Goal: Task Accomplishment & Management: Complete application form

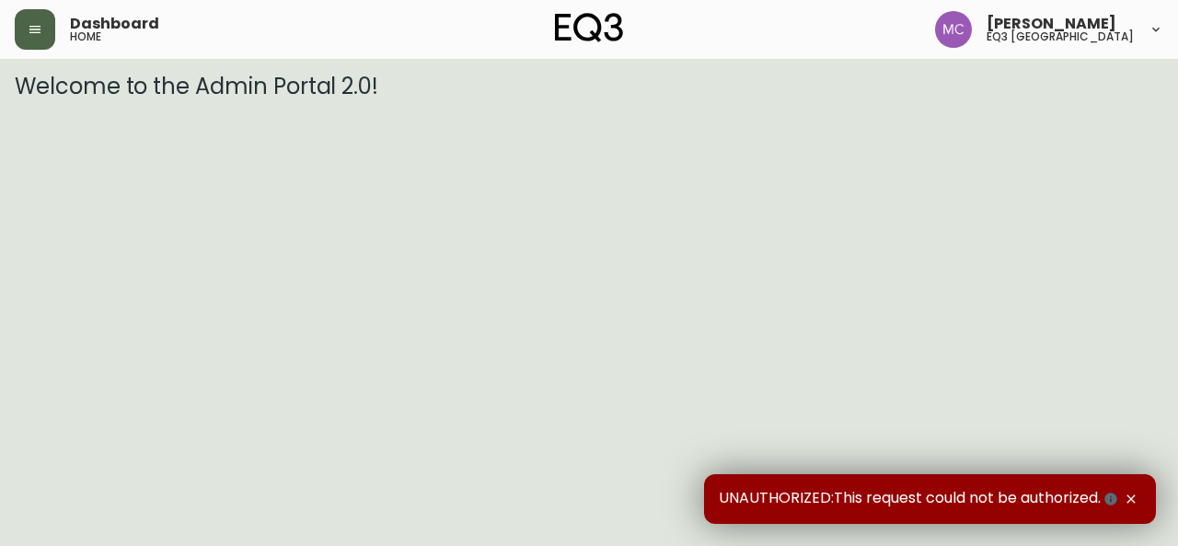
click at [21, 29] on button "button" at bounding box center [35, 29] width 40 height 40
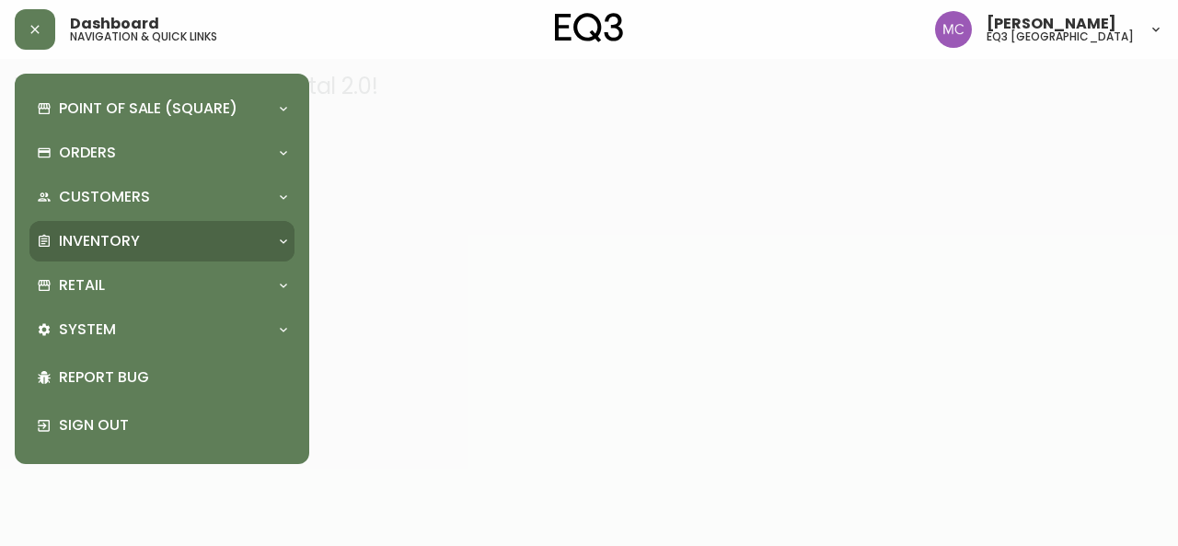
click at [108, 239] on p "Inventory" at bounding box center [99, 241] width 81 height 20
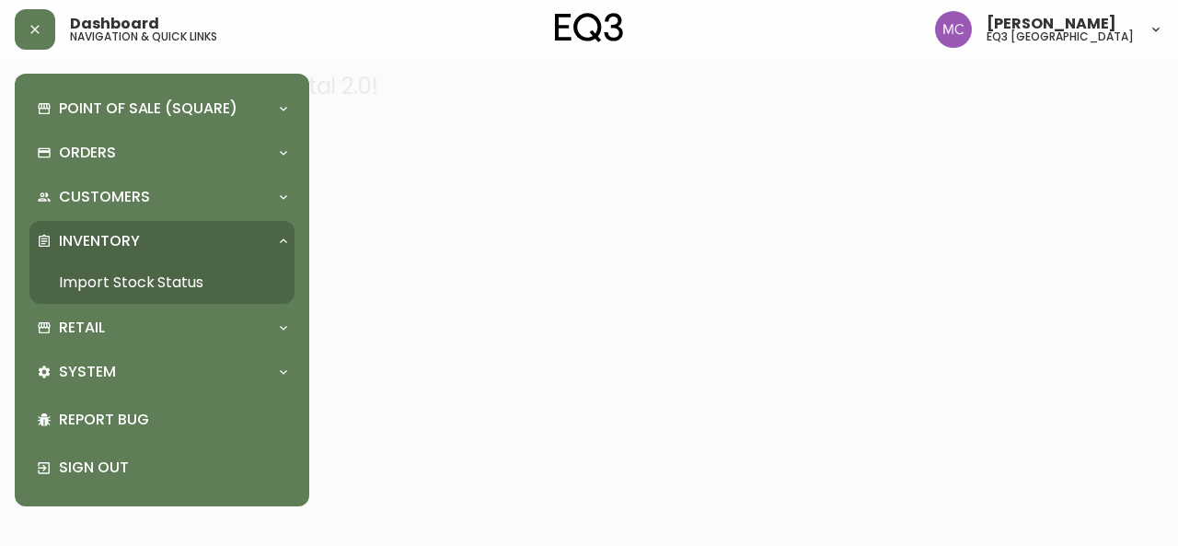
click at [143, 272] on link "Import Stock Status" at bounding box center [161, 282] width 265 height 42
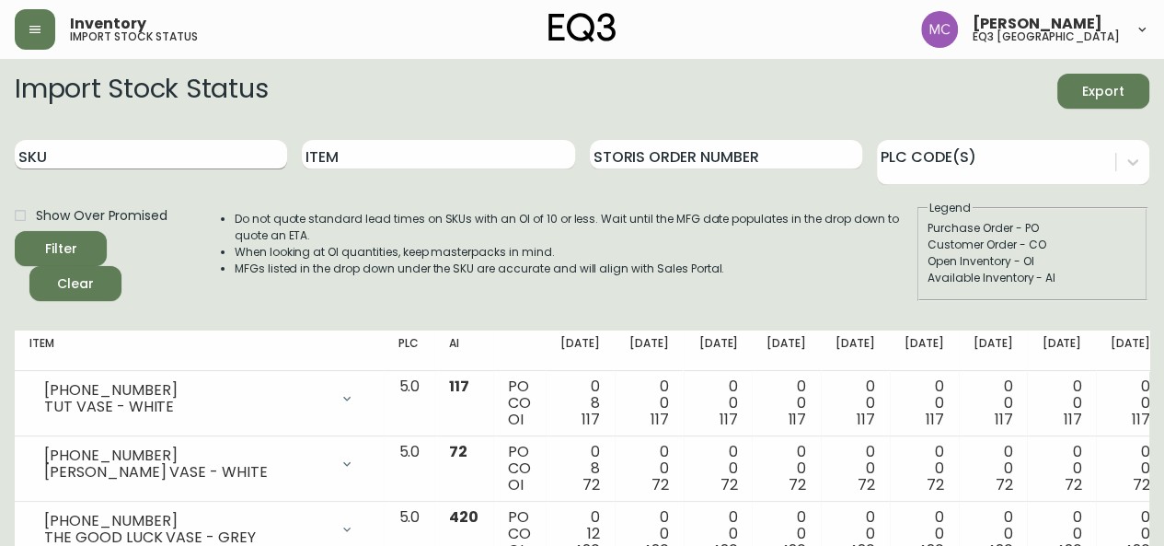
click at [74, 155] on input "SKU" at bounding box center [151, 154] width 272 height 29
type input "3020-133-0-A"
click at [15, 231] on button "Filter" at bounding box center [61, 248] width 92 height 35
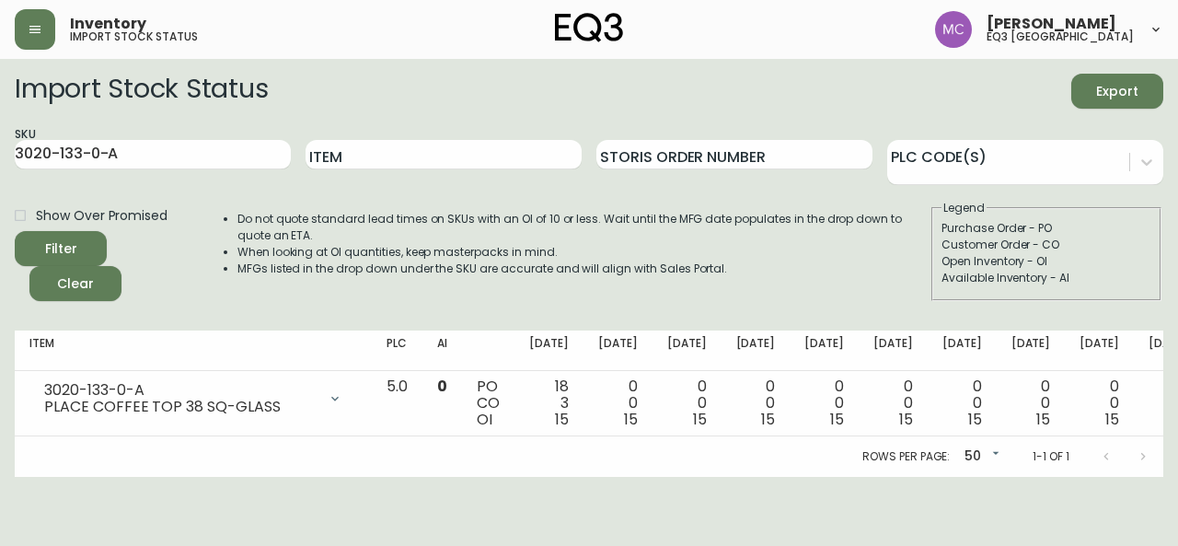
click at [0, 304] on main "Import Stock Status Export SKU 3020-133-0-A Item Storis Order Number PLC Code(s…" at bounding box center [589, 268] width 1178 height 418
click at [50, 42] on button "button" at bounding box center [35, 29] width 40 height 40
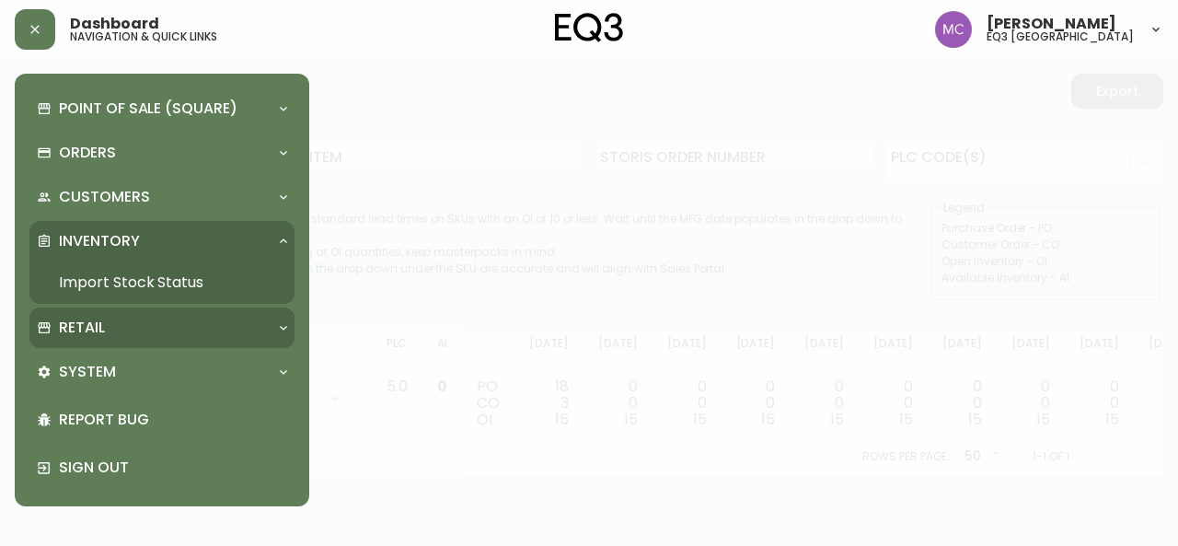
click at [117, 343] on div "Retail" at bounding box center [161, 327] width 265 height 40
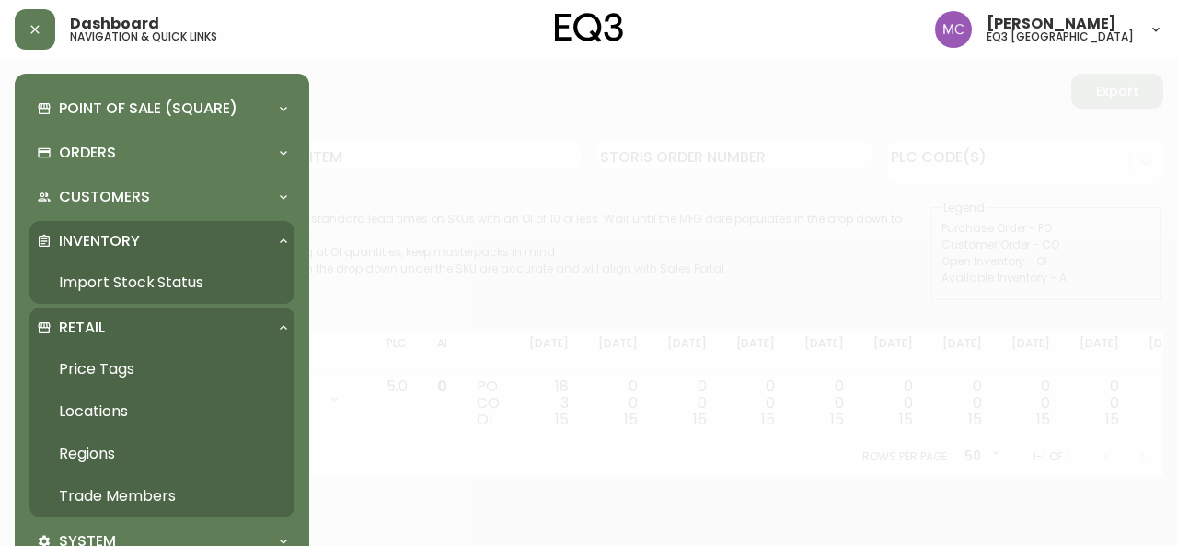
click at [136, 487] on link "Trade Members" at bounding box center [161, 496] width 265 height 42
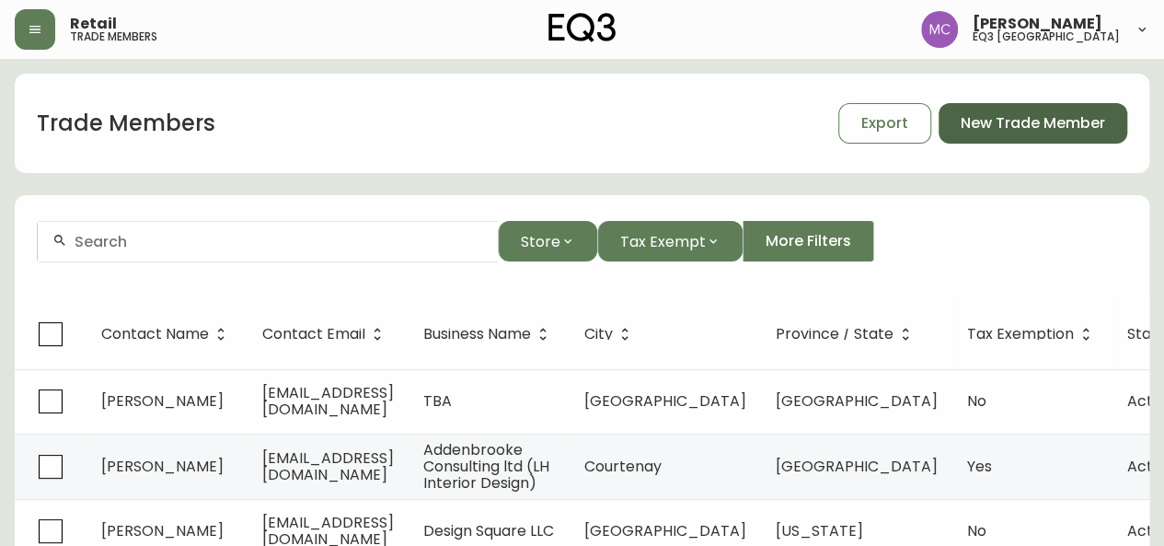
click at [1040, 116] on span "New Trade Member" at bounding box center [1033, 123] width 144 height 20
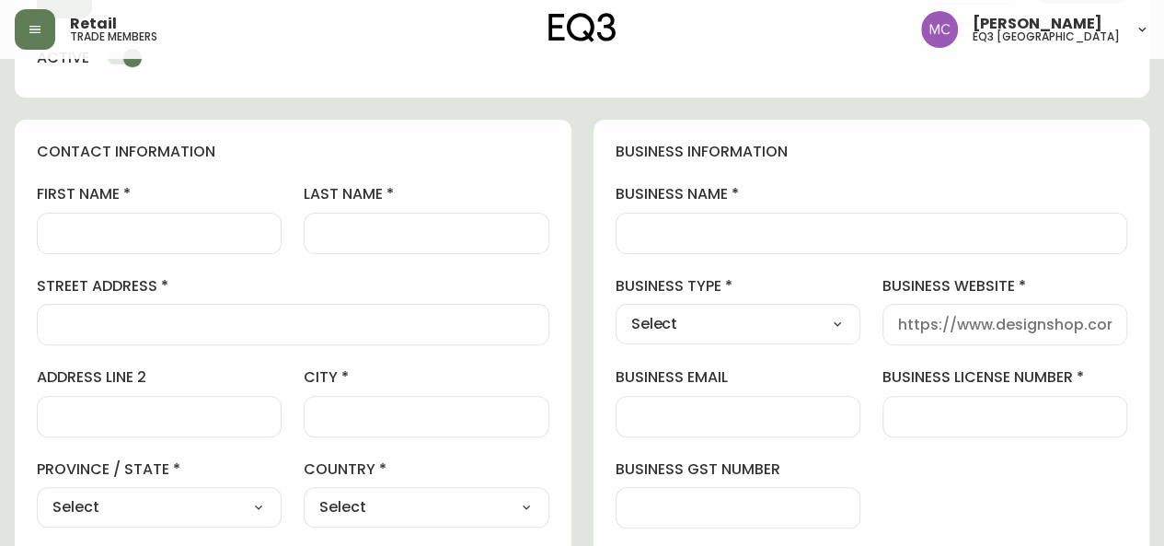
scroll to position [138, 0]
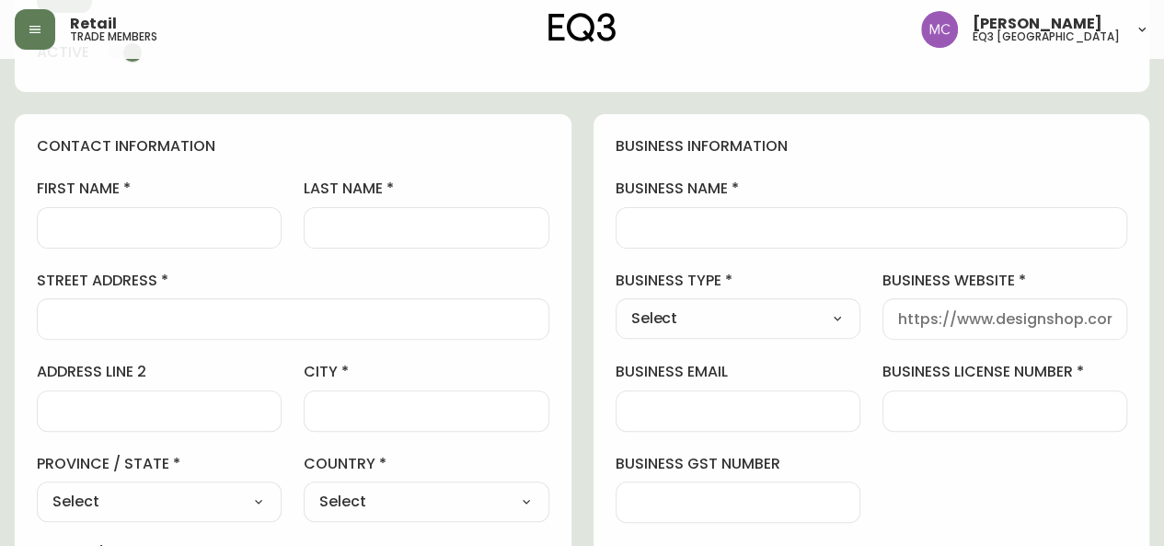
click at [909, 403] on input "business license number" at bounding box center [1004, 410] width 213 height 17
type input "1023894-00218141"
click at [634, 409] on input "business email" at bounding box center [737, 410] width 213 height 17
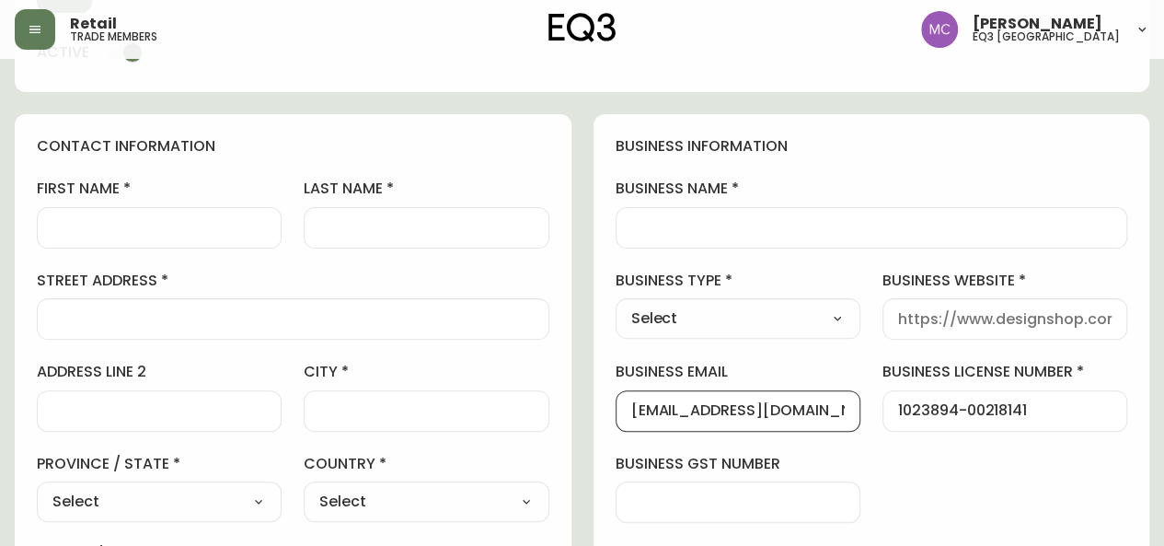
type input "[EMAIL_ADDRESS][DOMAIN_NAME]"
click at [85, 237] on div at bounding box center [159, 227] width 245 height 41
type input "D"
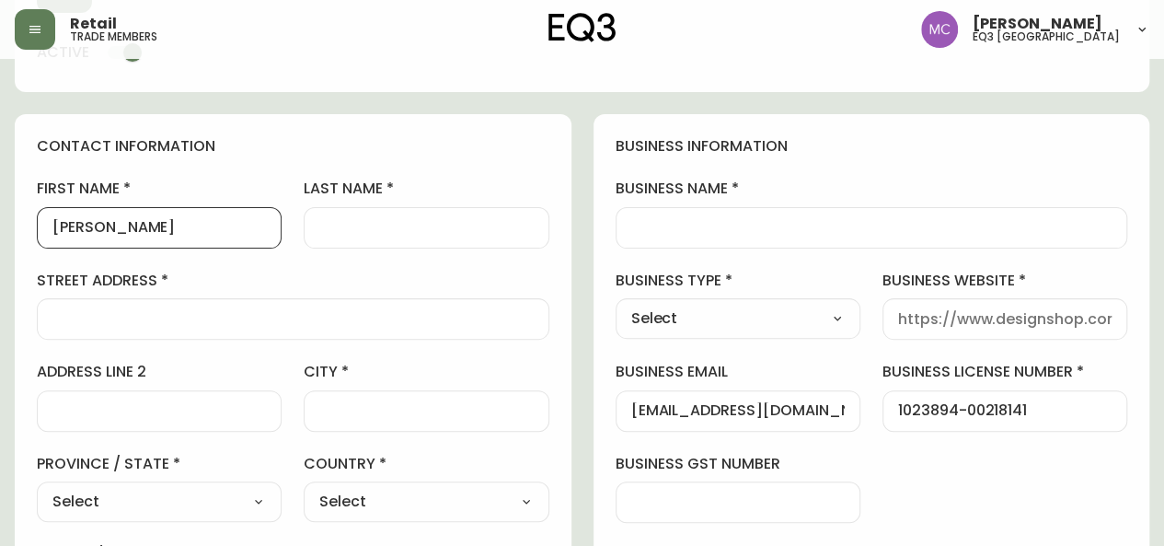
type input "[PERSON_NAME]"
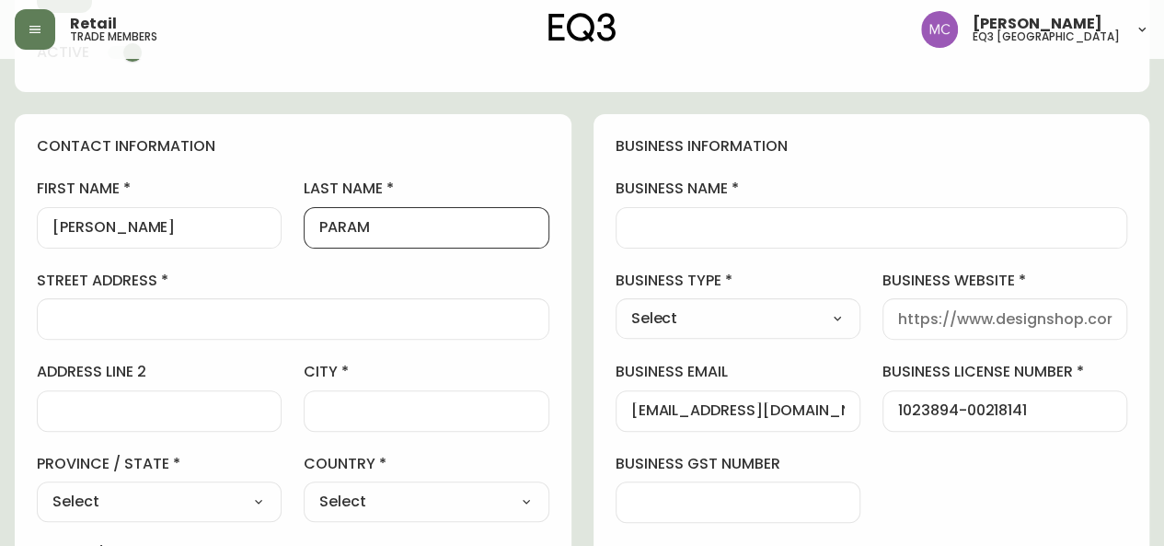
type input "PARAM"
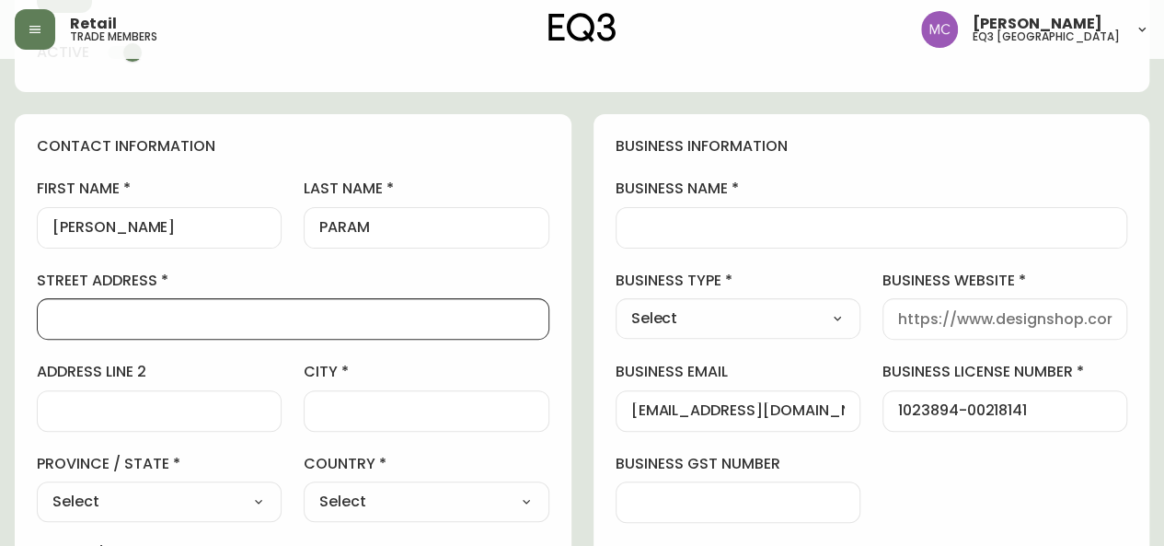
click at [837, 330] on select "Select Interior Designer Architect Home Builder Contractor Real Estate Agent Ho…" at bounding box center [738, 319] width 245 height 28
select select "Interior Designer"
click at [616, 305] on select "Select Interior Designer Architect Home Builder Contractor Real Estate Agent Ho…" at bounding box center [738, 319] width 245 height 28
type input "Interior Designer"
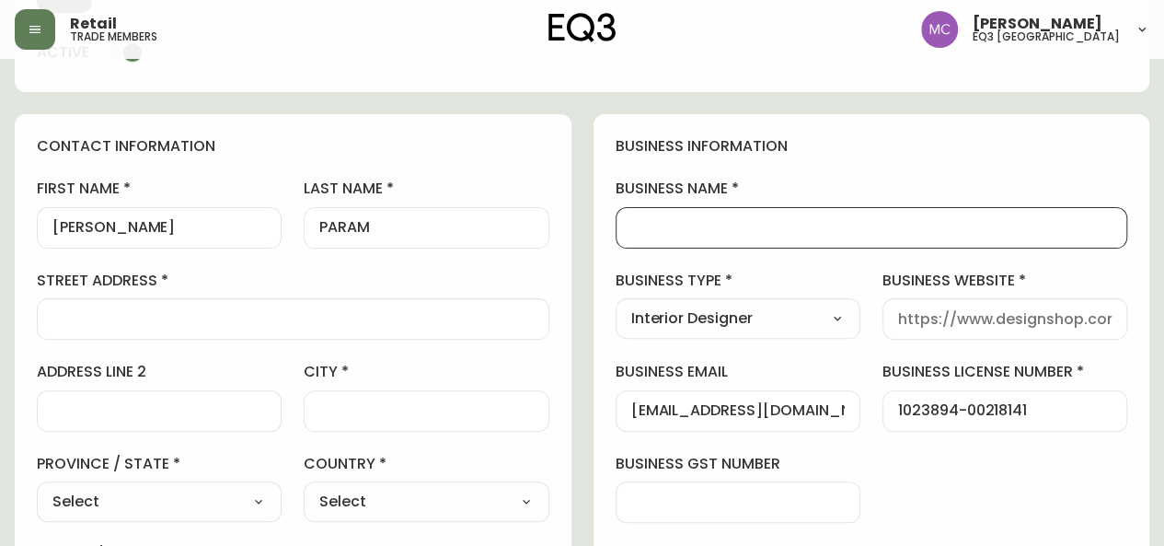
click at [641, 233] on input "business name" at bounding box center [871, 227] width 481 height 17
type input "F"
type input "GREENLAND CONSTRUCTION & DESIGN"
click at [178, 306] on div at bounding box center [293, 318] width 512 height 41
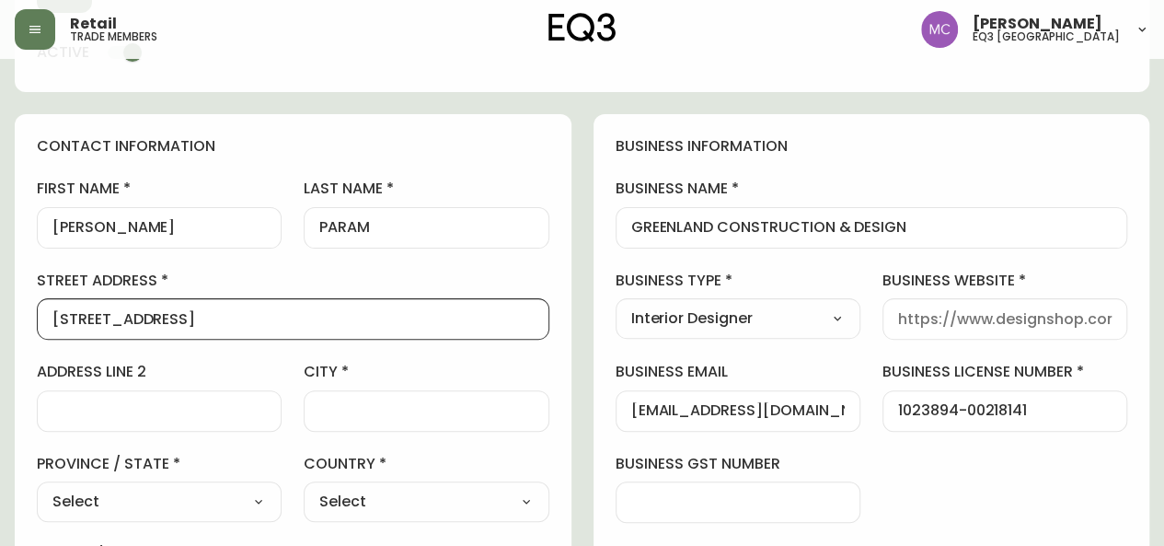
type input "[STREET_ADDRESS]"
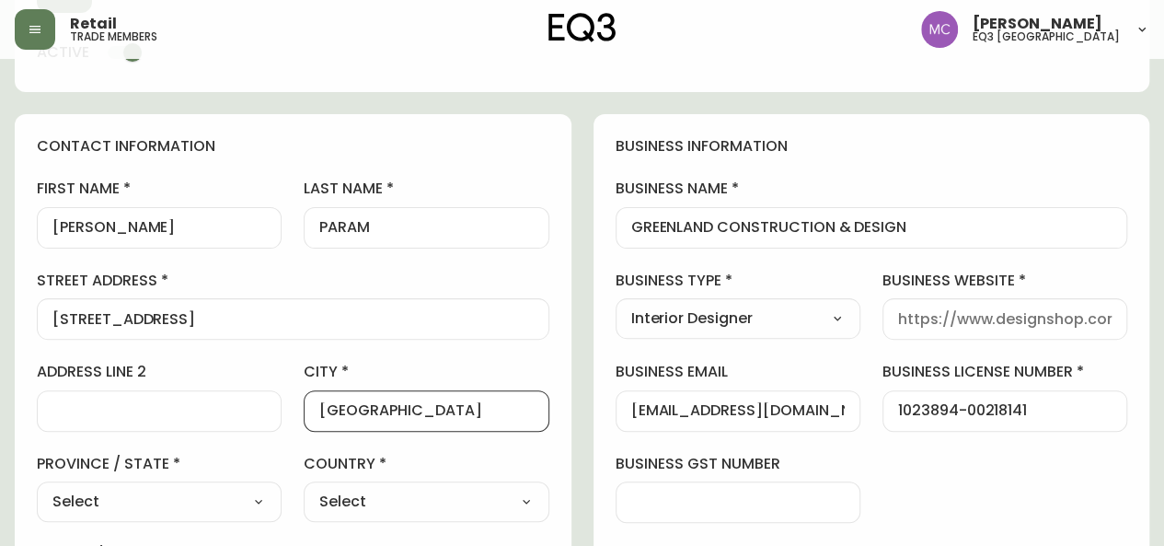
type input "[GEOGRAPHIC_DATA]"
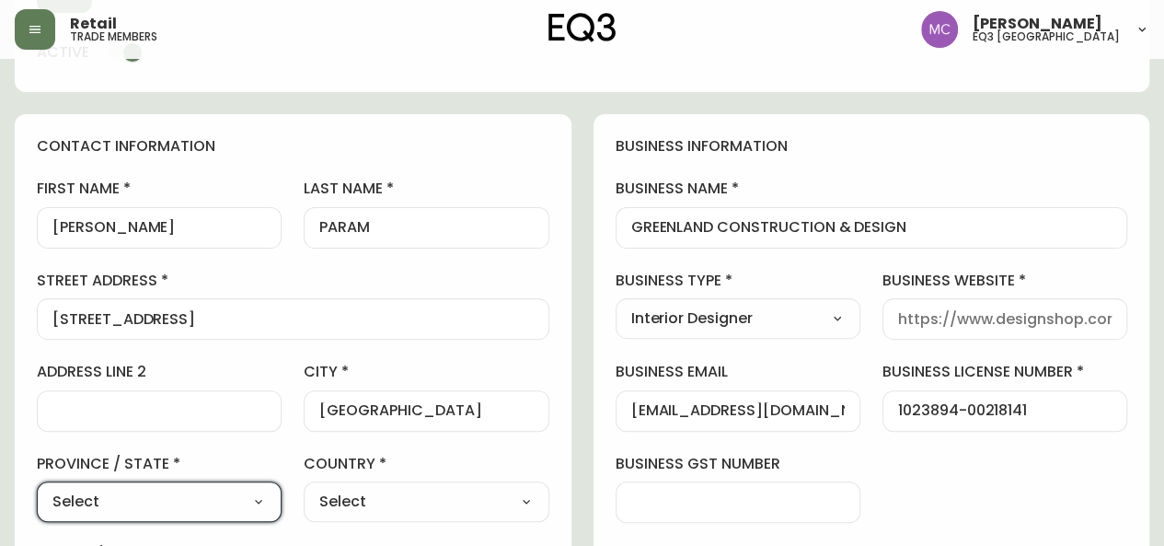
click at [257, 507] on select "Select [GEOGRAPHIC_DATA] [GEOGRAPHIC_DATA] [GEOGRAPHIC_DATA] [GEOGRAPHIC_DATA] …" at bounding box center [159, 502] width 245 height 28
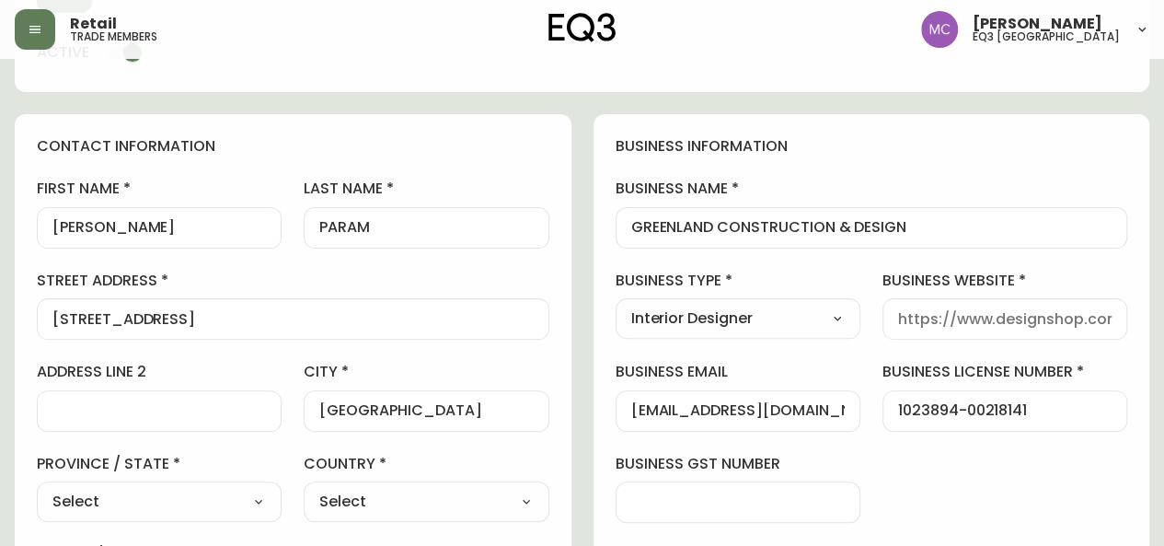
select select "BC"
click at [37, 488] on select "Select [GEOGRAPHIC_DATA] [GEOGRAPHIC_DATA] [GEOGRAPHIC_DATA] [GEOGRAPHIC_DATA] …" at bounding box center [159, 502] width 245 height 28
type input "[GEOGRAPHIC_DATA]"
click at [364, 514] on div "Select [GEOGRAPHIC_DATA] [GEOGRAPHIC_DATA]" at bounding box center [426, 501] width 245 height 40
click at [363, 501] on select "Select [GEOGRAPHIC_DATA] [GEOGRAPHIC_DATA]" at bounding box center [426, 502] width 245 height 28
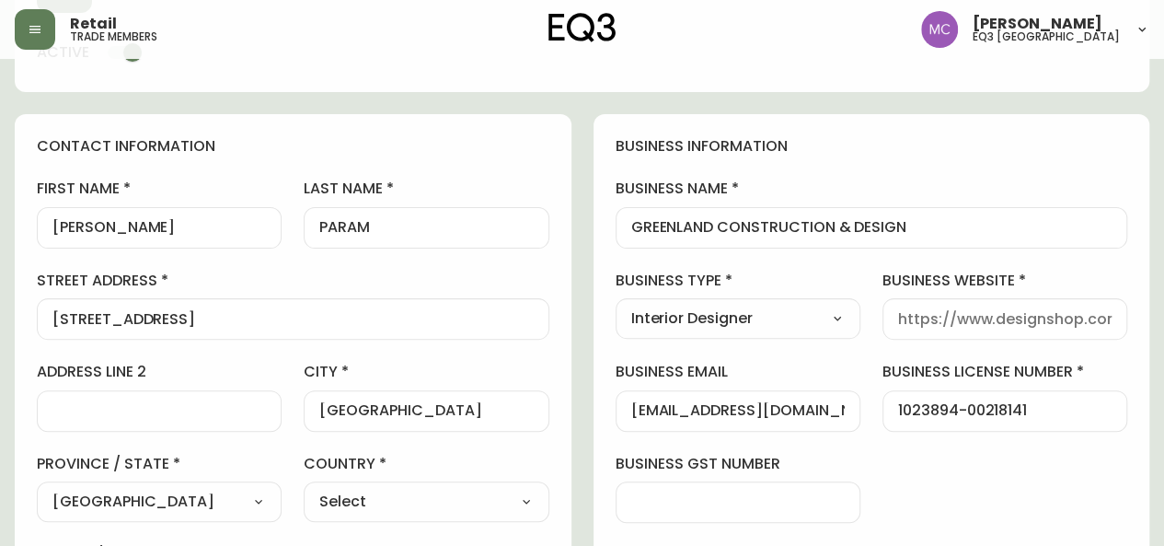
select select "CA"
click at [304, 488] on select "Select [GEOGRAPHIC_DATA] [GEOGRAPHIC_DATA]" at bounding box center [426, 502] width 245 height 28
type input "[GEOGRAPHIC_DATA]"
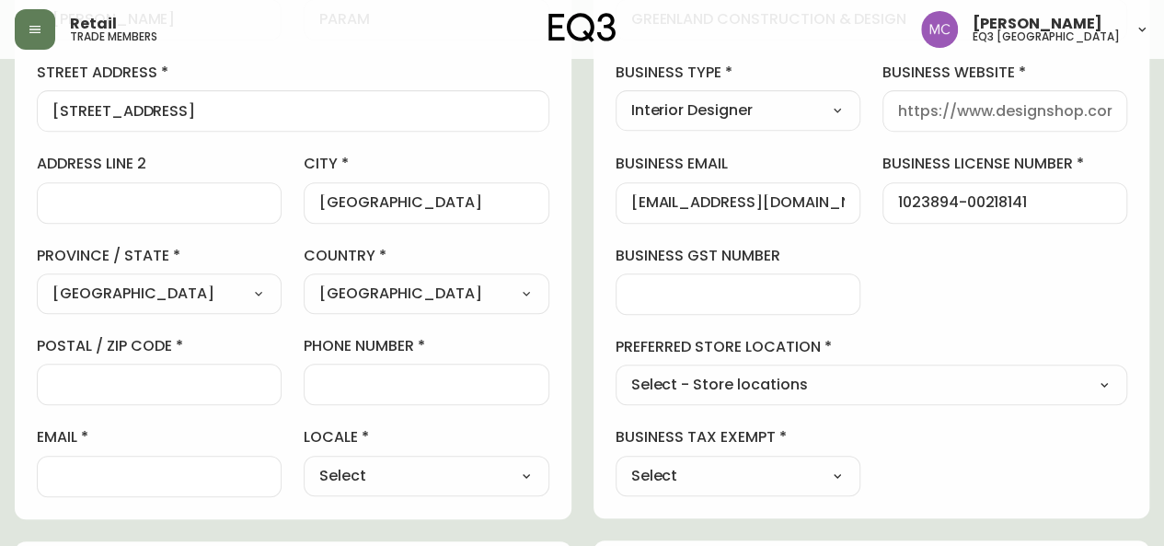
scroll to position [348, 0]
click at [195, 388] on input "postal / zip code" at bounding box center [158, 382] width 213 height 17
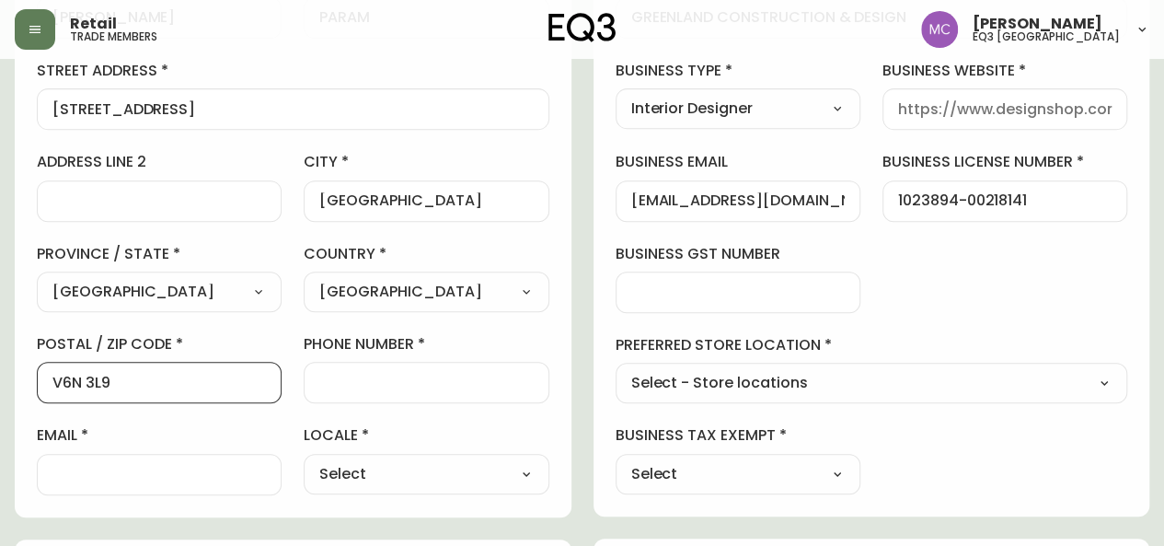
type input "V6N 3L9"
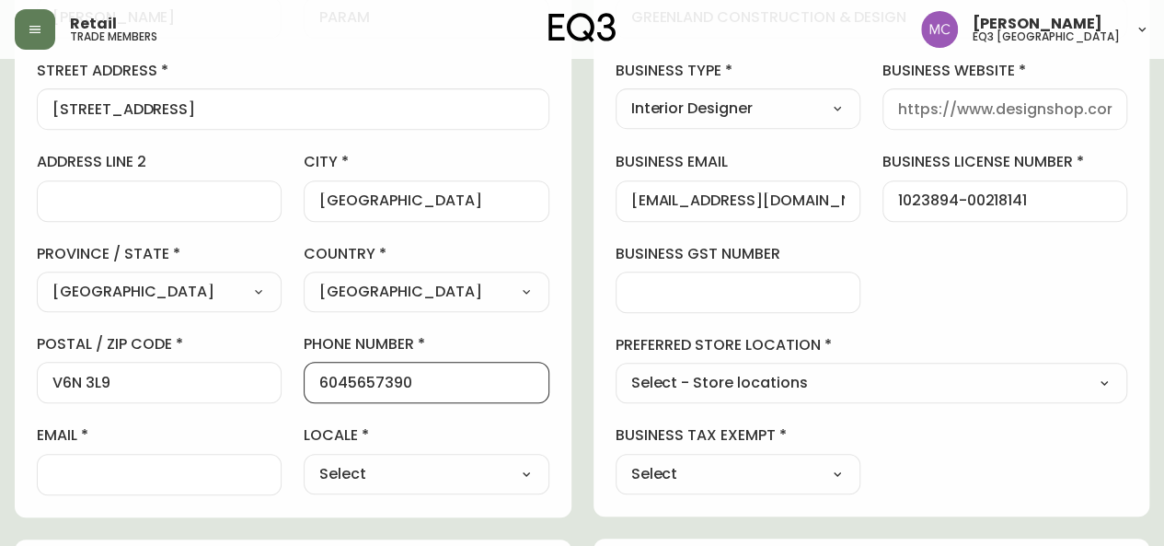
type input "6045657390"
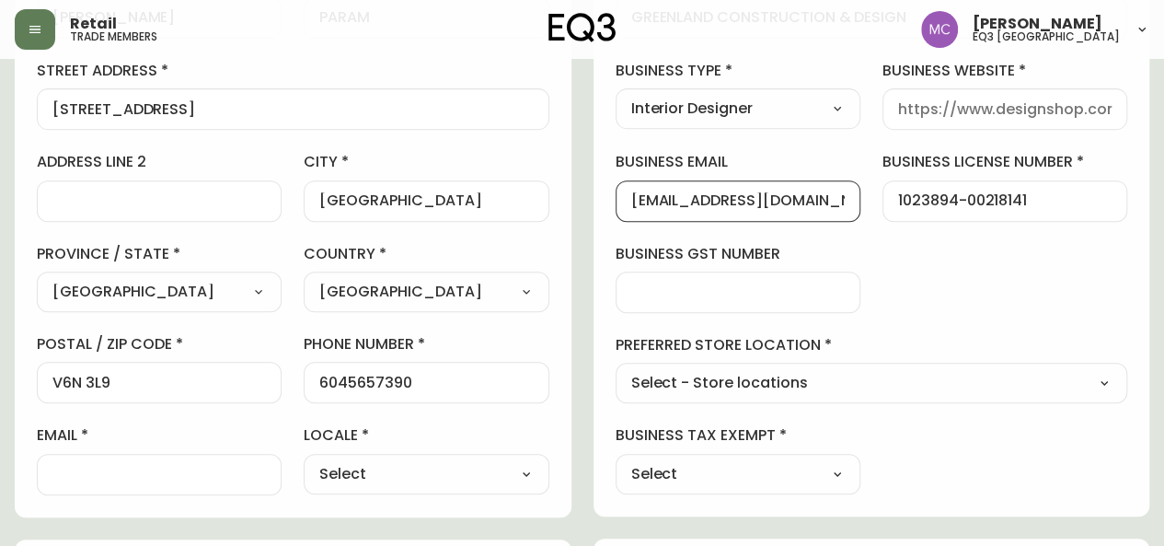
drag, startPoint x: 835, startPoint y: 193, endPoint x: 576, endPoint y: 197, distance: 259.5
click at [576, 197] on div "contact information first name [PERSON_NAME] last name [GEOGRAPHIC_DATA] [STREE…" at bounding box center [582, 515] width 1134 height 1223
click at [89, 460] on div at bounding box center [159, 474] width 245 height 41
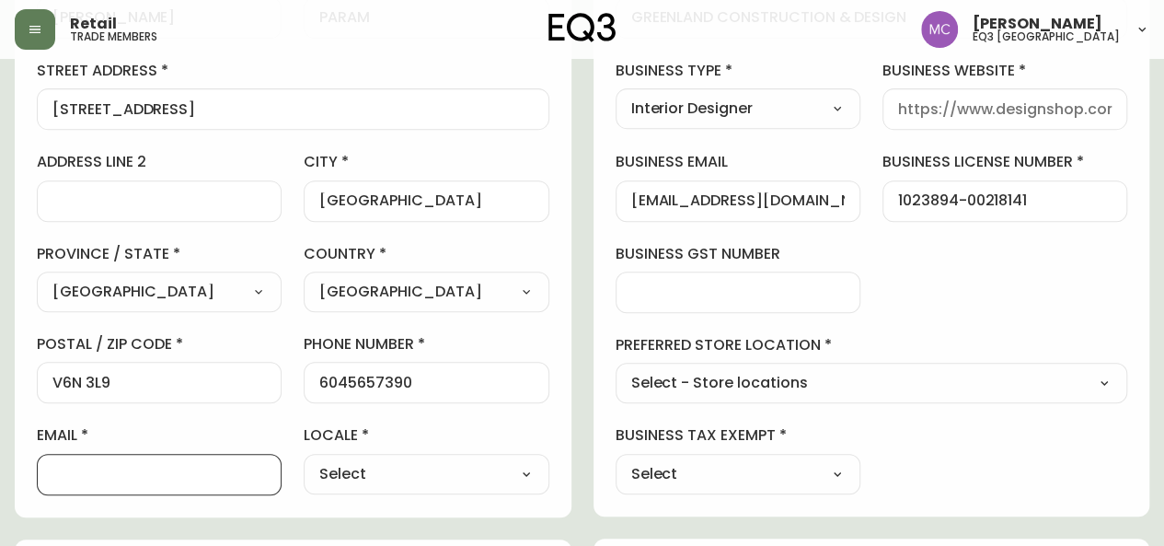
paste input "[EMAIL_ADDRESS][DOMAIN_NAME]"
type input "[EMAIL_ADDRESS][DOMAIN_NAME]"
click at [685, 283] on input "business gst number" at bounding box center [737, 291] width 213 height 17
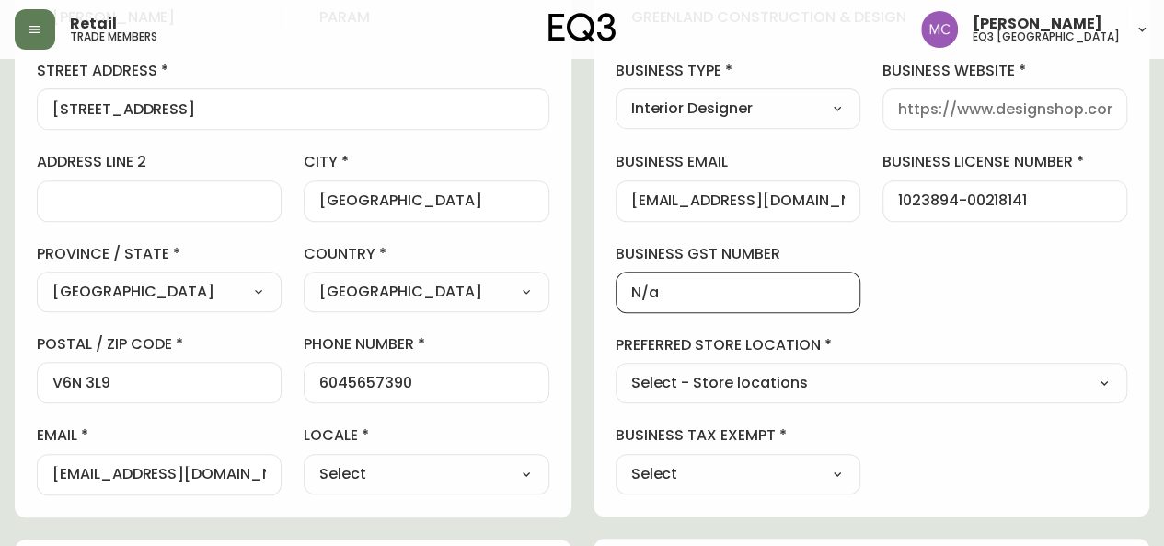
type input "N/A"
click at [691, 389] on select "Select - Store locations EQ3 [GEOGRAPHIC_DATA] - [GEOGRAPHIC_DATA] [GEOGRAPHIC_…" at bounding box center [872, 384] width 512 height 28
select select "cjw10z96p001r6gs00juufhhe"
click at [616, 370] on select "Select - Store locations EQ3 [GEOGRAPHIC_DATA] - [GEOGRAPHIC_DATA] [GEOGRAPHIC_…" at bounding box center [872, 384] width 512 height 28
type input "EQ3 [GEOGRAPHIC_DATA]"
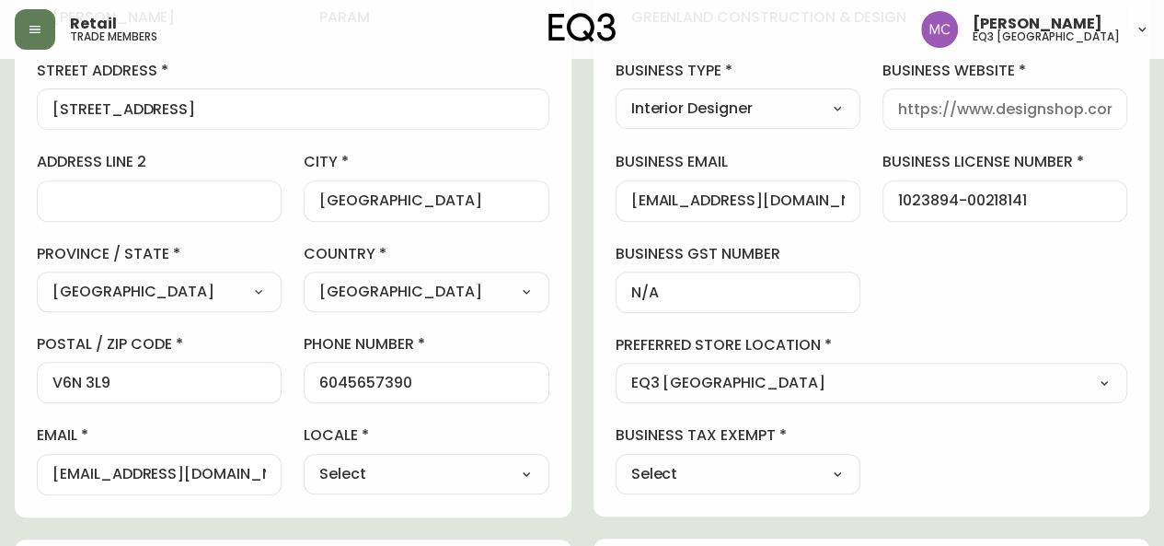
click at [700, 454] on div "Select Yes No" at bounding box center [738, 474] width 245 height 40
click at [708, 468] on select "Select Yes No" at bounding box center [738, 474] width 245 height 28
select select "false"
click at [616, 460] on select "Select Yes No" at bounding box center [738, 474] width 245 height 28
type input "No"
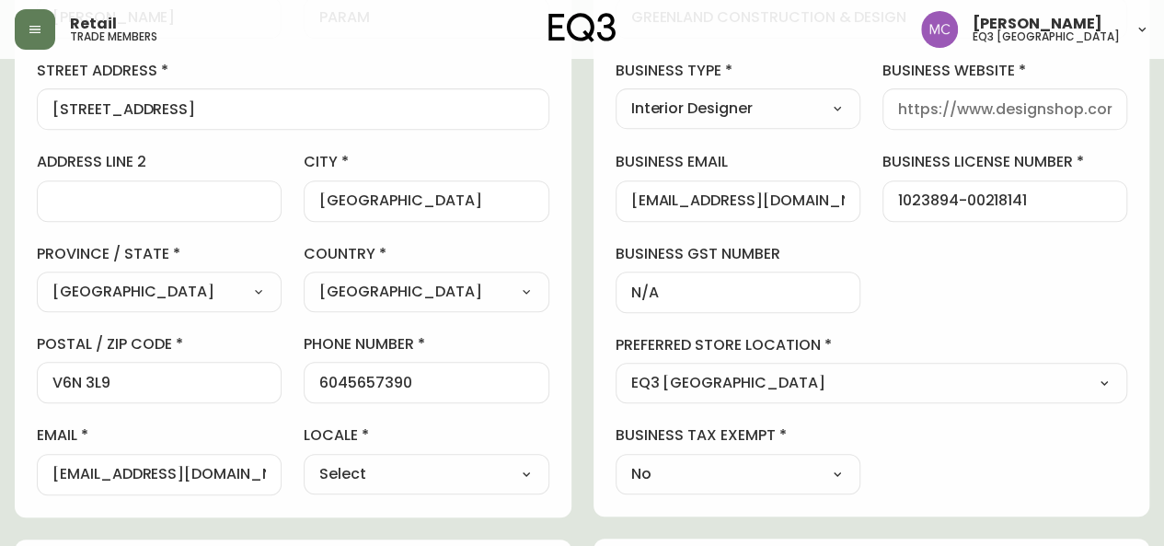
click at [526, 474] on select "Select CA_EN [GEOGRAPHIC_DATA] US_EN" at bounding box center [426, 474] width 245 height 28
select select "CA_EN"
click at [304, 460] on select "Select CA_EN [GEOGRAPHIC_DATA] US_EN" at bounding box center [426, 474] width 245 height 28
type input "CA_EN"
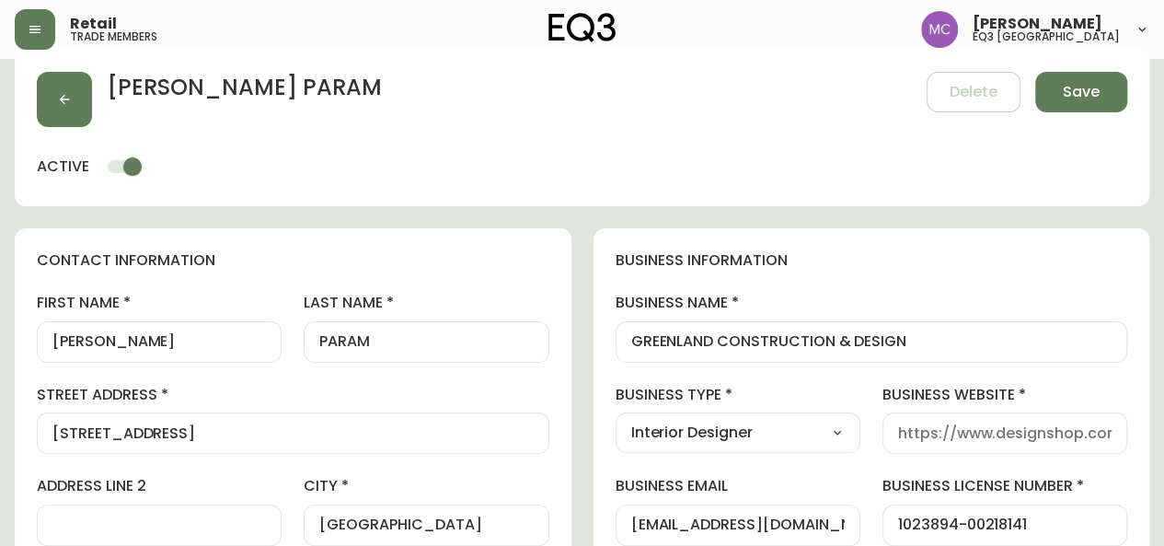
scroll to position [30, 0]
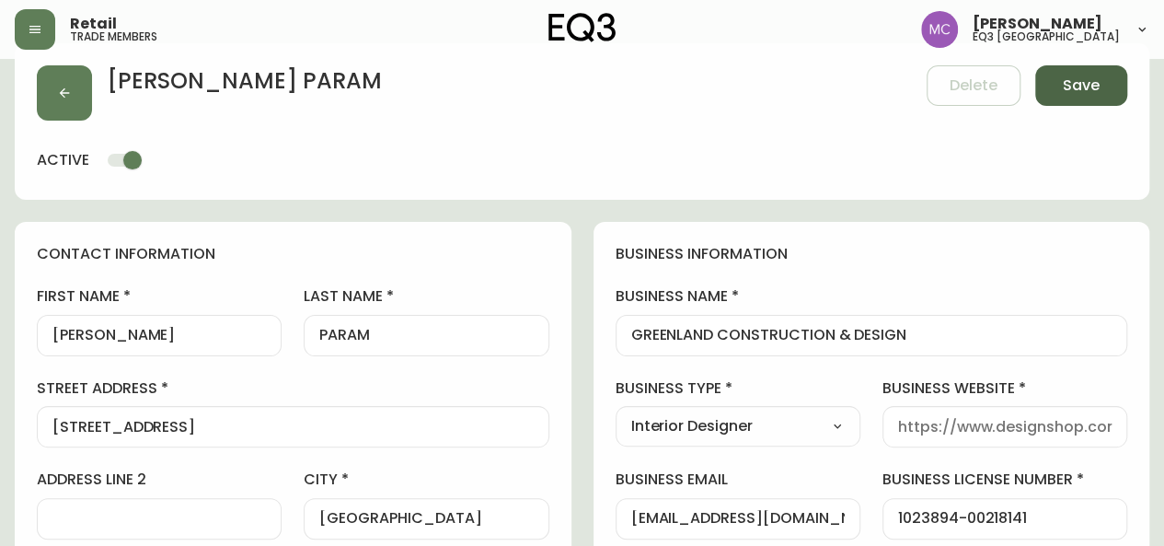
click at [1084, 96] on button "Save" at bounding box center [1081, 85] width 92 height 40
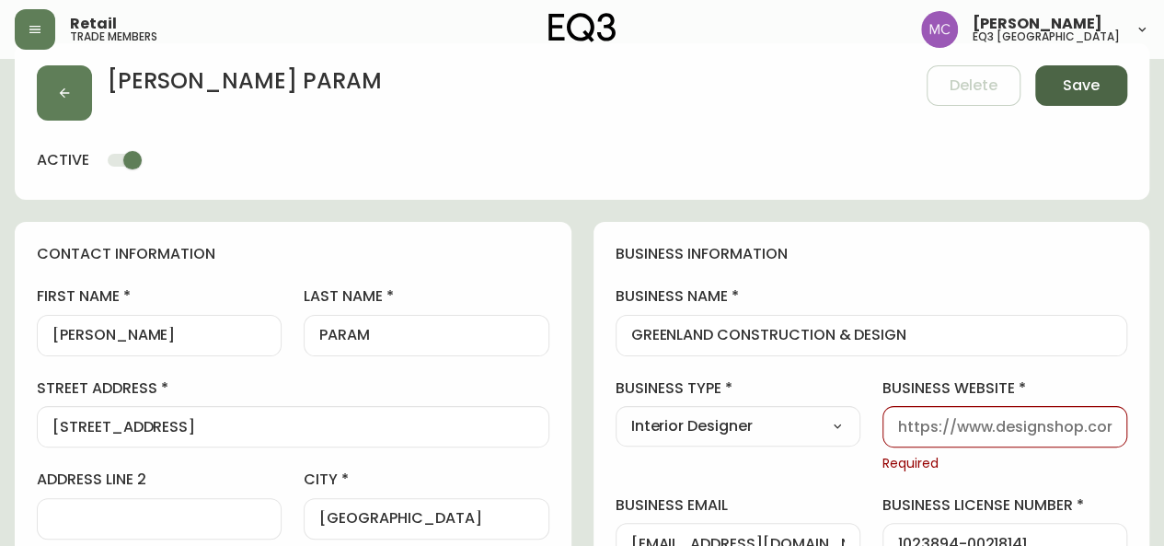
click at [1088, 100] on button "Save" at bounding box center [1081, 85] width 92 height 40
click at [902, 418] on input "business website" at bounding box center [1004, 426] width 213 height 17
click at [900, 231] on div "business information business name GREENLAND CONSTRUCTION & DESIGN business typ…" at bounding box center [871, 540] width 557 height 637
click at [950, 428] on input "business website" at bounding box center [1004, 426] width 213 height 17
paste input "[URL][DOMAIN_NAME]"
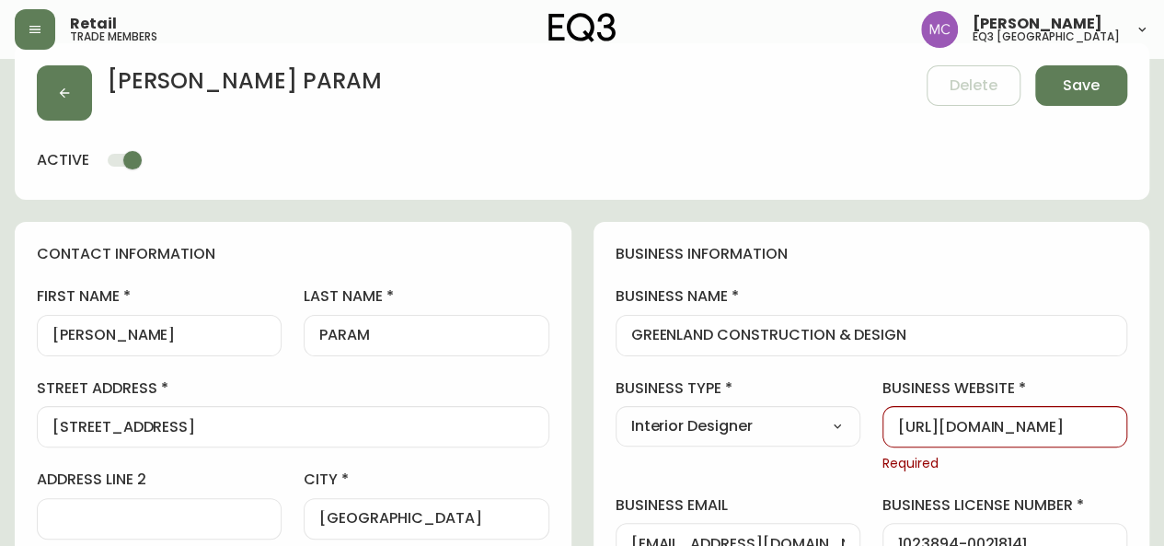
scroll to position [0, 83]
type input "[URL][DOMAIN_NAME]"
click at [1080, 70] on button "Save" at bounding box center [1081, 85] width 92 height 40
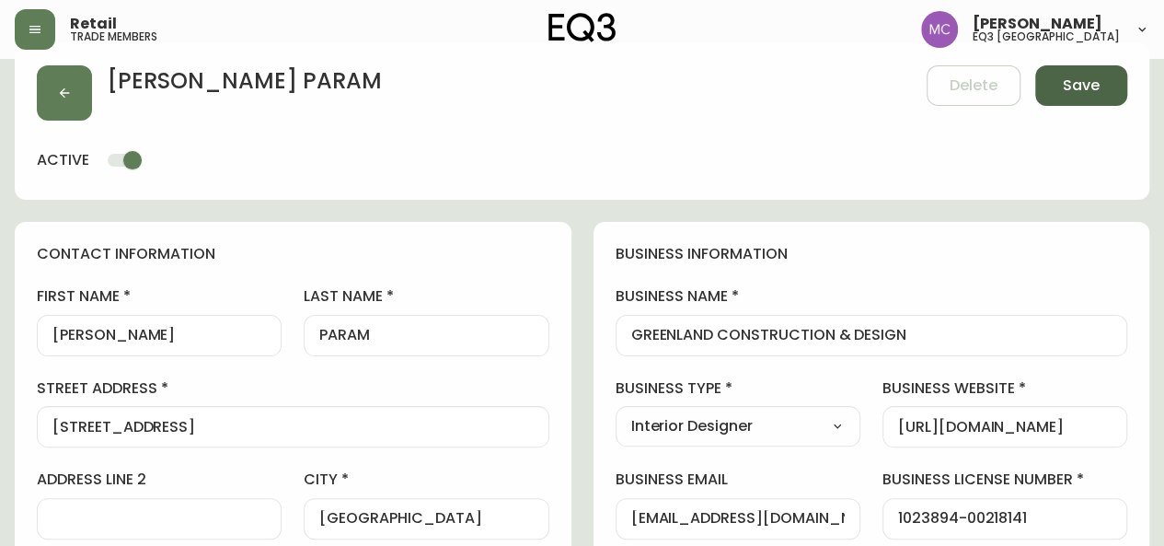
click at [1088, 83] on span "Save" at bounding box center [1081, 85] width 37 height 20
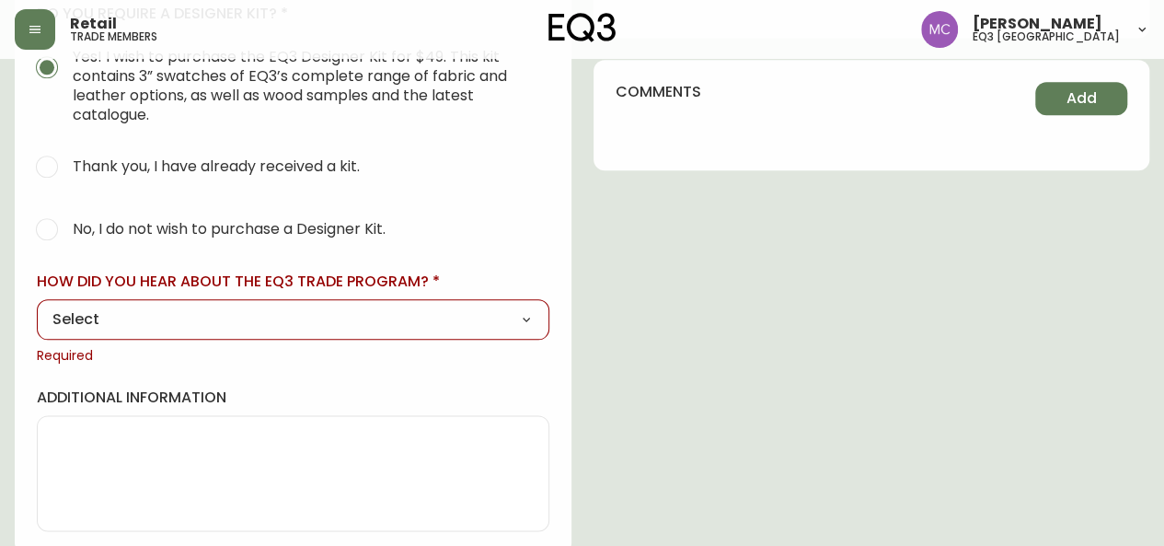
scroll to position [950, 0]
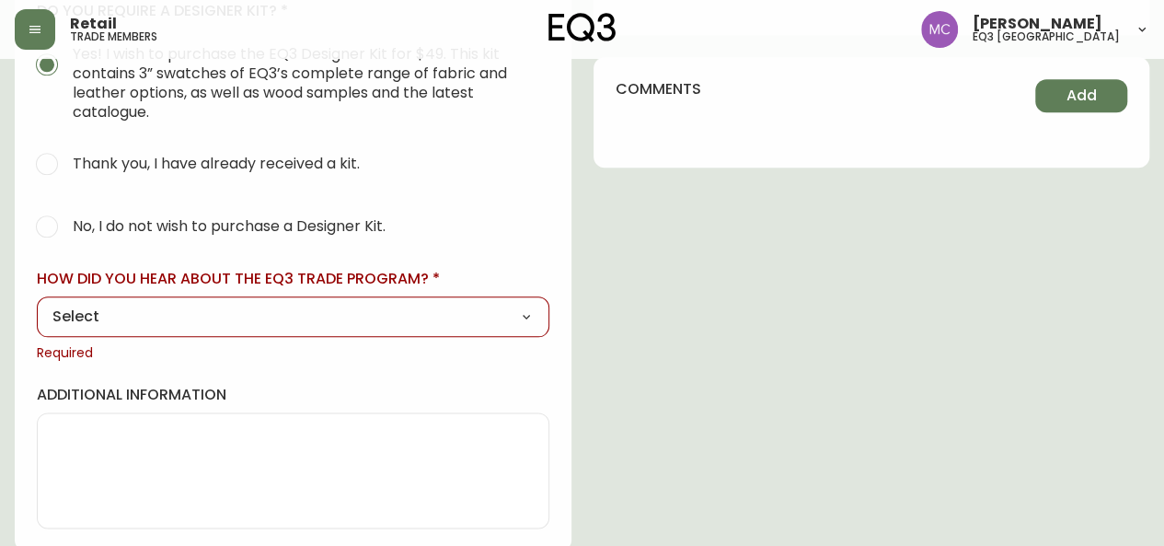
click at [523, 321] on select "Select Social Media Advertisement Trade Show Outreach from a Trade Rep Other" at bounding box center [293, 317] width 512 height 28
select select "Other"
click at [37, 303] on select "Select Social Media Advertisement Trade Show Outreach from a Trade Rep Other" at bounding box center [293, 317] width 512 height 28
type input "Other"
click at [61, 426] on input "other" at bounding box center [292, 432] width 481 height 17
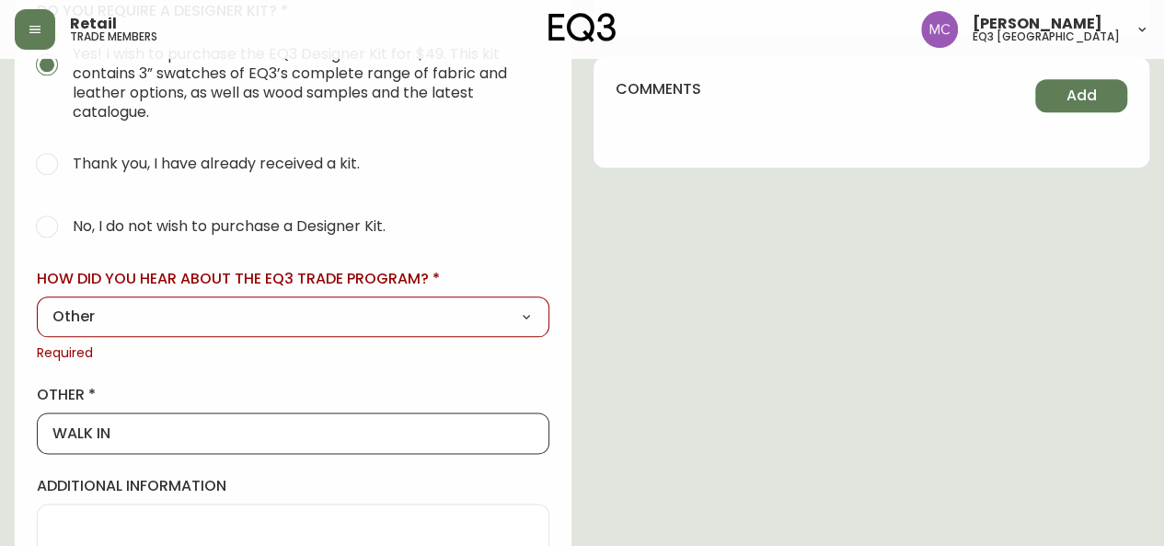
type input "WALK IN"
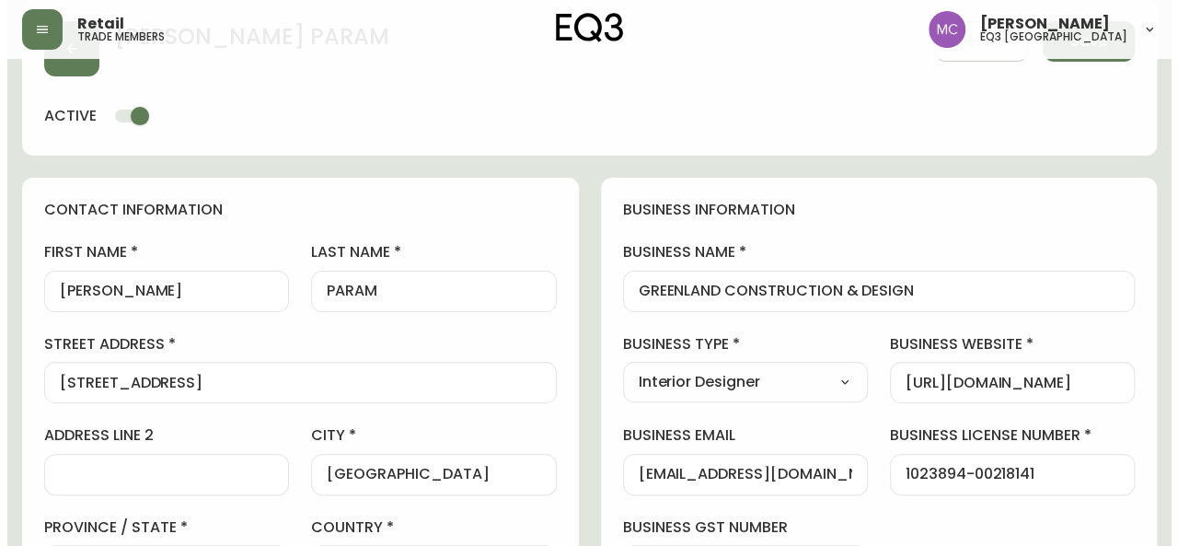
scroll to position [0, 0]
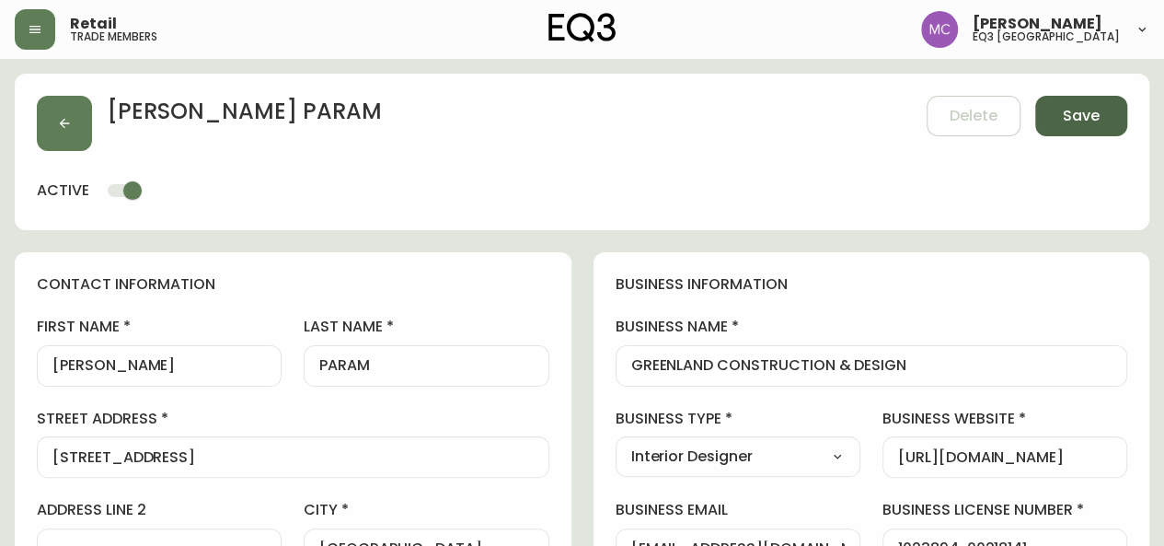
type textarea "[PERSON_NAME]"
click at [1061, 112] on button "Save" at bounding box center [1081, 116] width 92 height 40
select select
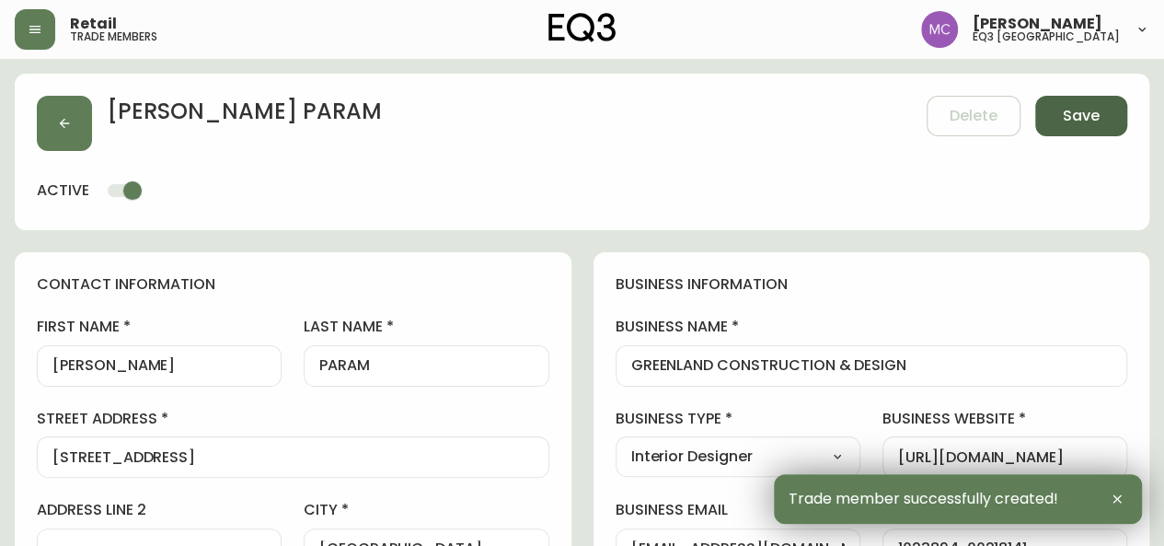
click at [1061, 112] on div "[PERSON_NAME] PARAM Delete Save" at bounding box center [582, 123] width 1090 height 55
type input "[PHONE_NUMBER]"
type input "Other"
select select "Other"
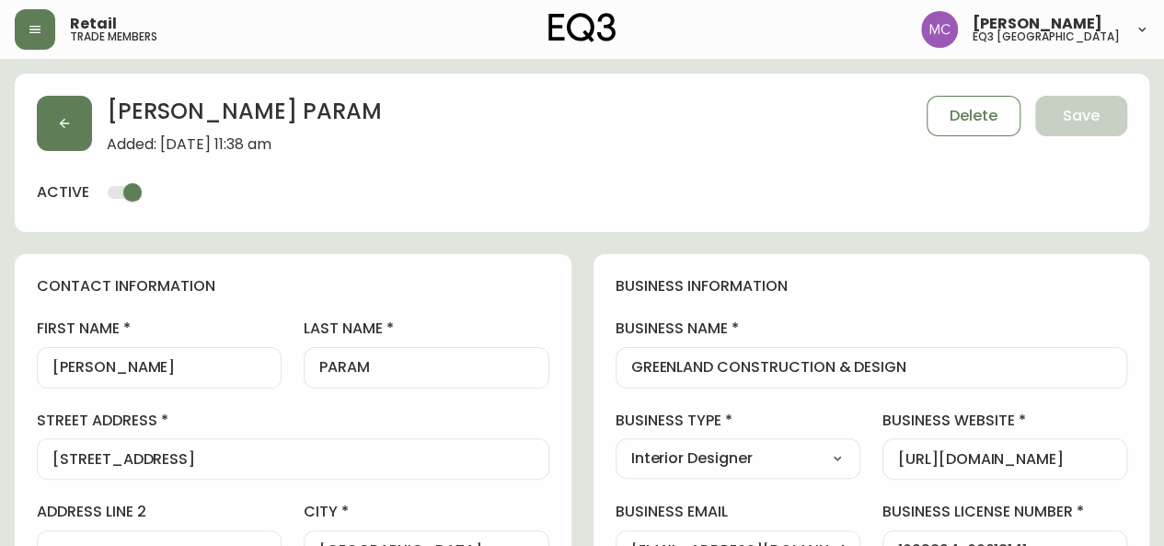
click at [1083, 176] on div "[PERSON_NAME] PARAM Added: [DATE] 11:38 am Delete Save active" at bounding box center [582, 153] width 1134 height 158
click at [63, 121] on icon "button" at bounding box center [65, 124] width 10 height 10
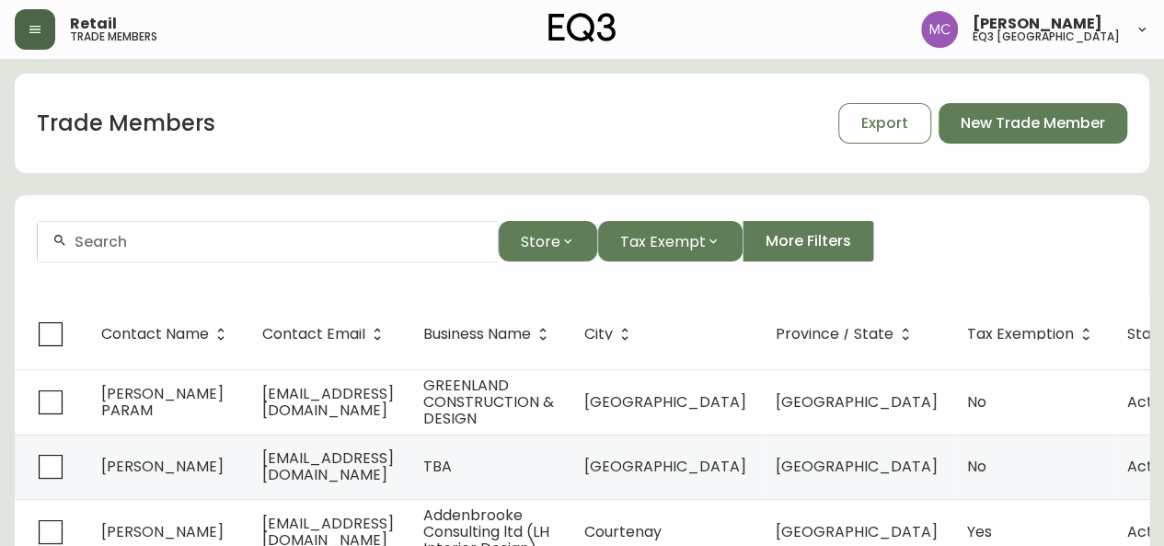
click at [29, 27] on icon "button" at bounding box center [35, 29] width 15 height 15
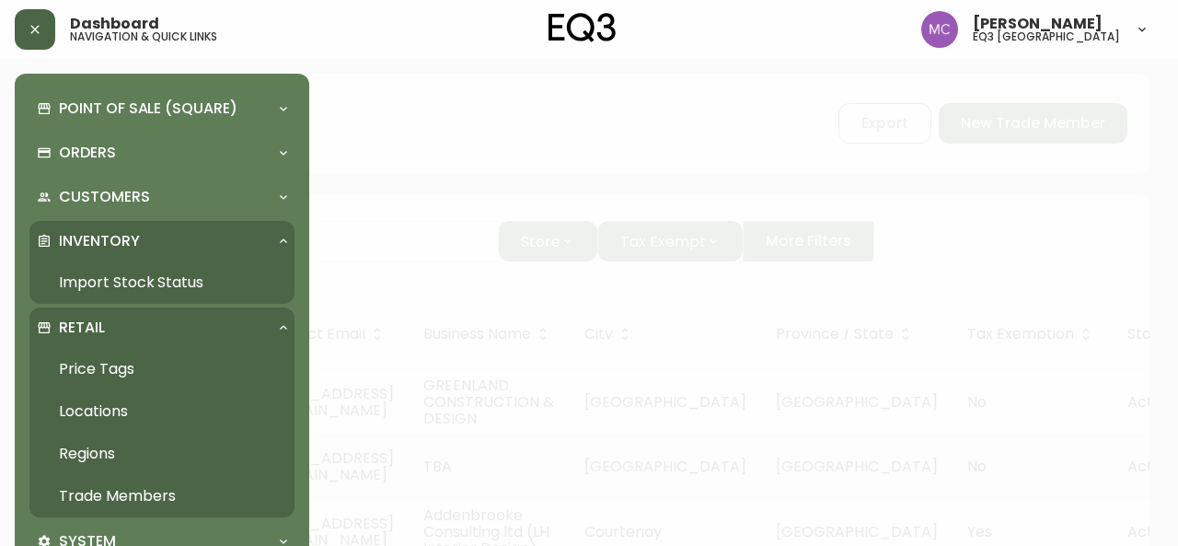
click at [103, 282] on link "Import Stock Status" at bounding box center [161, 282] width 265 height 42
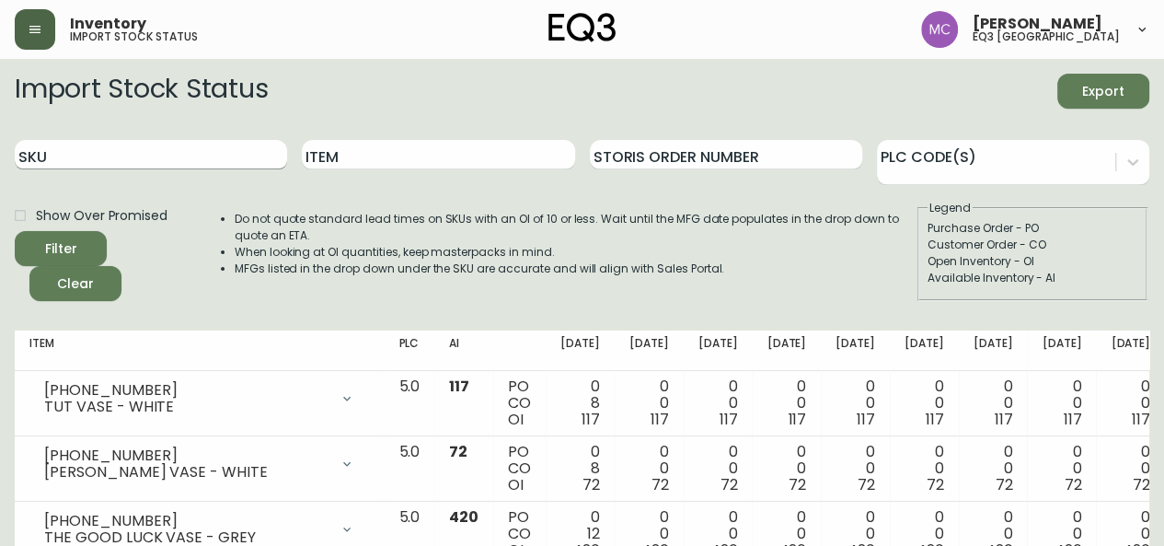
click at [89, 157] on input "SKU" at bounding box center [151, 154] width 272 height 29
paste input "[PHONE_NUMBER]"
type input "[PHONE_NUMBER]"
click at [15, 231] on button "Filter" at bounding box center [61, 248] width 92 height 35
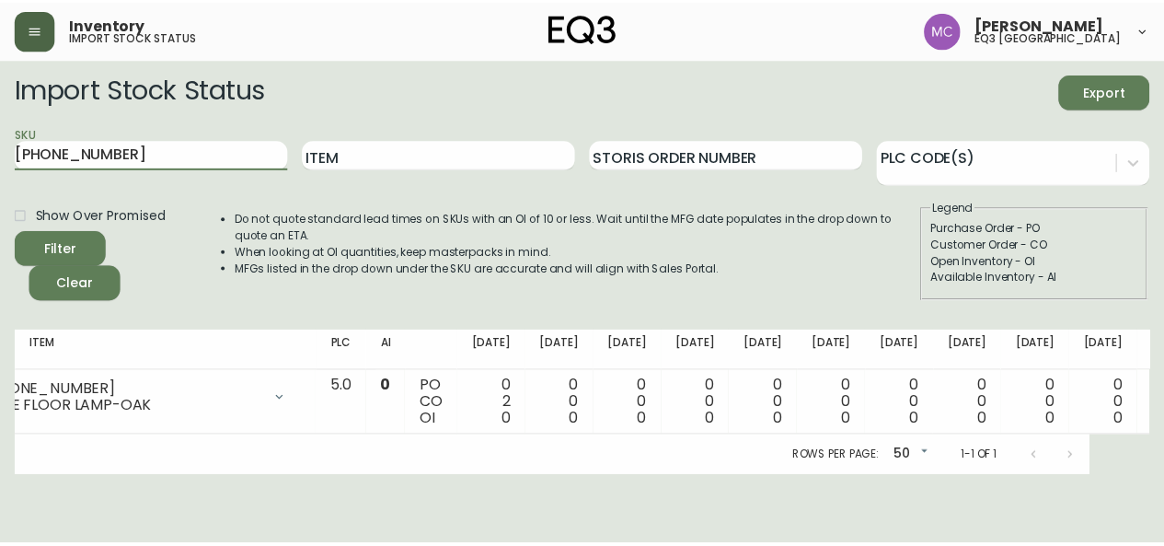
scroll to position [0, 79]
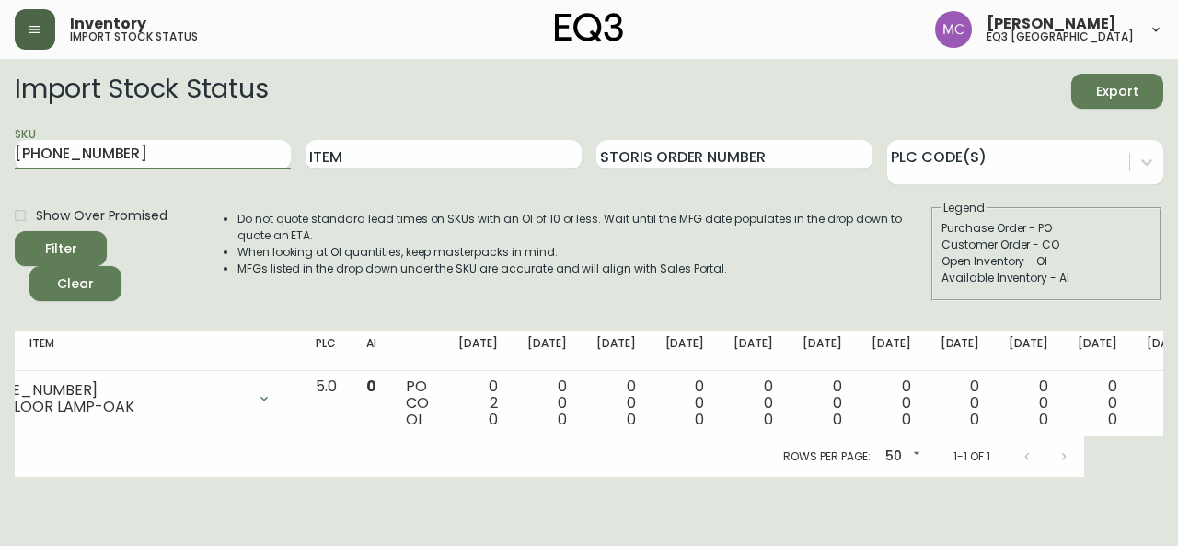
drag, startPoint x: 131, startPoint y: 145, endPoint x: 0, endPoint y: 135, distance: 131.0
click at [0, 135] on main "Import Stock Status Export SKU [PHONE_NUMBER] Item Storis Order Number PLC Code…" at bounding box center [589, 268] width 1178 height 418
click at [958, 169] on div at bounding box center [1008, 159] width 242 height 28
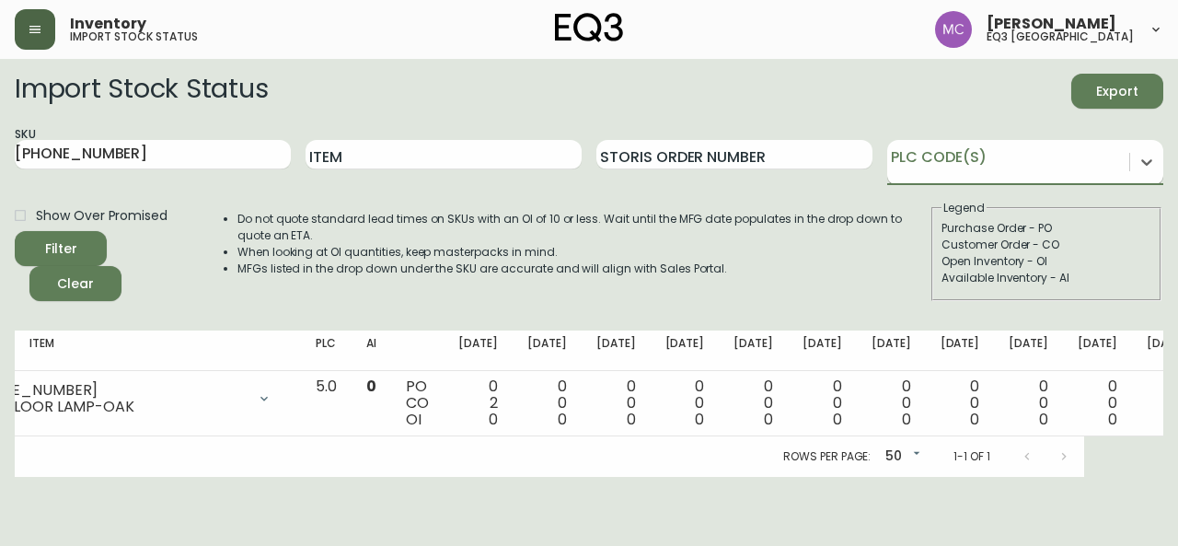
click at [960, 168] on div at bounding box center [1008, 159] width 242 height 28
click at [0, 306] on main "Import Stock Status Export SKU [PHONE_NUMBER] Item Storis Order Number PLC Code…" at bounding box center [589, 268] width 1178 height 418
click at [33, 26] on icon "button" at bounding box center [34, 29] width 11 height 7
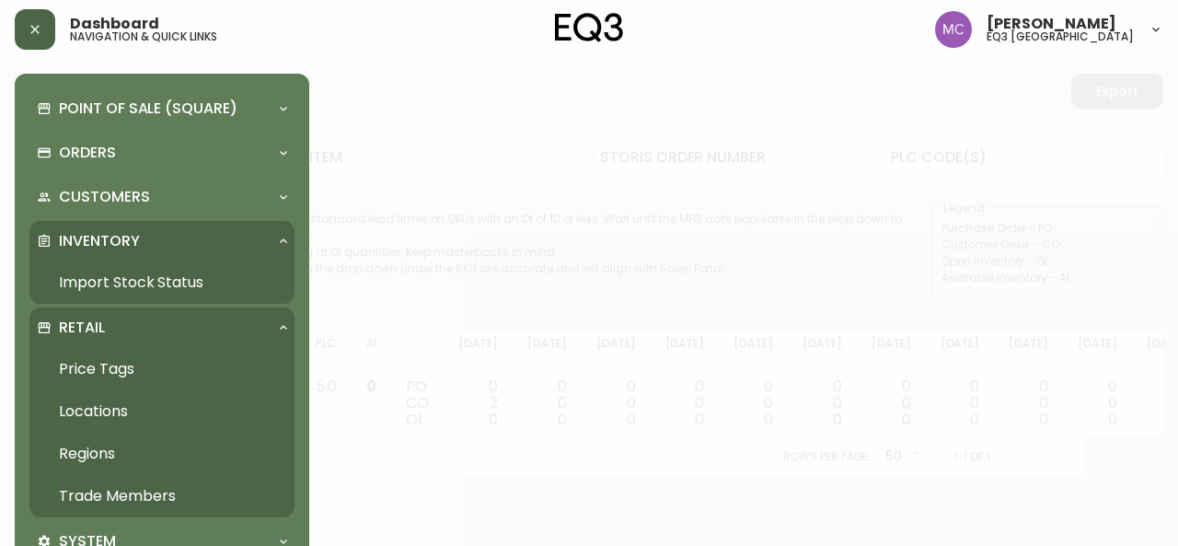
click at [125, 499] on link "Trade Members" at bounding box center [161, 496] width 265 height 42
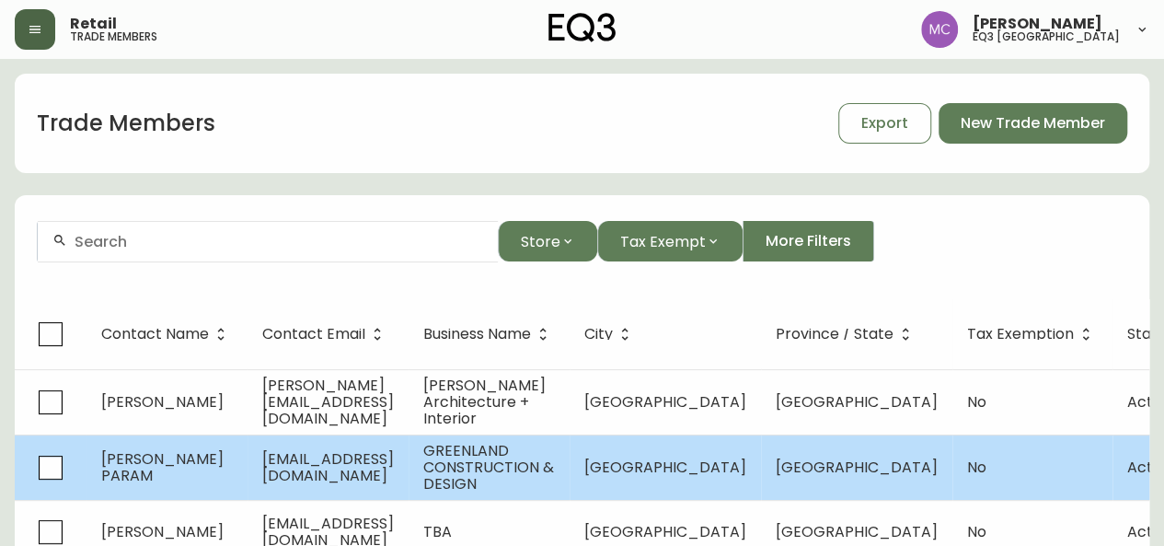
click at [173, 448] on td "[PERSON_NAME] PARAM" at bounding box center [166, 466] width 161 height 65
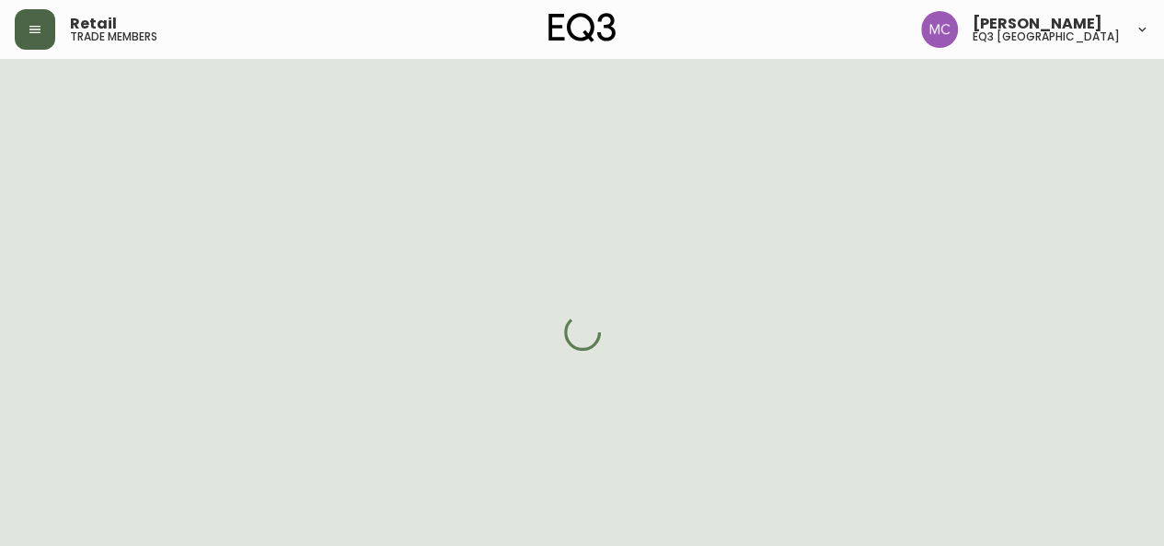
select select "BC"
select select "CA"
select select "CA_EN"
select select "Other"
select select "Interior Designer"
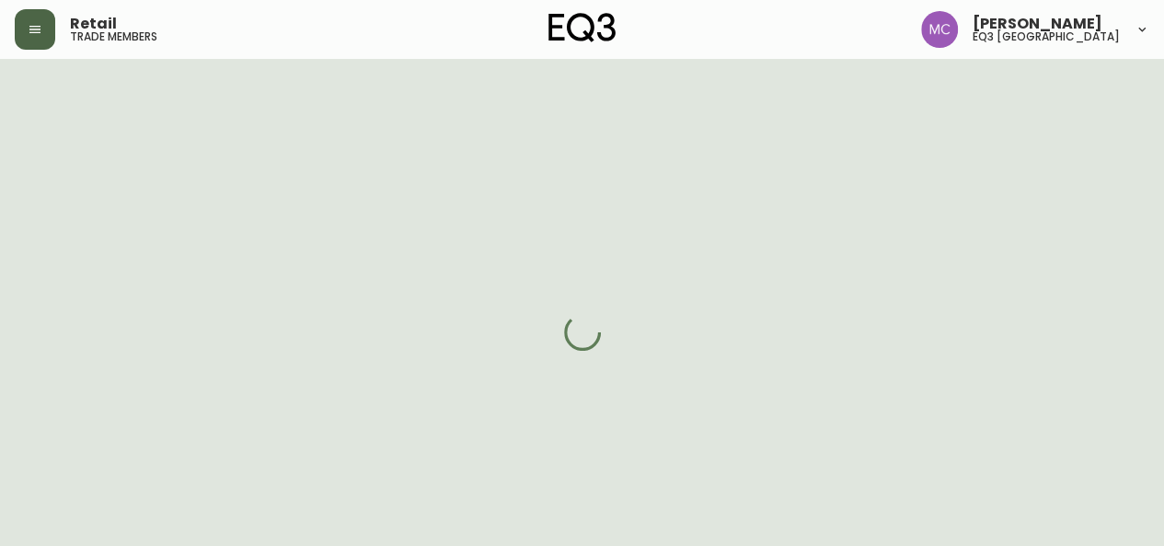
select select "cjw10z96p001r6gs00juufhhe"
select select "false"
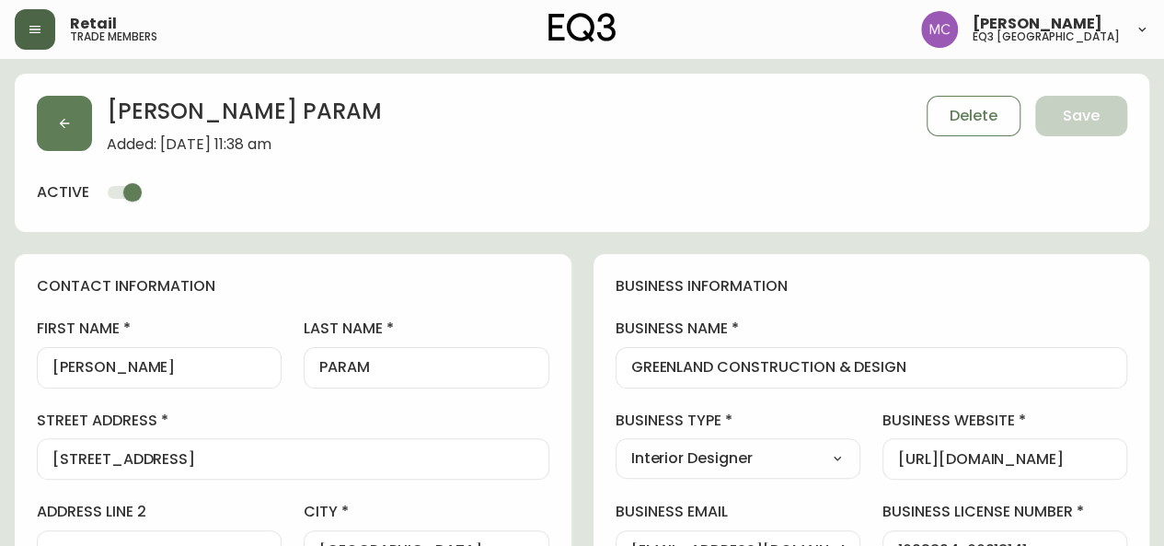
drag, startPoint x: 958, startPoint y: 378, endPoint x: 650, endPoint y: 378, distance: 308.2
click at [650, 378] on div "GREENLAND CONSTRUCTION & DESIGN" at bounding box center [872, 367] width 512 height 41
drag, startPoint x: 907, startPoint y: 363, endPoint x: 588, endPoint y: 354, distance: 319.4
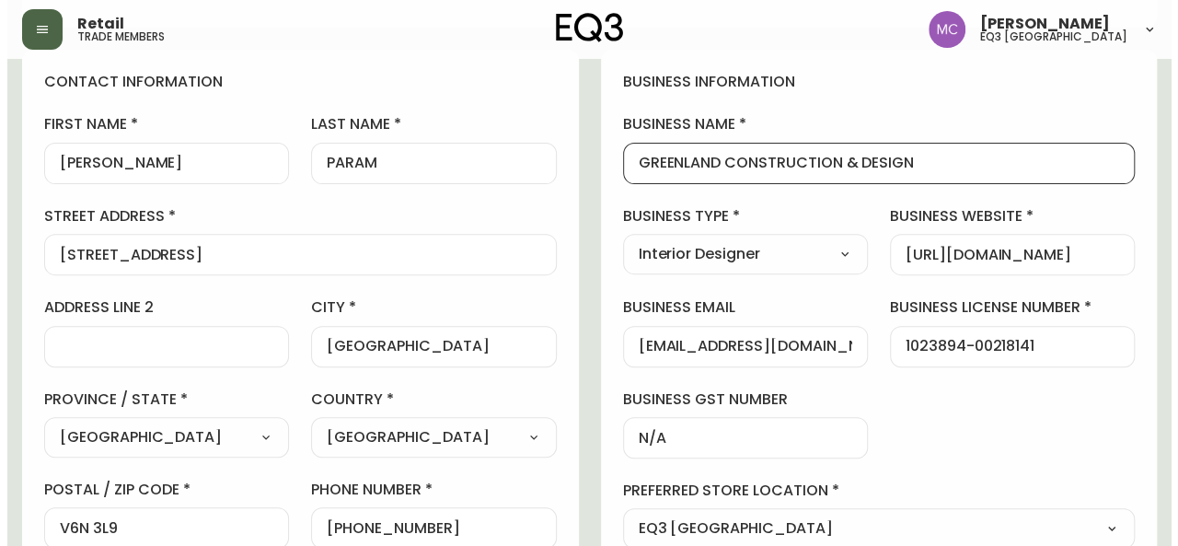
scroll to position [202, 0]
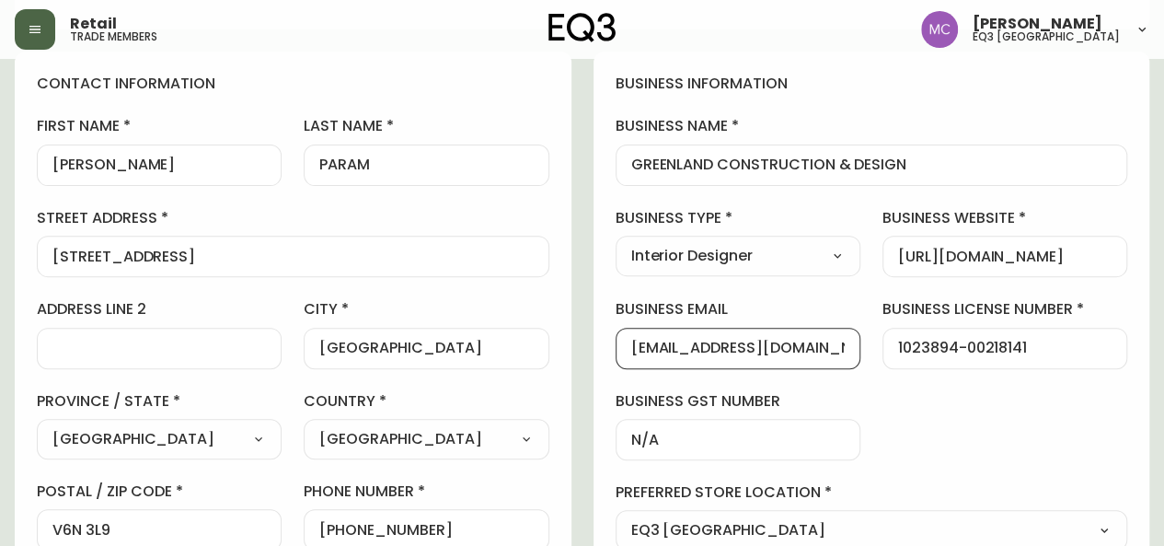
drag, startPoint x: 812, startPoint y: 345, endPoint x: 628, endPoint y: 334, distance: 184.3
click at [628, 334] on div "[EMAIL_ADDRESS][DOMAIN_NAME]" at bounding box center [738, 348] width 245 height 41
click at [39, 25] on icon "button" at bounding box center [35, 29] width 15 height 15
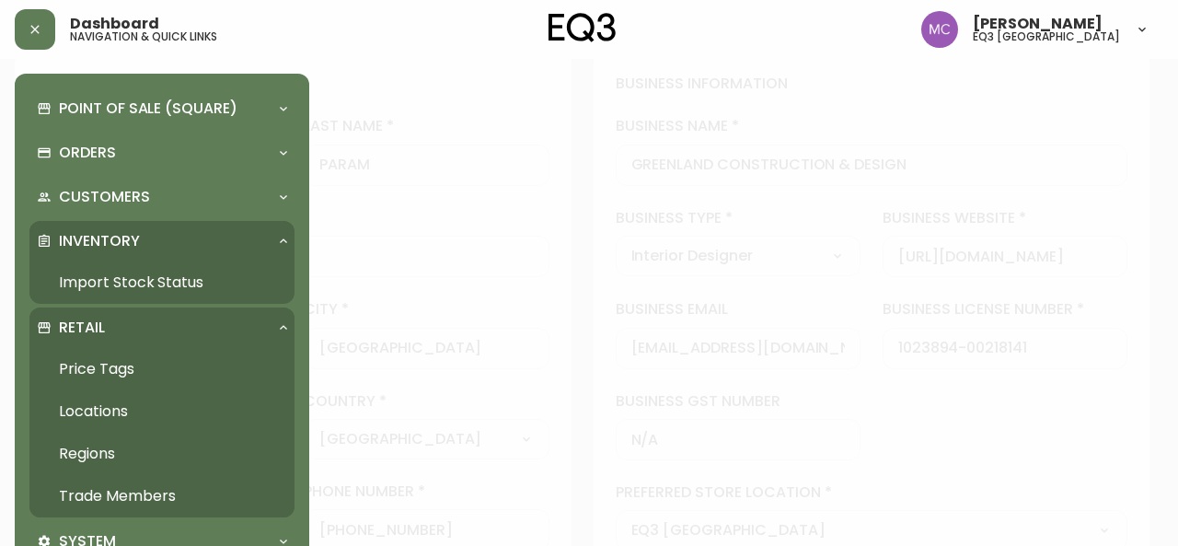
click at [127, 281] on link "Import Stock Status" at bounding box center [161, 282] width 265 height 42
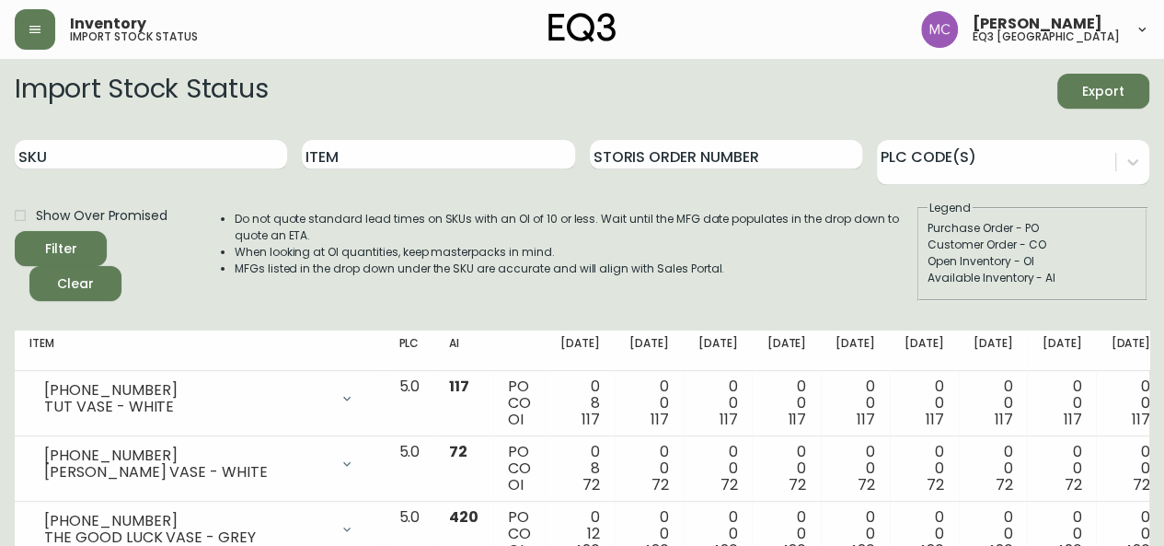
click at [34, 31] on icon "button" at bounding box center [35, 29] width 15 height 15
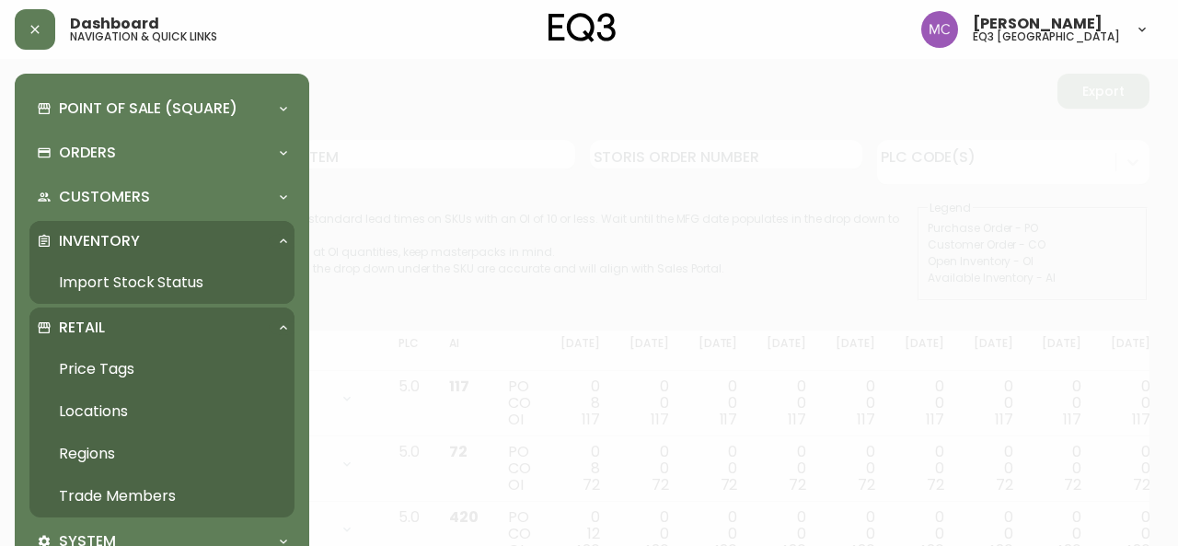
click at [109, 490] on link "Trade Members" at bounding box center [161, 496] width 265 height 42
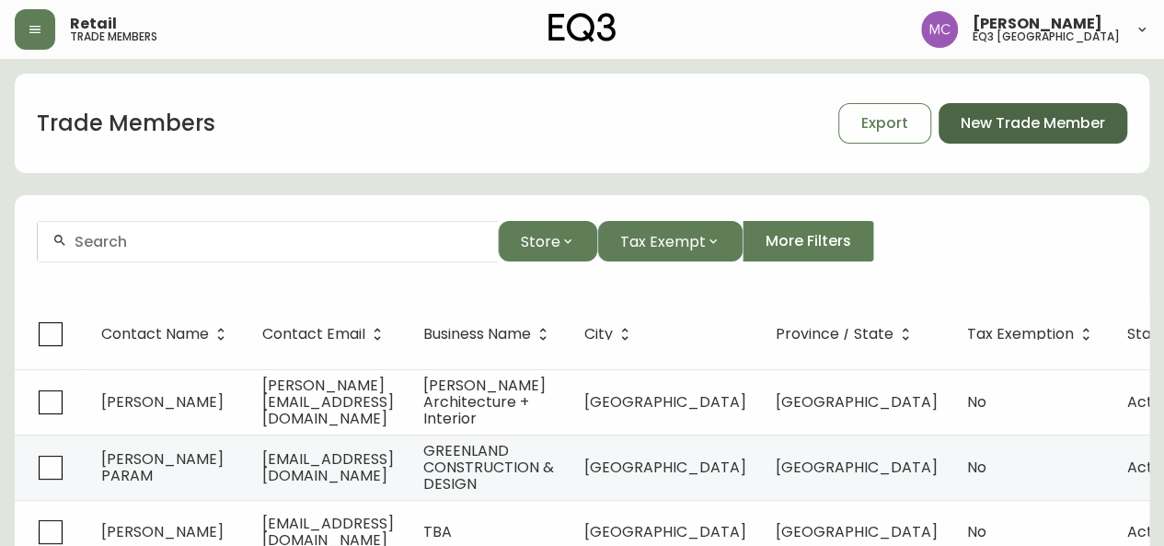
click at [1062, 130] on span "New Trade Member" at bounding box center [1033, 123] width 144 height 20
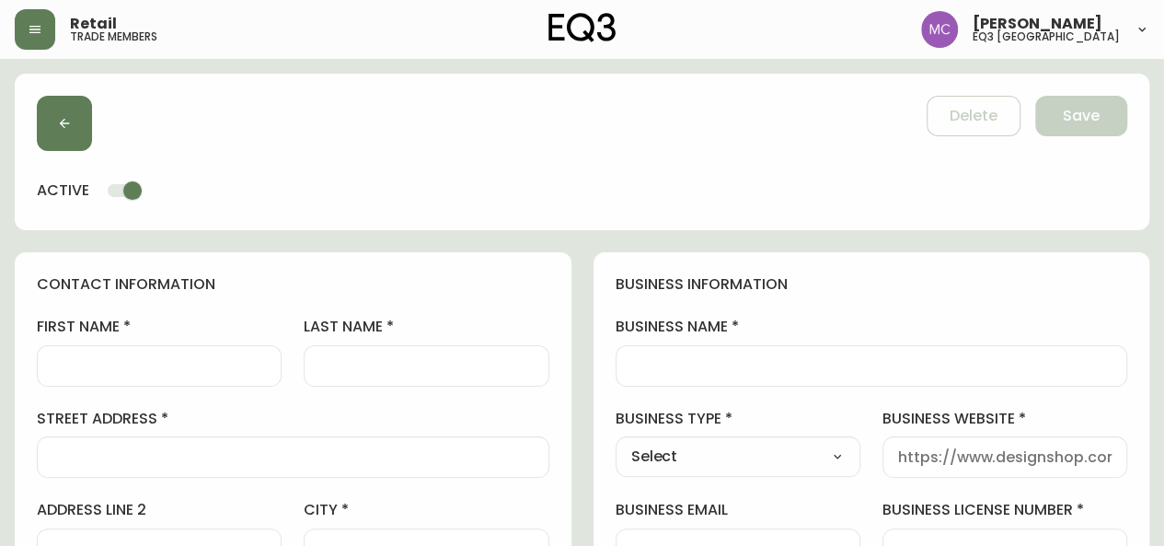
click at [98, 371] on input "first name" at bounding box center [158, 365] width 213 height 17
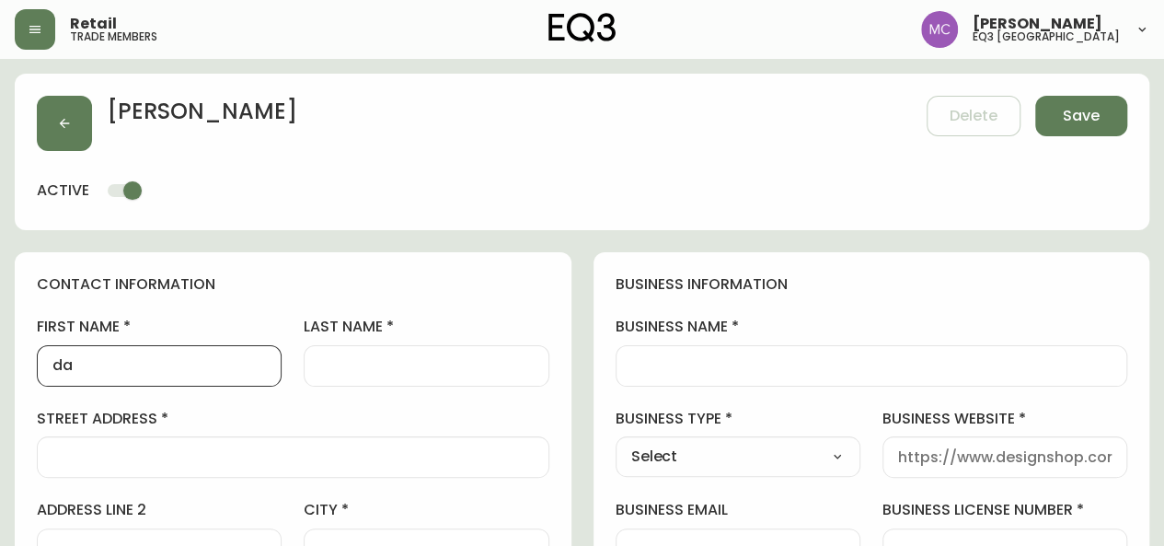
type input "d"
type input "[PERSON_NAME]"
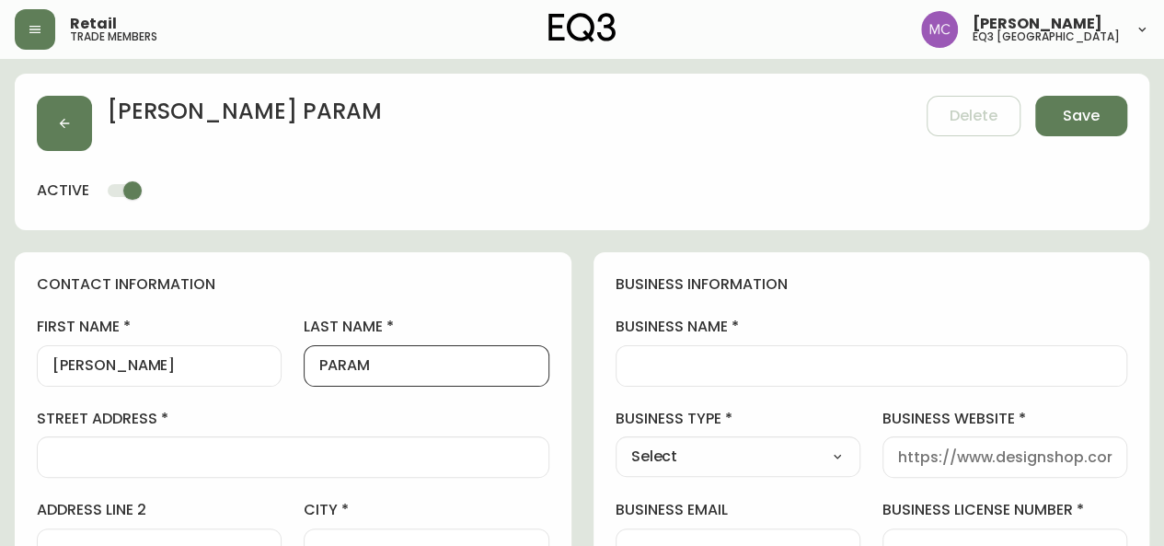
type input "PARAM"
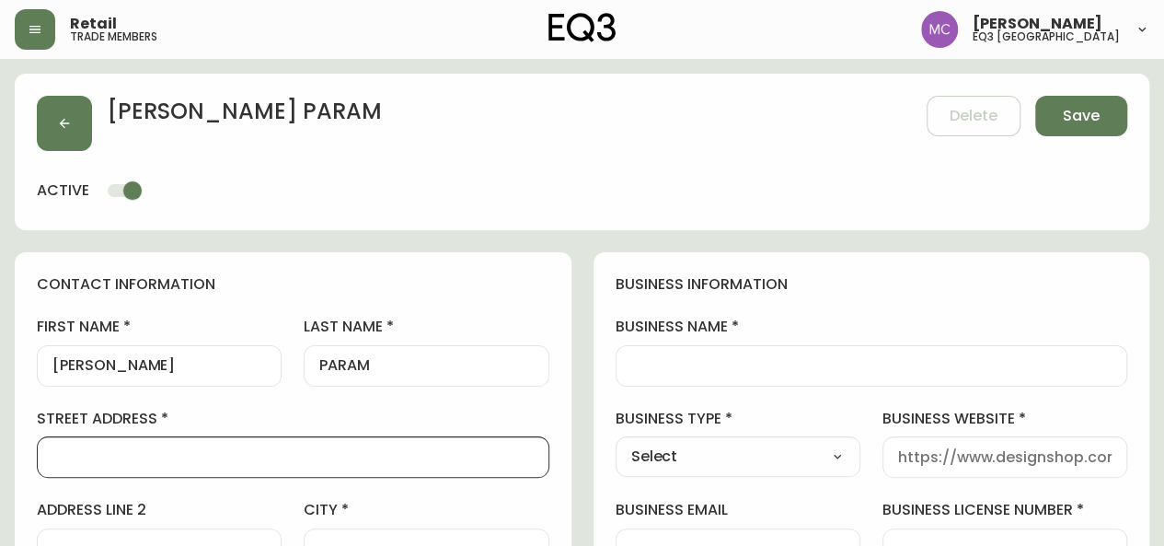
click at [659, 363] on input "business name" at bounding box center [871, 365] width 481 height 17
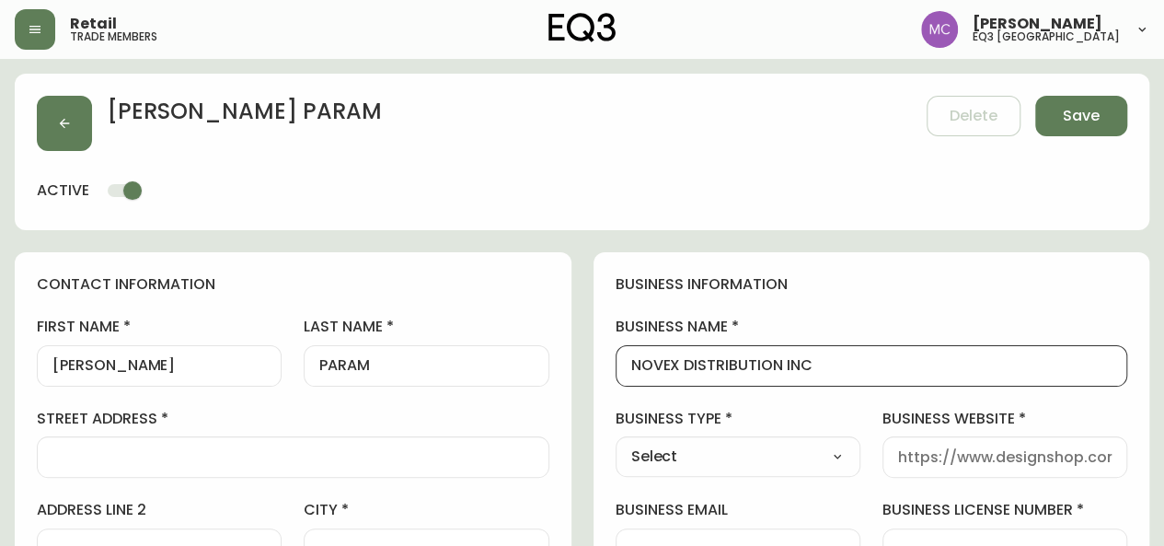
type input "NOVEX DISTRIBUTION INC"
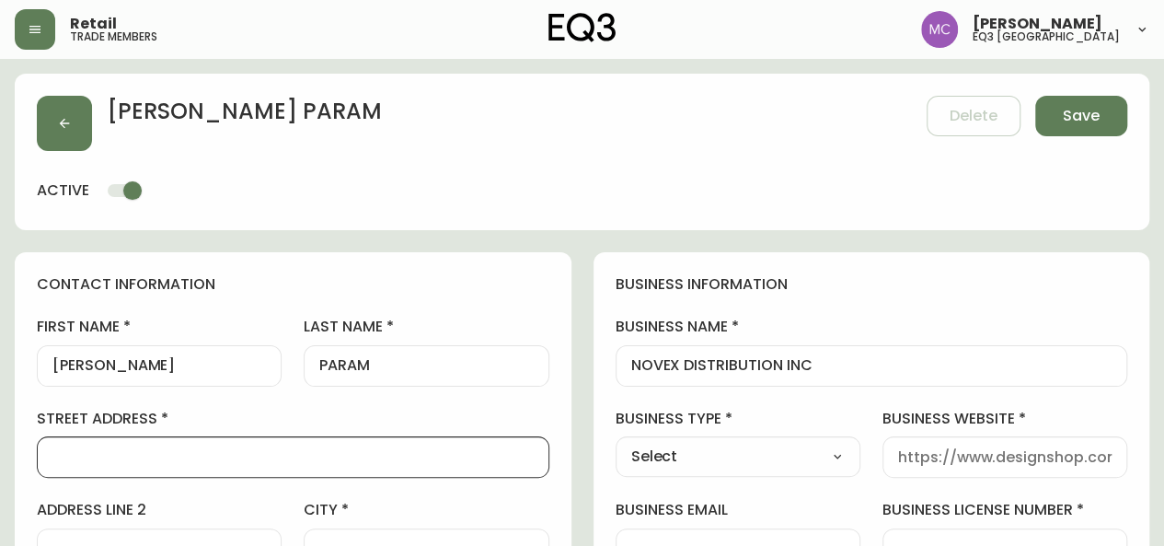
click at [244, 448] on input "street address" at bounding box center [292, 456] width 481 height 17
click at [141, 444] on div at bounding box center [293, 456] width 512 height 41
type input "[STREET_ADDRESS]"
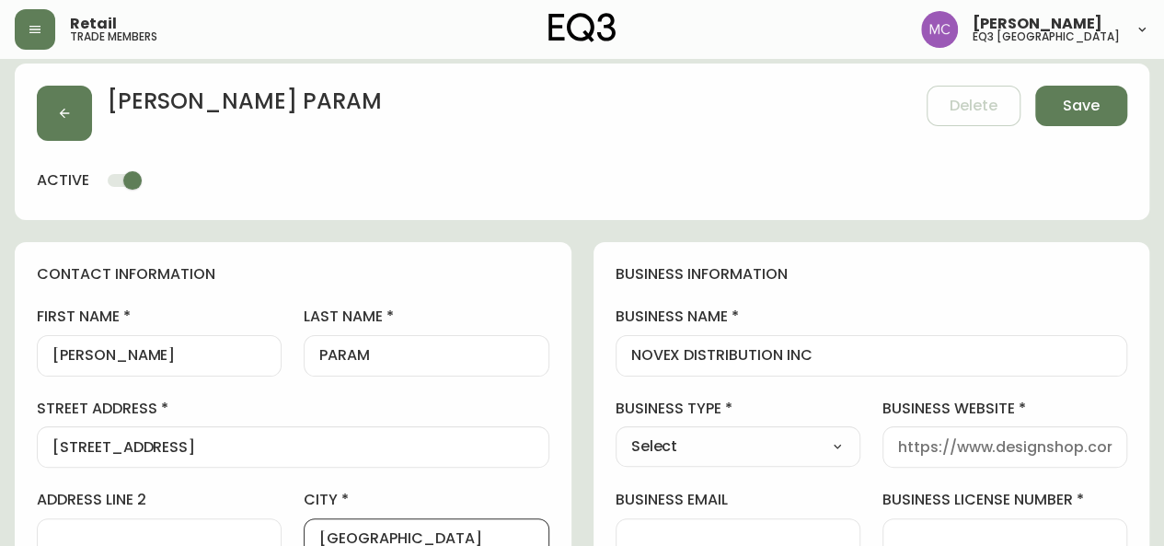
type input "[GEOGRAPHIC_DATA]"
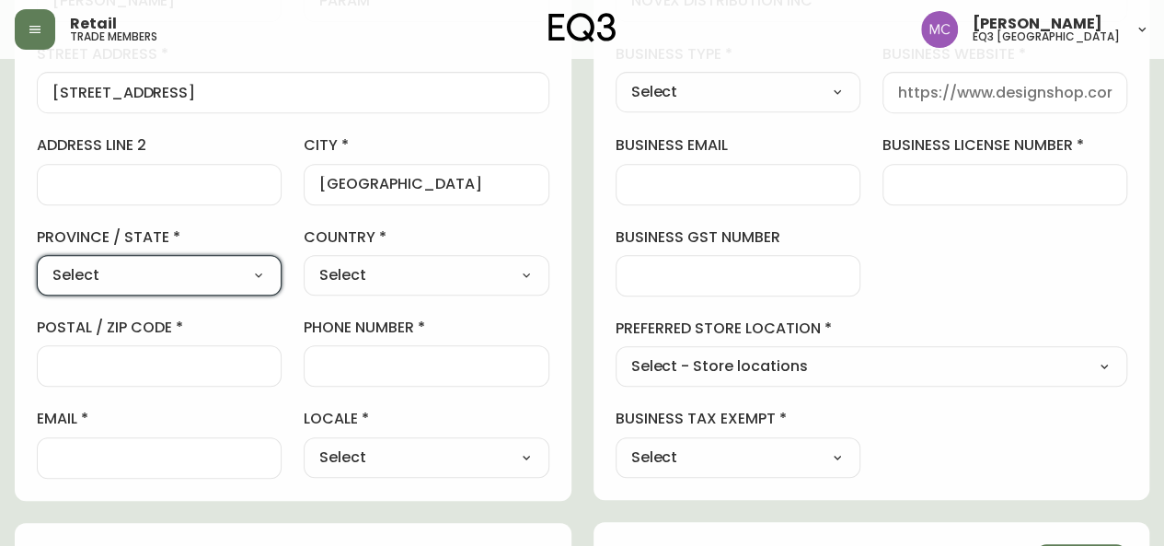
click at [239, 266] on select "Select [GEOGRAPHIC_DATA] [GEOGRAPHIC_DATA] [GEOGRAPHIC_DATA] [GEOGRAPHIC_DATA] …" at bounding box center [159, 275] width 245 height 28
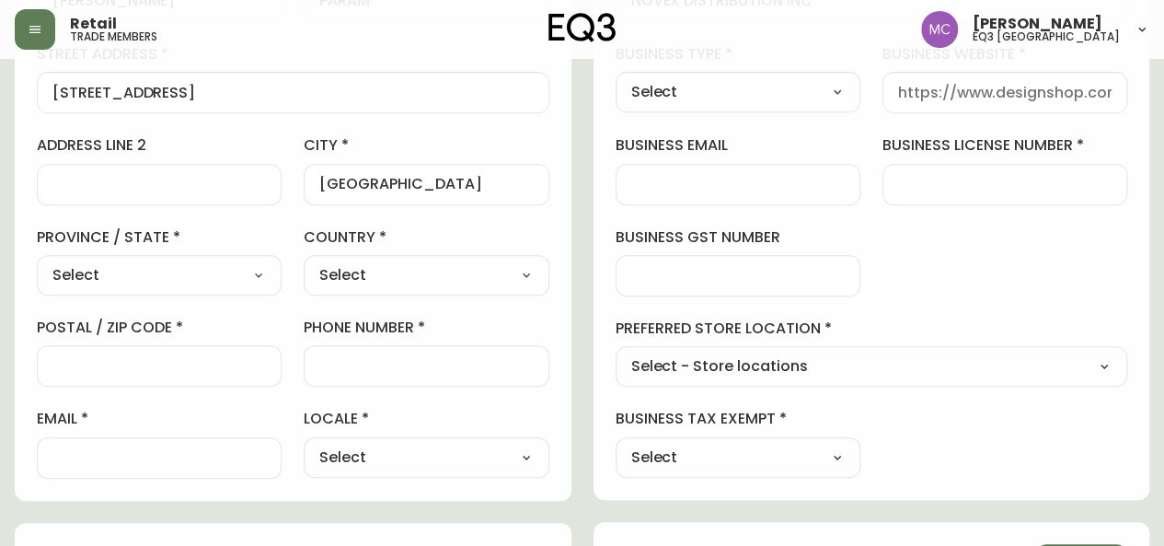
select select "BC"
click at [37, 261] on select "Select [GEOGRAPHIC_DATA] [GEOGRAPHIC_DATA] [GEOGRAPHIC_DATA] [GEOGRAPHIC_DATA] …" at bounding box center [159, 275] width 245 height 28
type input "[GEOGRAPHIC_DATA]"
click at [342, 261] on select "Select [GEOGRAPHIC_DATA] [GEOGRAPHIC_DATA]" at bounding box center [426, 275] width 245 height 28
select select "CA"
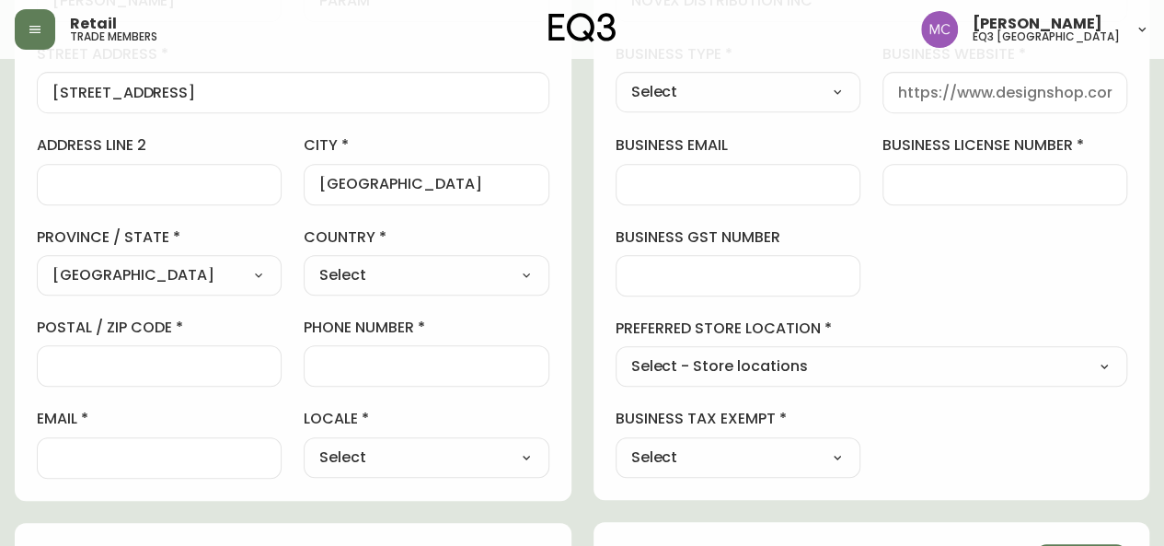
click at [304, 261] on select "Select [GEOGRAPHIC_DATA] [GEOGRAPHIC_DATA]" at bounding box center [426, 275] width 245 height 28
type input "[GEOGRAPHIC_DATA]"
click at [163, 359] on input "postal / zip code" at bounding box center [158, 365] width 213 height 17
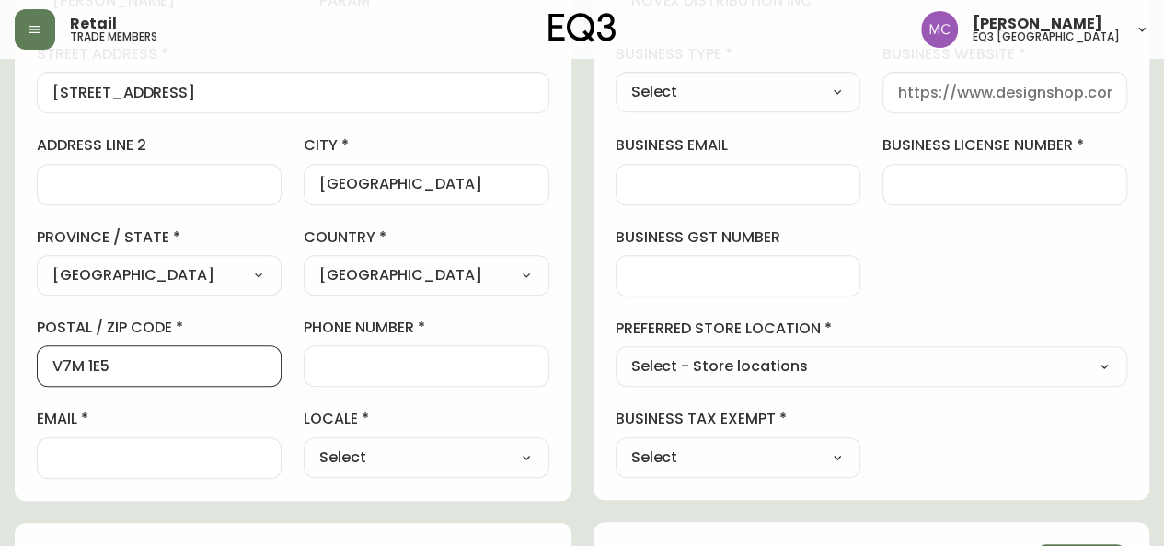
type input "V7M 1E5"
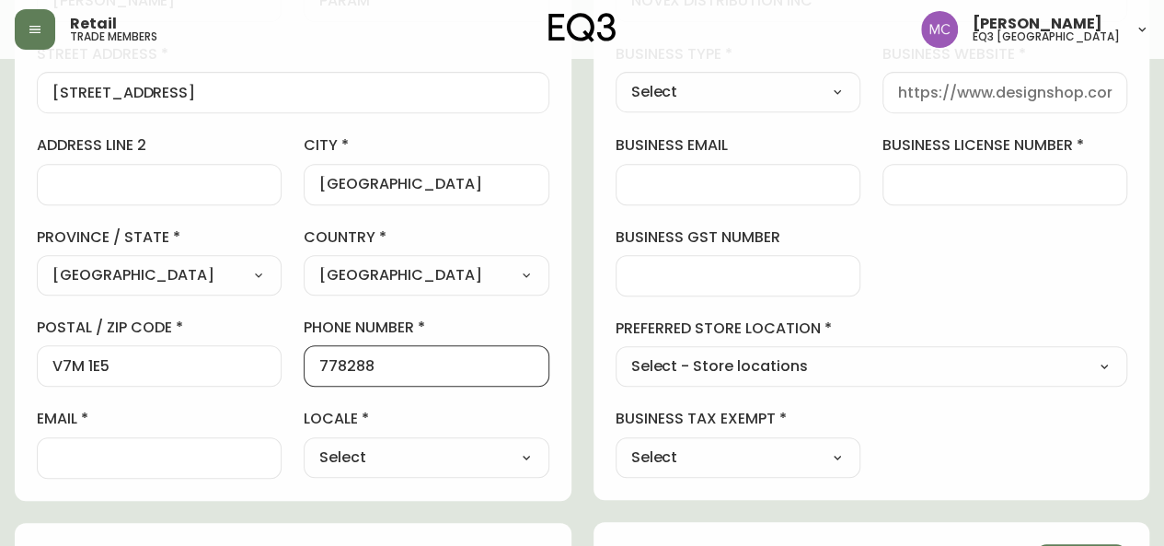
click at [317, 361] on div "778288" at bounding box center [426, 365] width 245 height 41
click at [318, 363] on div "778288" at bounding box center [426, 365] width 245 height 41
type input "7782881"
drag, startPoint x: 322, startPoint y: 363, endPoint x: 449, endPoint y: 357, distance: 127.1
click at [449, 357] on input "7782881" at bounding box center [425, 365] width 213 height 17
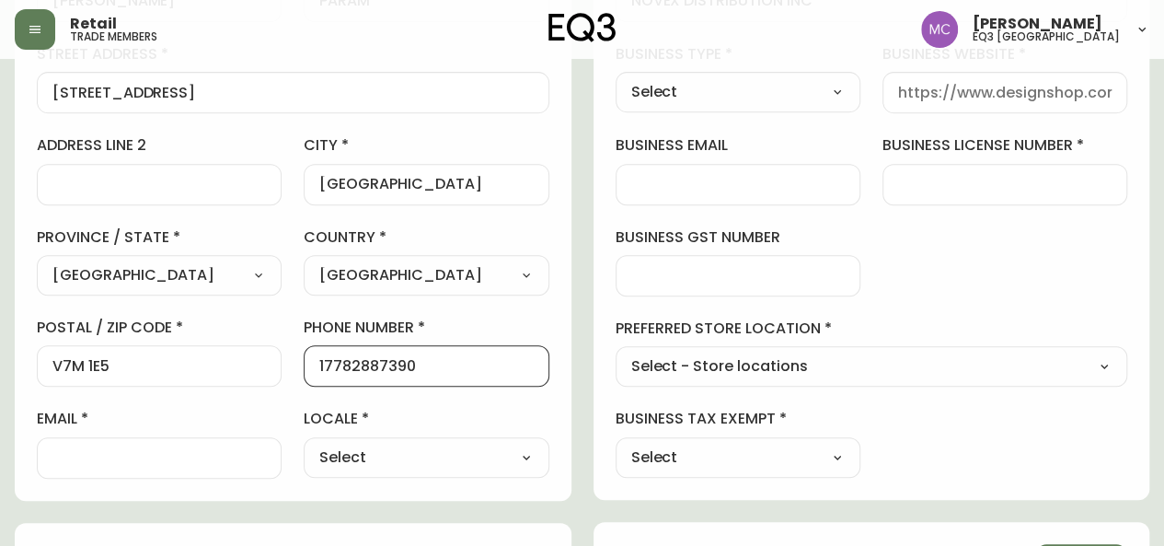
type input "17782887390"
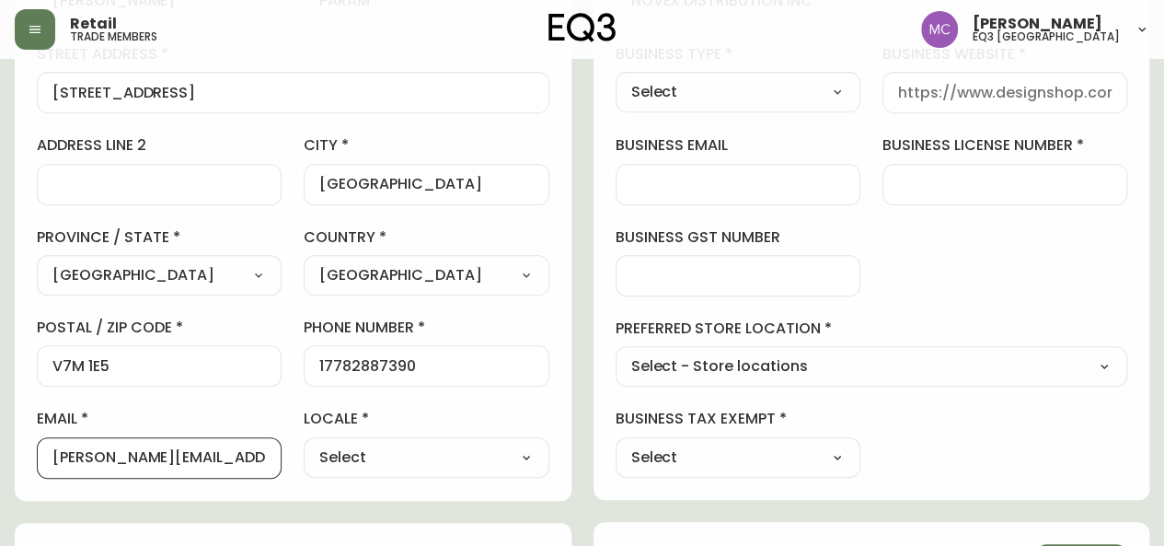
type input "[PERSON_NAME][EMAIL_ADDRESS][DOMAIN_NAME]"
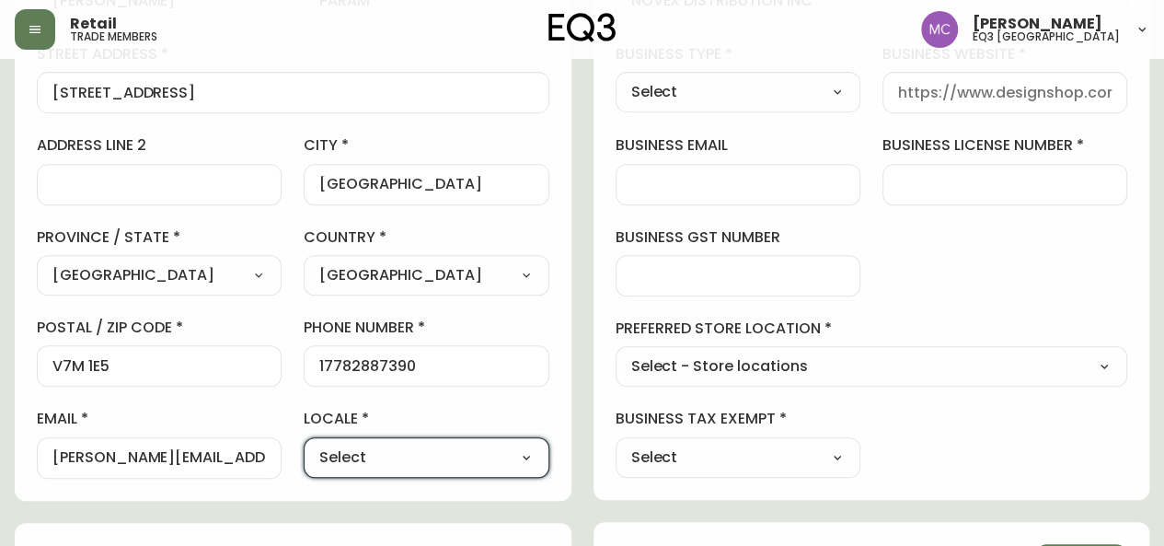
click at [472, 451] on select "Select CA_EN [GEOGRAPHIC_DATA] US_EN" at bounding box center [426, 457] width 245 height 28
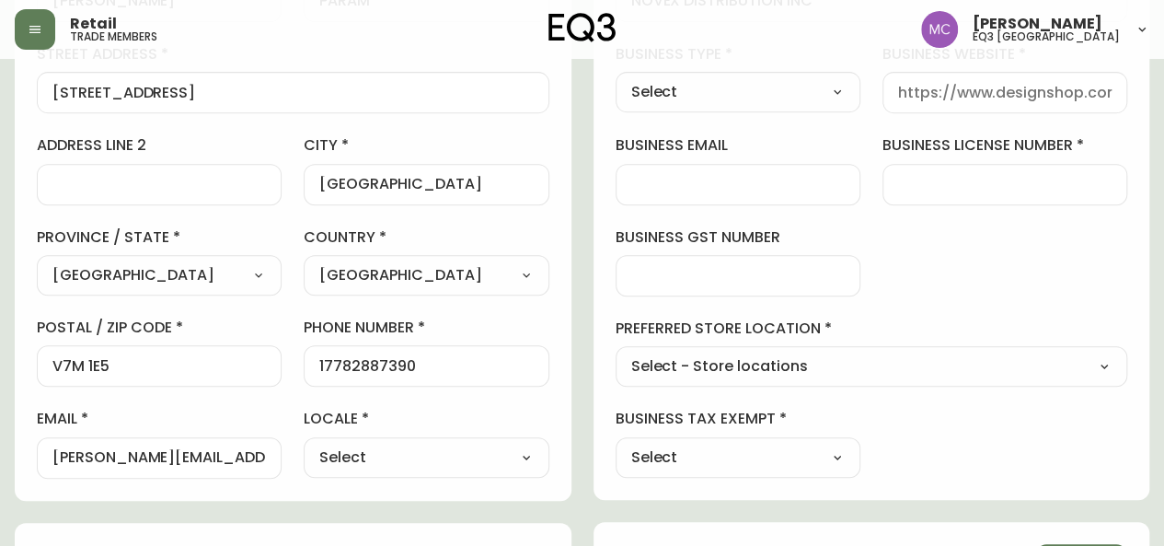
select select "CA_EN"
click at [304, 443] on select "Select CA_EN [GEOGRAPHIC_DATA] US_EN" at bounding box center [426, 457] width 245 height 28
type input "CA_EN"
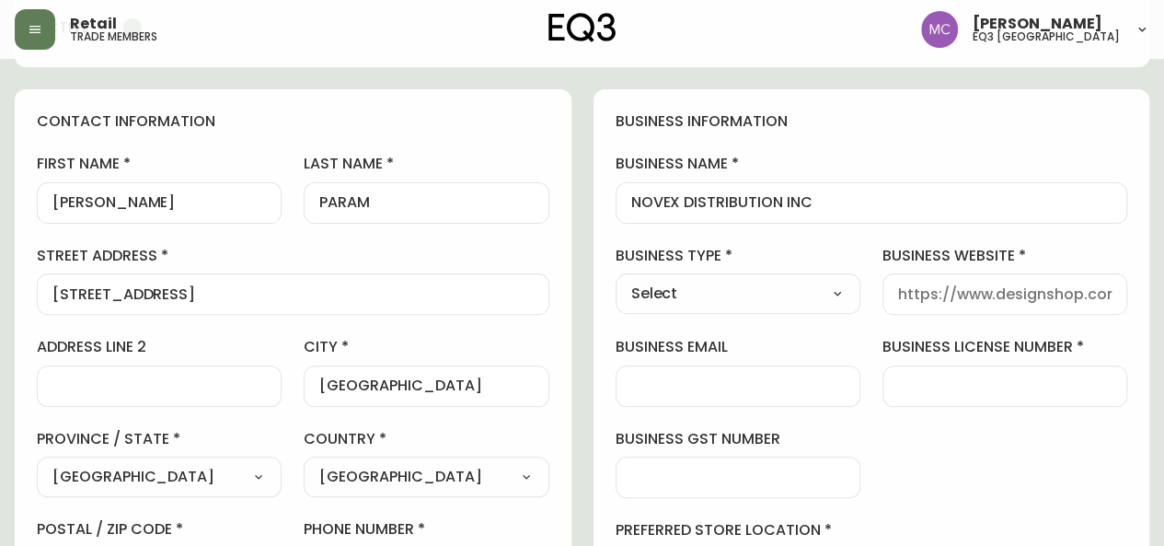
scroll to position [167, 0]
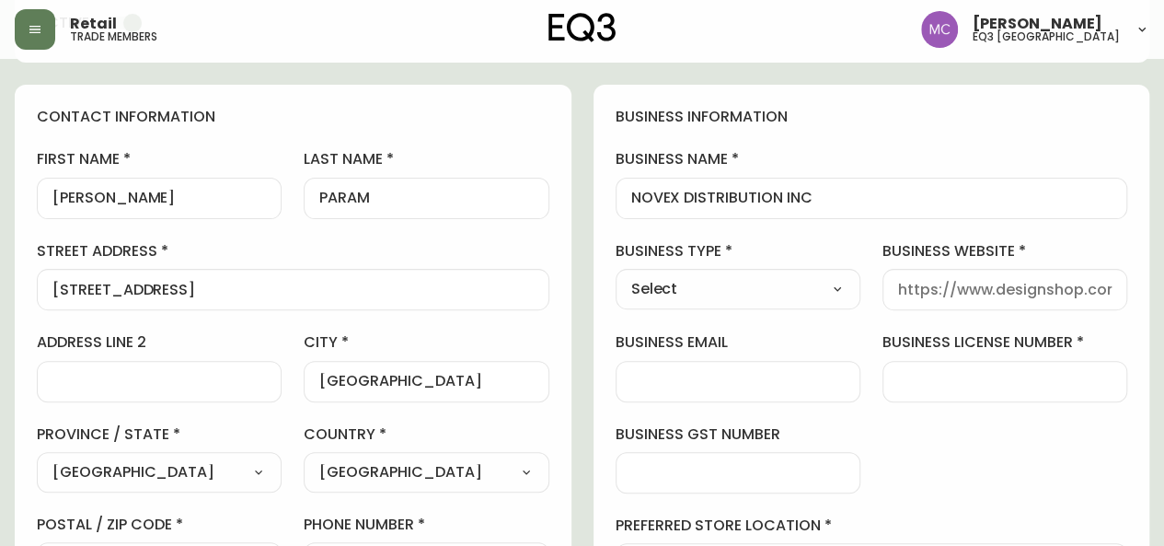
click at [834, 291] on select "Select Interior Designer Architect Home Builder Contractor Real Estate Agent Ho…" at bounding box center [738, 289] width 245 height 28
select select "Other"
click at [616, 275] on select "Select Interior Designer Architect Home Builder Contractor Real Estate Agent Ho…" at bounding box center [738, 289] width 245 height 28
type input "Other"
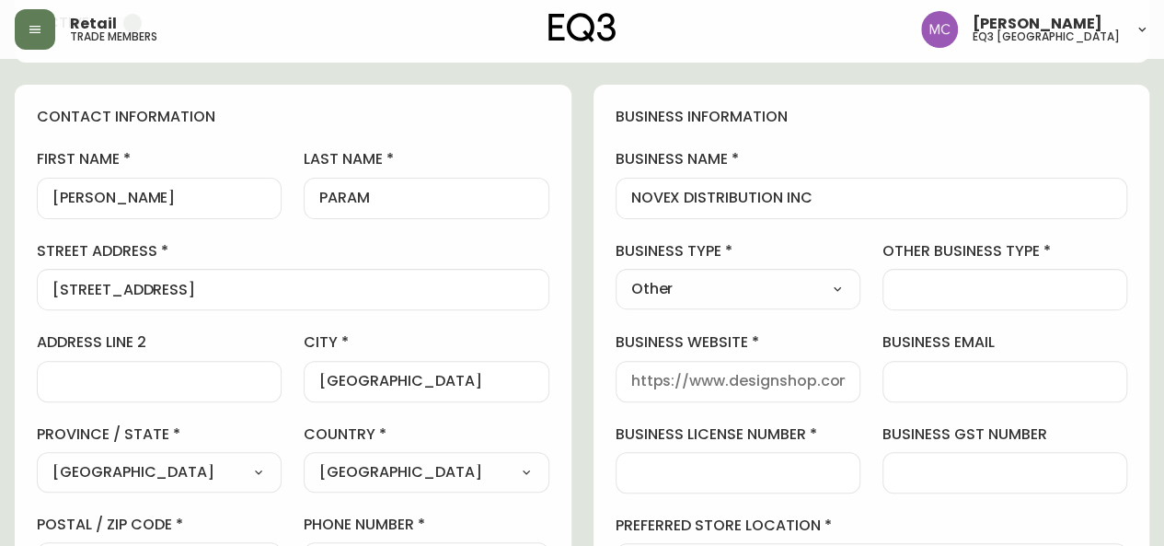
click at [935, 277] on div at bounding box center [1004, 289] width 245 height 41
paste input "[URL][DOMAIN_NAME]"
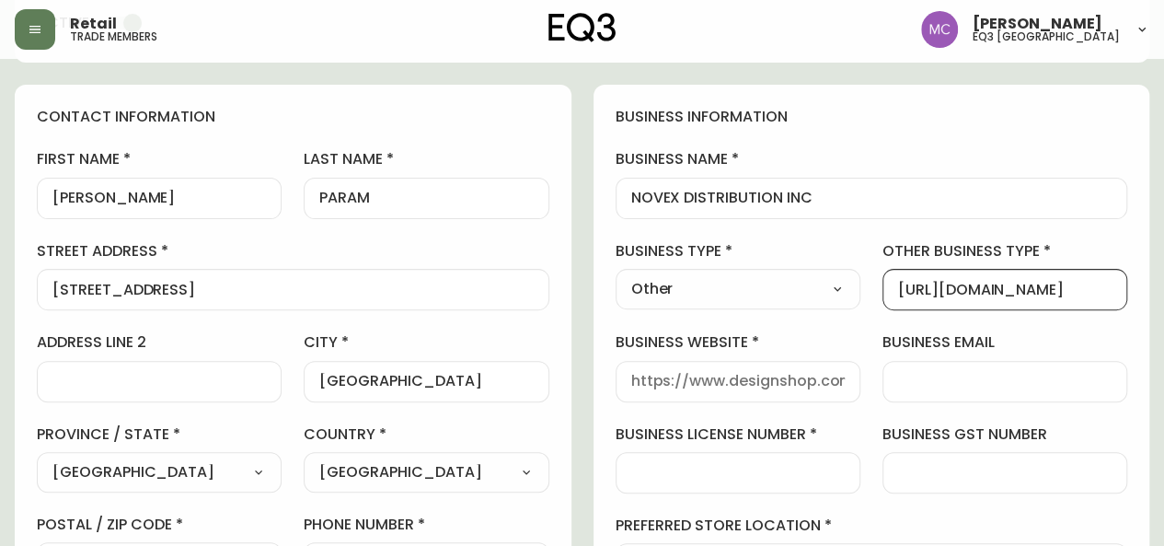
type input "[URL][DOMAIN_NAME]"
click at [835, 284] on select "Select Interior Designer Architect Home Builder Contractor Real Estate Agent Ho…" at bounding box center [738, 289] width 245 height 28
click at [616, 275] on select "Select Interior Designer Architect Home Builder Contractor Real Estate Agent Ho…" at bounding box center [738, 289] width 245 height 28
drag, startPoint x: 1078, startPoint y: 279, endPoint x: 787, endPoint y: 275, distance: 291.7
click at [787, 275] on div "business information business name NOVEX DISTRIBUTION INC business type Other S…" at bounding box center [871, 391] width 557 height 612
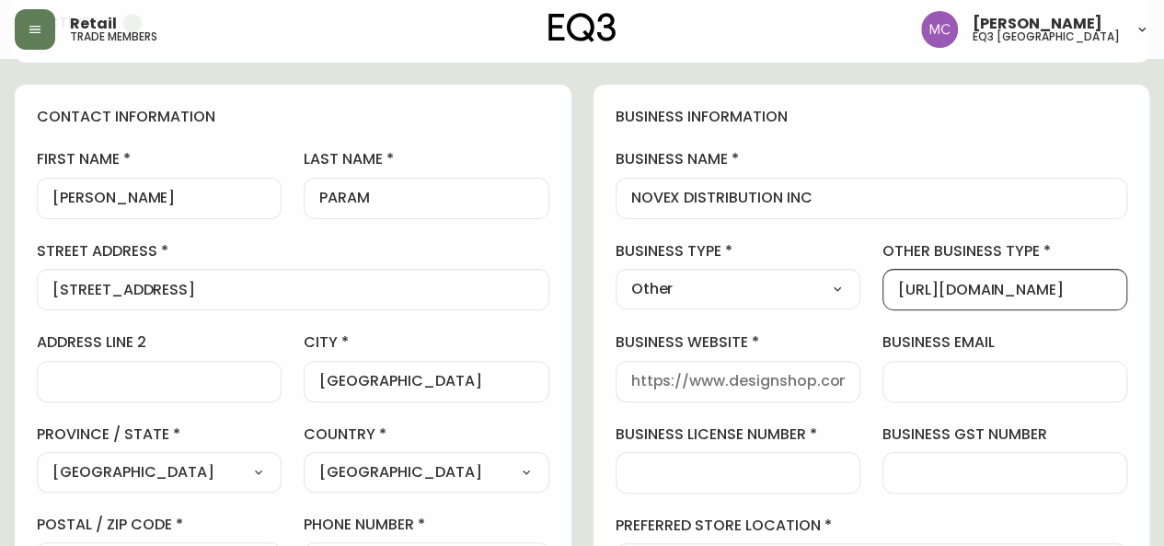
click at [660, 384] on input "business website" at bounding box center [737, 381] width 213 height 17
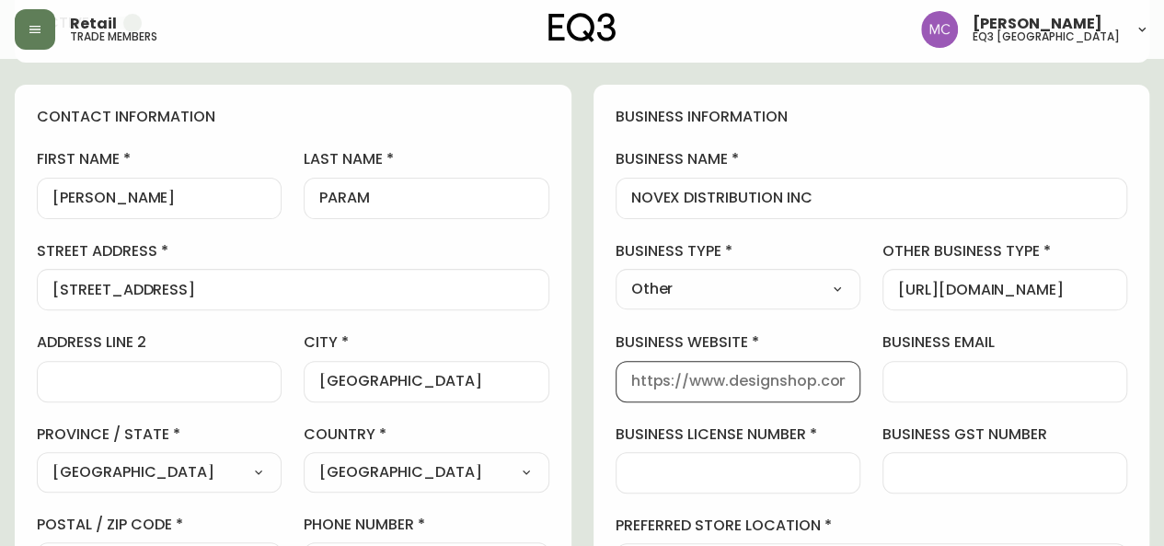
paste input "[URL][DOMAIN_NAME]"
type input "[URL][DOMAIN_NAME]"
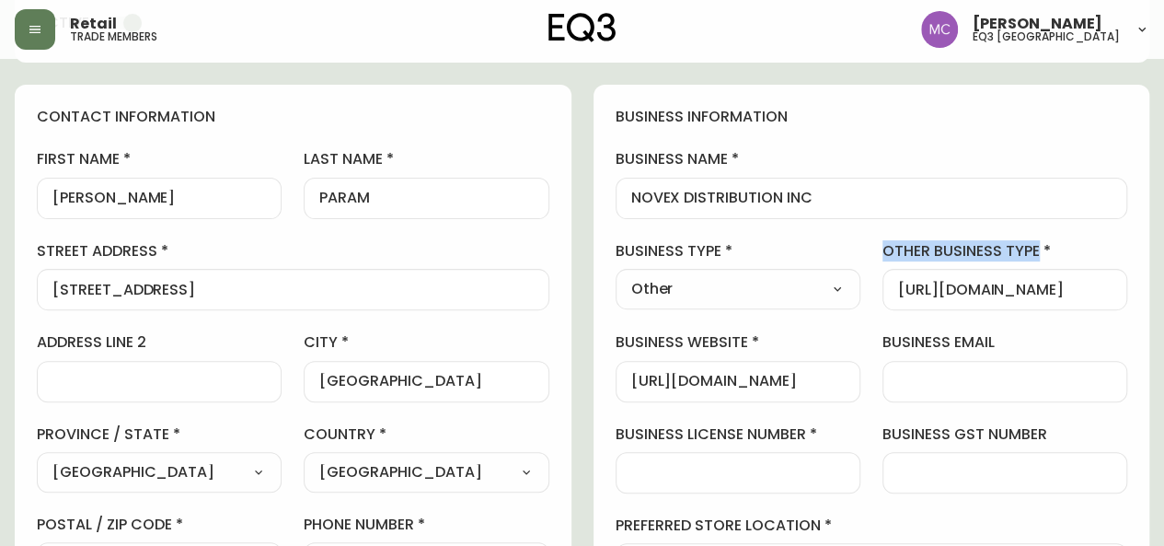
drag, startPoint x: 1068, startPoint y: 297, endPoint x: 839, endPoint y: 284, distance: 229.5
click at [839, 284] on div "business information business name NOVEX DISTRIBUTION INC business type Other S…" at bounding box center [871, 391] width 557 height 612
click at [919, 282] on input "[URL][DOMAIN_NAME]" at bounding box center [1004, 289] width 213 height 17
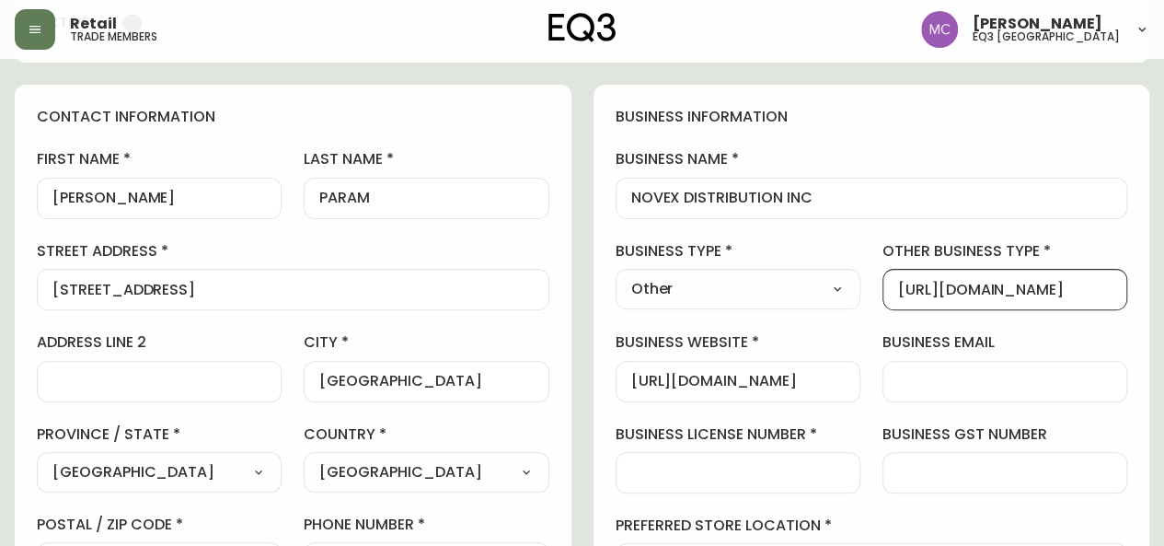
drag, startPoint x: 1064, startPoint y: 285, endPoint x: 874, endPoint y: 261, distance: 191.0
click at [874, 261] on div "business information business name NOVEX DISTRIBUTION INC business type Other S…" at bounding box center [871, 391] width 557 height 612
type input "k"
type input "KITCHEN INTERIOR DESIGN"
click at [947, 386] on input "business email" at bounding box center [1004, 381] width 213 height 17
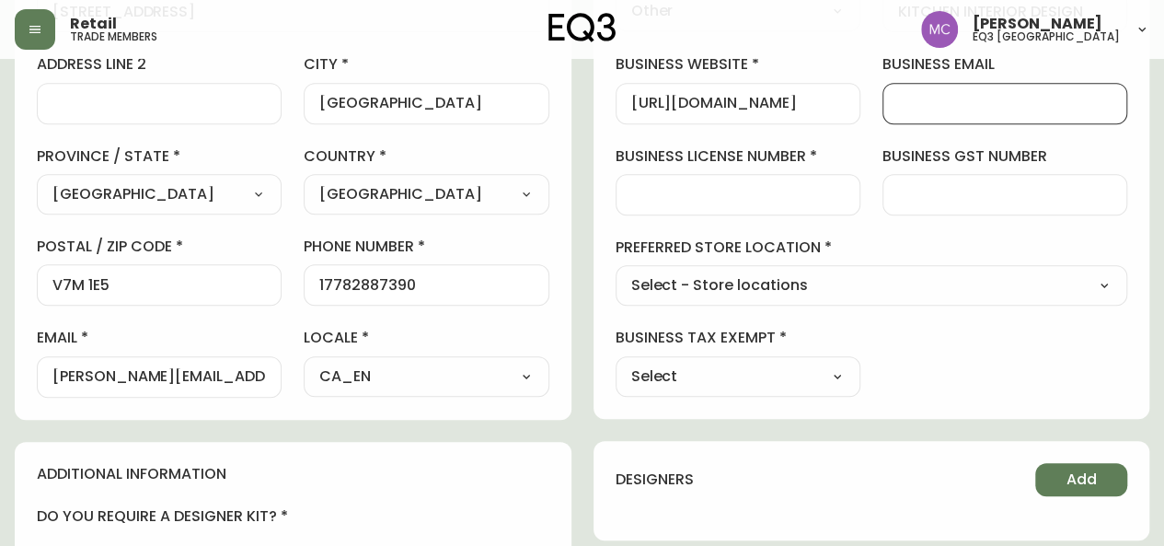
scroll to position [491, 0]
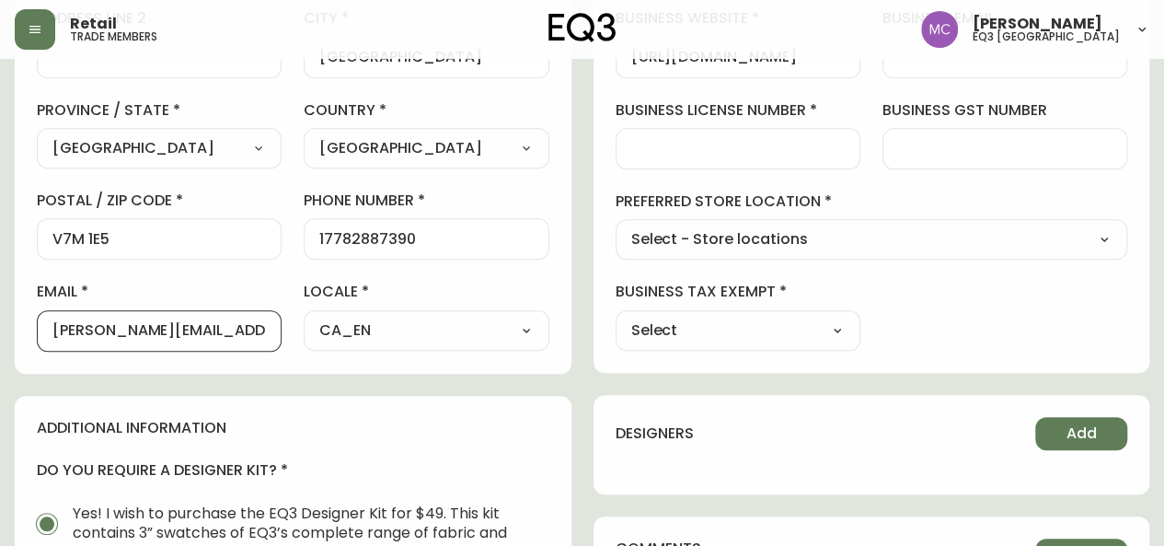
drag, startPoint x: 237, startPoint y: 319, endPoint x: 0, endPoint y: 294, distance: 238.8
click at [0, 294] on main "[PERSON_NAME] PARAM Delete Save active contact information first name [PERSON_N…" at bounding box center [582, 276] width 1164 height 1416
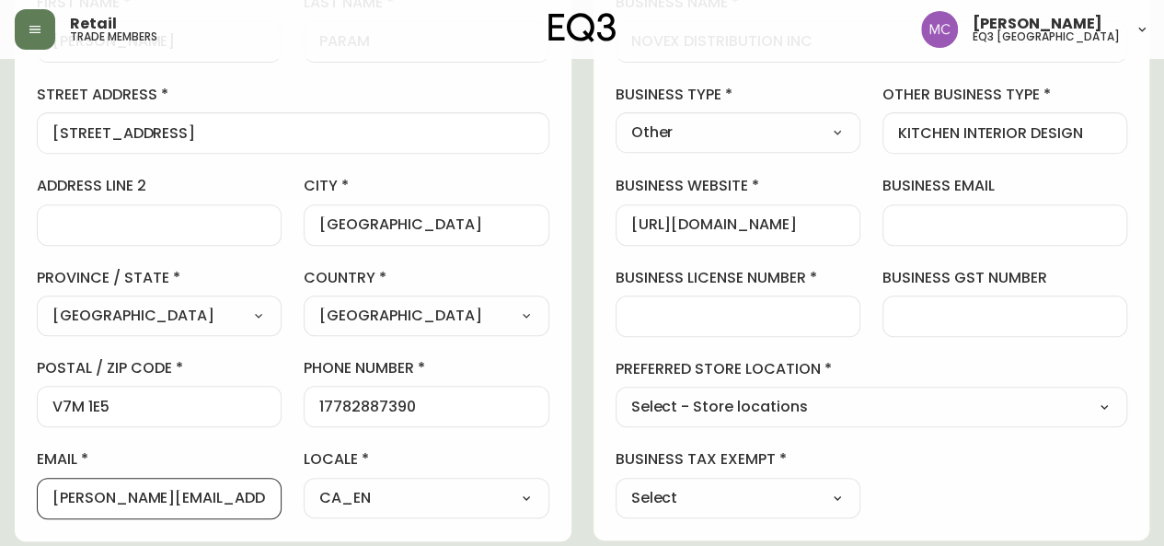
scroll to position [314, 0]
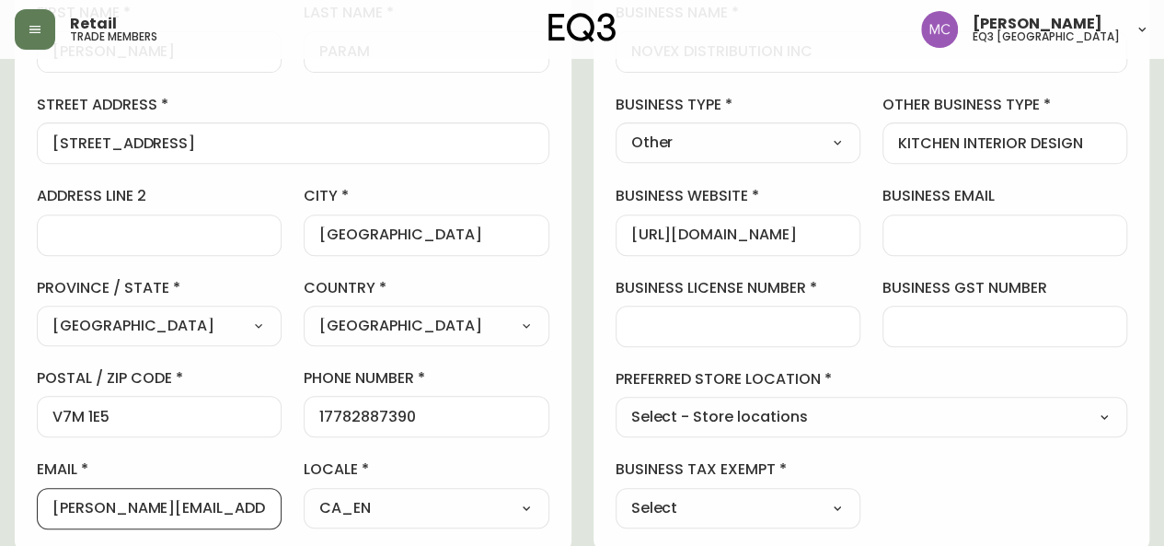
click at [974, 231] on input "business email" at bounding box center [1004, 234] width 213 height 17
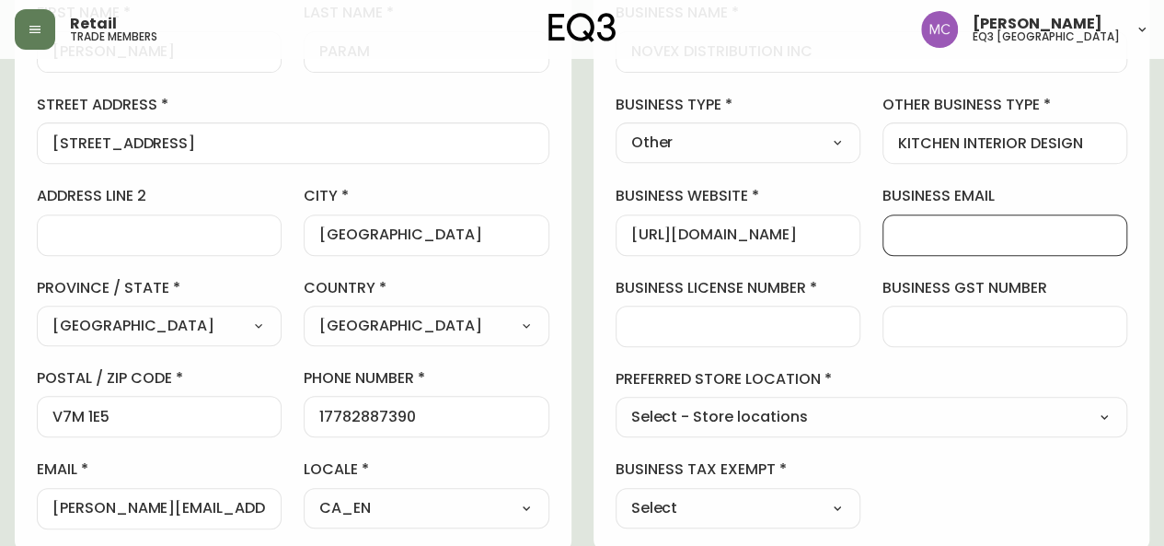
paste input "[PERSON_NAME][EMAIL_ADDRESS][DOMAIN_NAME]"
type input "[PERSON_NAME][EMAIL_ADDRESS][DOMAIN_NAME]"
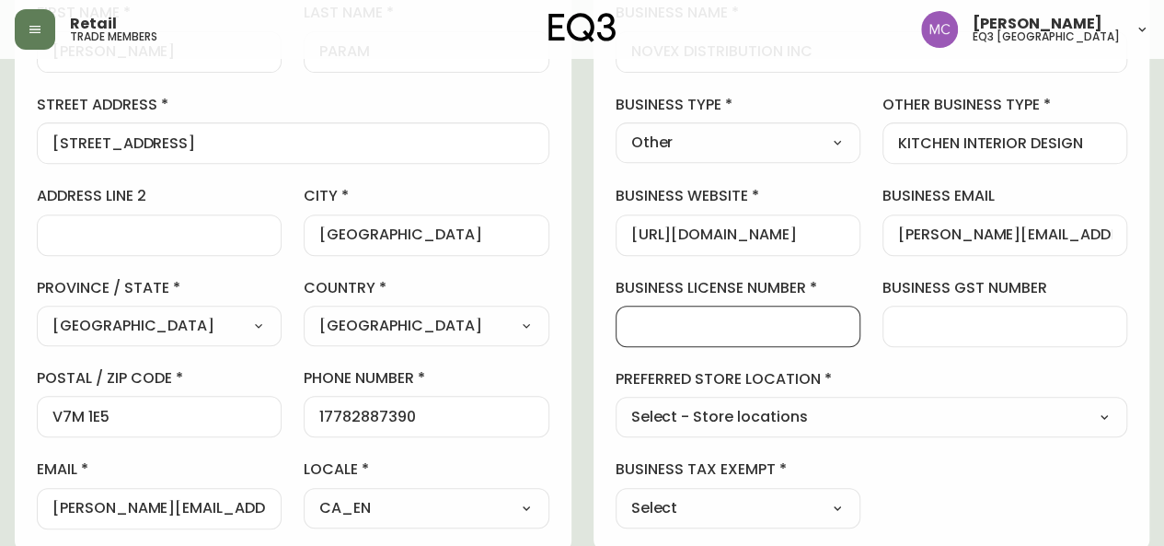
click at [714, 318] on input "business license number" at bounding box center [737, 325] width 213 height 17
click at [693, 321] on input "826474777BC0001" at bounding box center [737, 325] width 213 height 17
click at [707, 321] on input "826474677BC0001" at bounding box center [737, 325] width 213 height 17
type input "826474644 BC0001"
click at [911, 329] on input "business gst number" at bounding box center [1004, 325] width 213 height 17
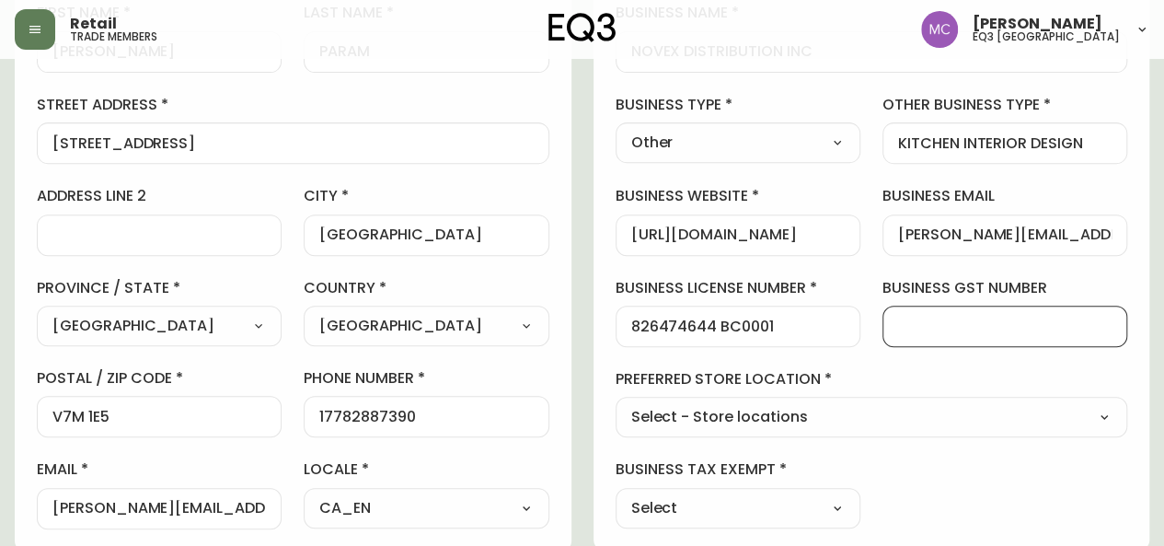
click at [639, 397] on div "Select - Store locations EQ3 [GEOGRAPHIC_DATA] - [GEOGRAPHIC_DATA] [GEOGRAPHIC_…" at bounding box center [872, 417] width 512 height 40
click at [751, 406] on select "Select - Store locations EQ3 [GEOGRAPHIC_DATA] - [GEOGRAPHIC_DATA] [GEOGRAPHIC_…" at bounding box center [872, 418] width 512 height 28
select select "cjw10z96p001r6gs00juufhhe"
click at [616, 404] on select "Select - Store locations EQ3 [GEOGRAPHIC_DATA] - [GEOGRAPHIC_DATA] [GEOGRAPHIC_…" at bounding box center [872, 418] width 512 height 28
type input "EQ3 [GEOGRAPHIC_DATA]"
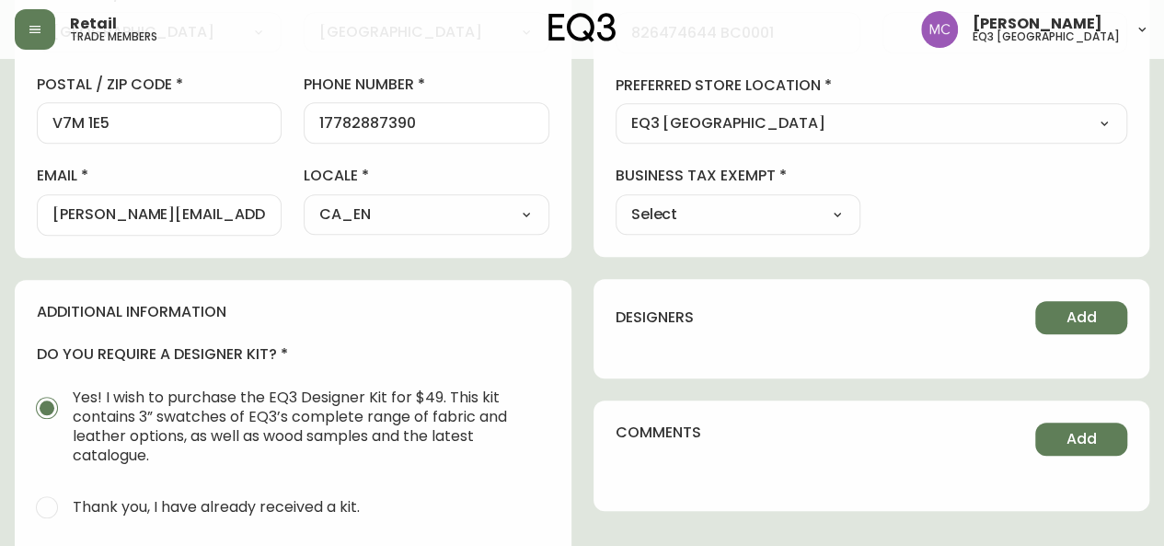
scroll to position [609, 0]
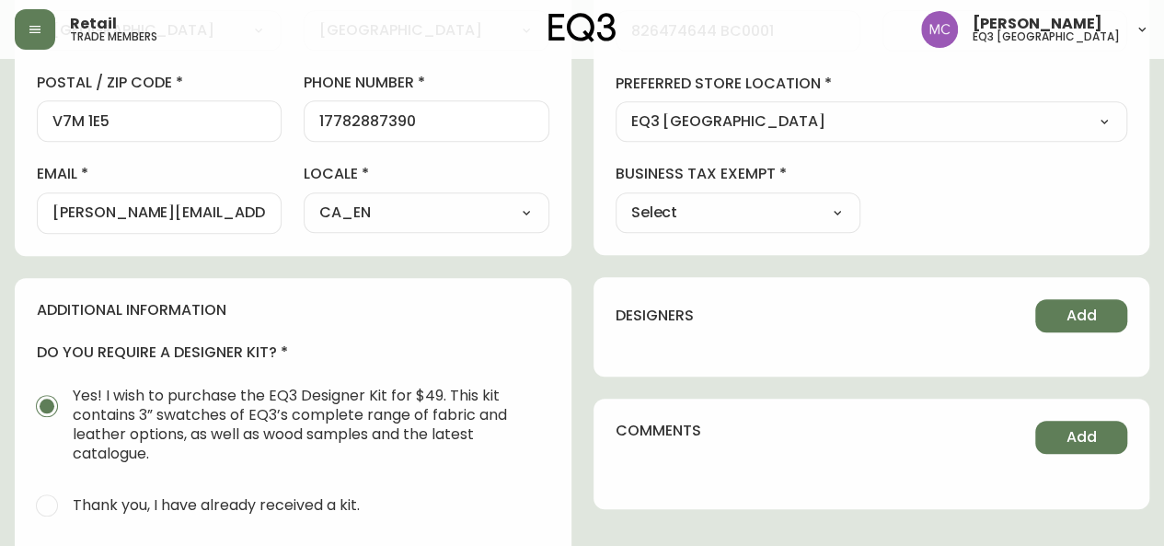
click at [856, 209] on select "Select Yes No" at bounding box center [738, 213] width 245 height 28
click at [649, 305] on h4 "designers" at bounding box center [655, 315] width 78 height 20
click at [737, 211] on select "Select Yes No" at bounding box center [738, 213] width 245 height 28
select select "false"
click at [616, 199] on select "Select Yes No" at bounding box center [738, 213] width 245 height 28
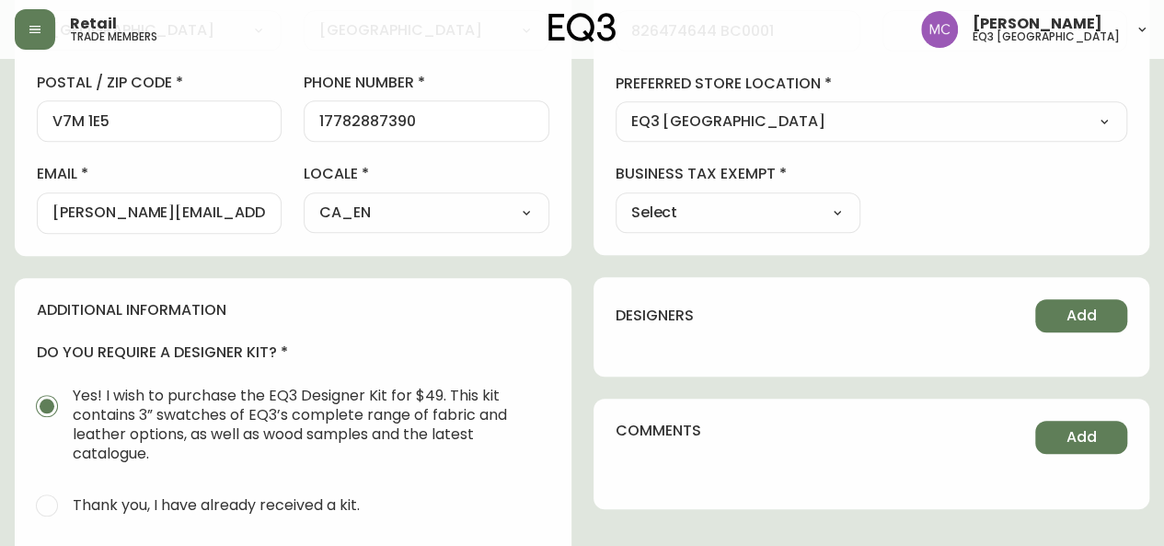
type input "No"
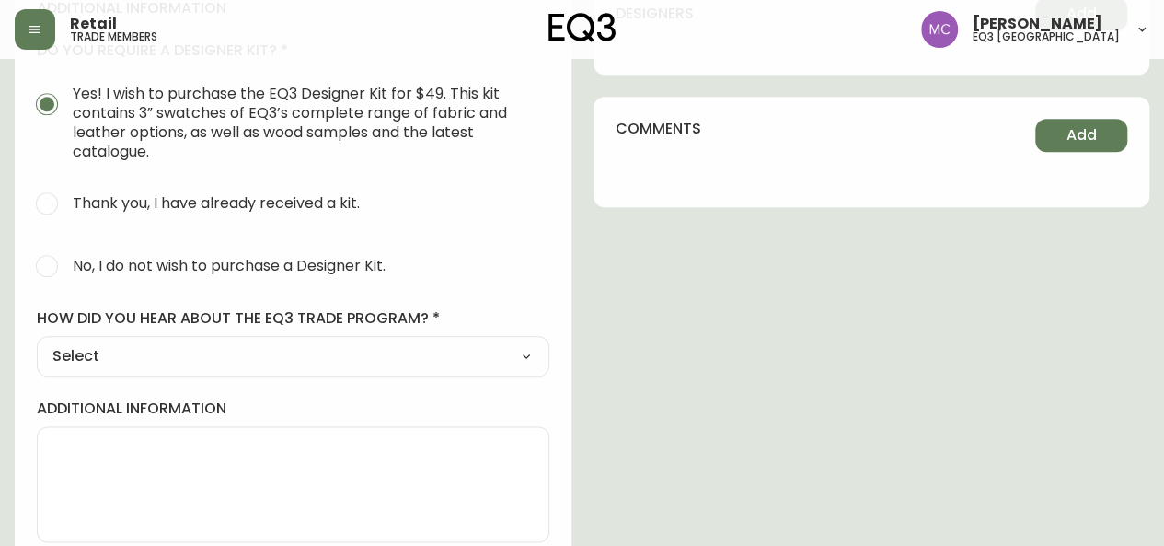
scroll to position [915, 0]
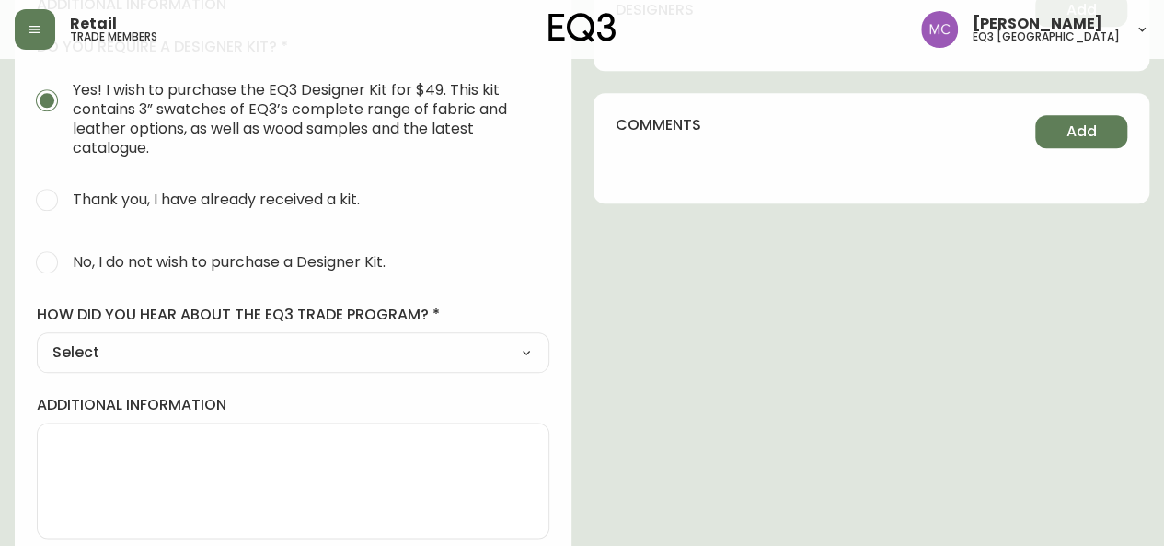
click at [133, 255] on span "No, I do not wish to purchase a Designer Kit." at bounding box center [229, 261] width 313 height 19
click at [67, 255] on input "No, I do not wish to purchase a Designer Kit." at bounding box center [47, 262] width 40 height 40
radio input "true"
radio input "false"
click at [125, 343] on select "Select Social Media Advertisement Trade Show Outreach from a Trade Rep Other" at bounding box center [293, 353] width 512 height 28
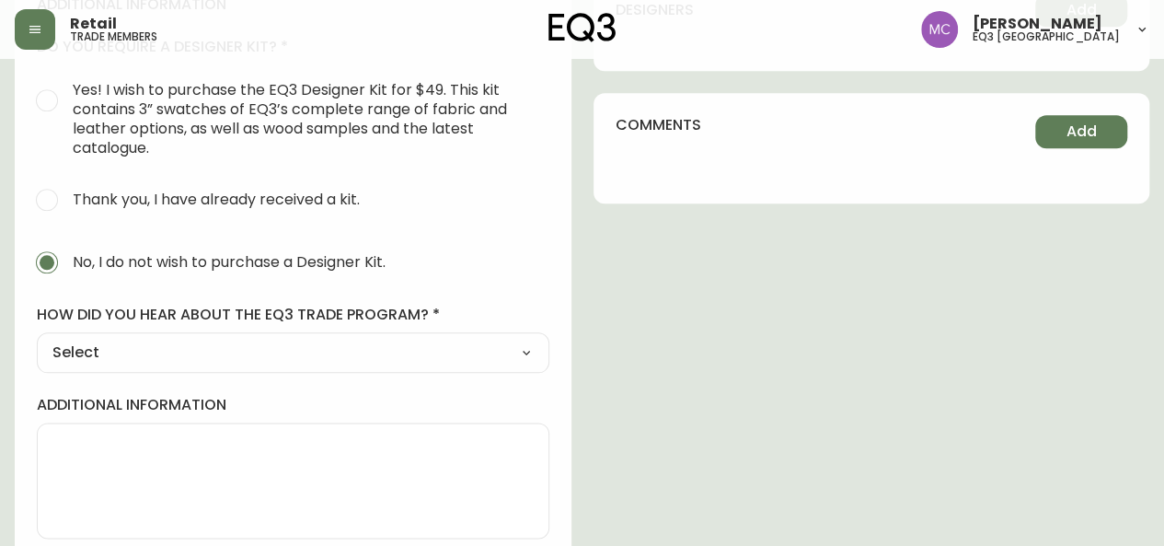
select select "Other"
click at [37, 339] on select "Select Social Media Advertisement Trade Show Outreach from a Trade Rep Other" at bounding box center [293, 353] width 512 height 28
type input "Other"
click at [64, 443] on input "other" at bounding box center [292, 442] width 481 height 17
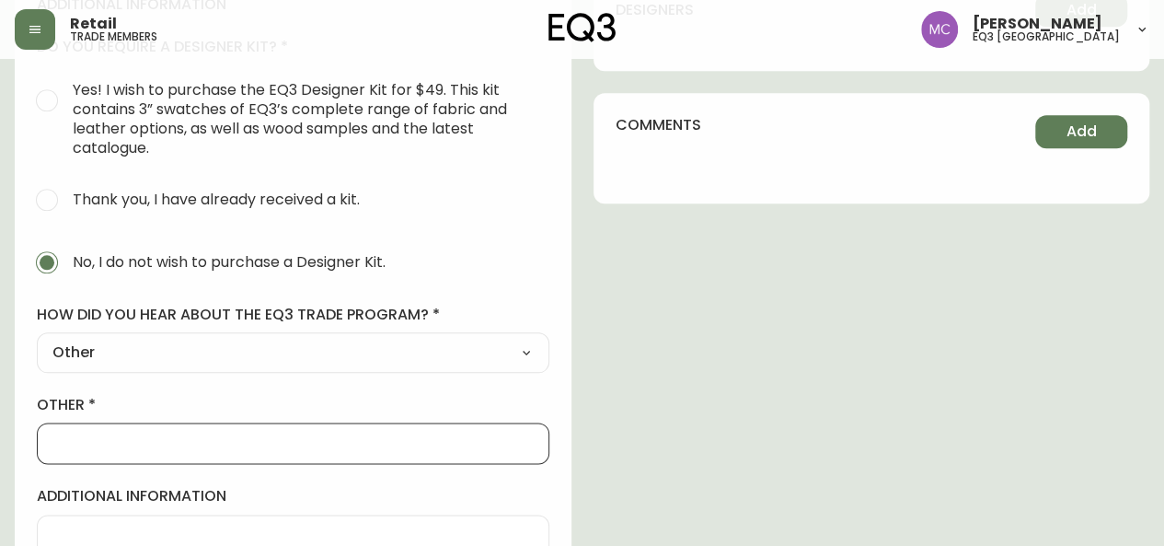
type input "walk in"
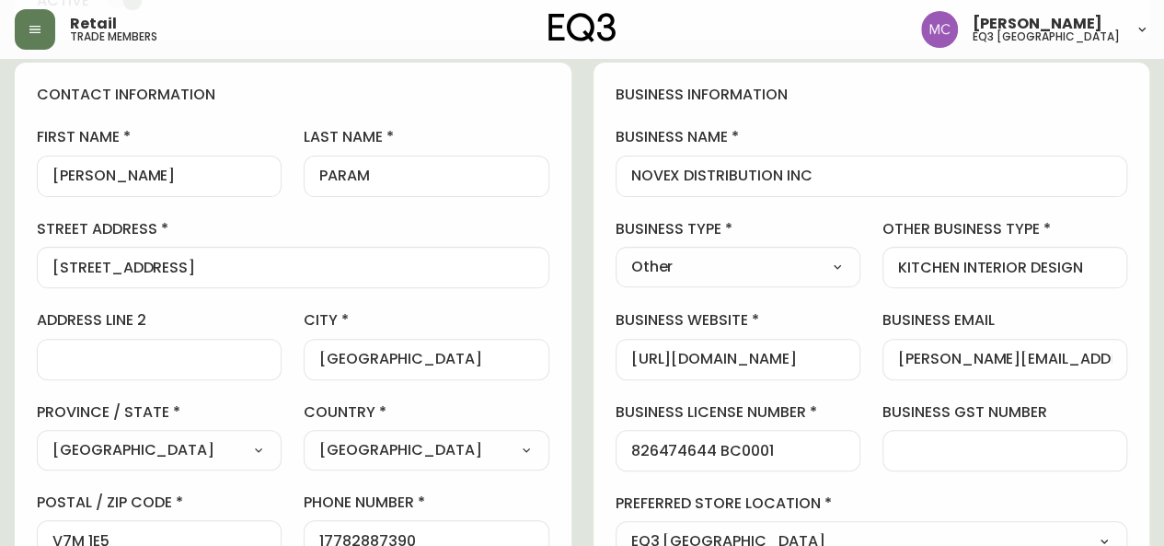
scroll to position [0, 0]
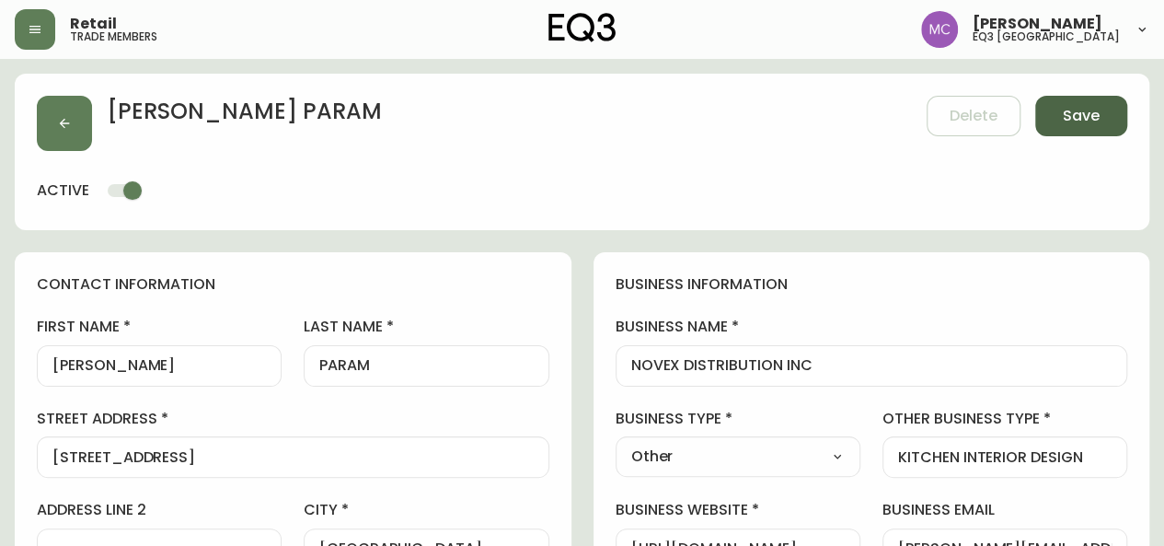
type textarea "BUSINESS id ACCOUNT-[PERSON_NAME]"
click at [1073, 129] on button "Save" at bounding box center [1081, 116] width 92 height 40
select select
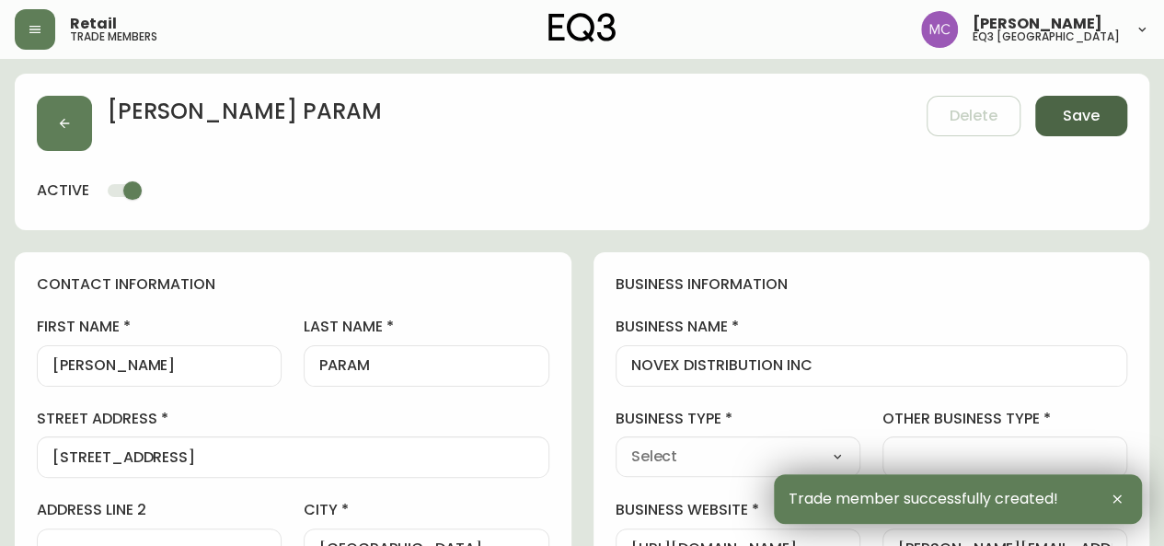
type input "[PHONE_NUMBER]"
type input "[PERSON_NAME][EMAIL_ADDRESS][DOMAIN_NAME]"
type input "Other"
select select "Other"
type input "Other"
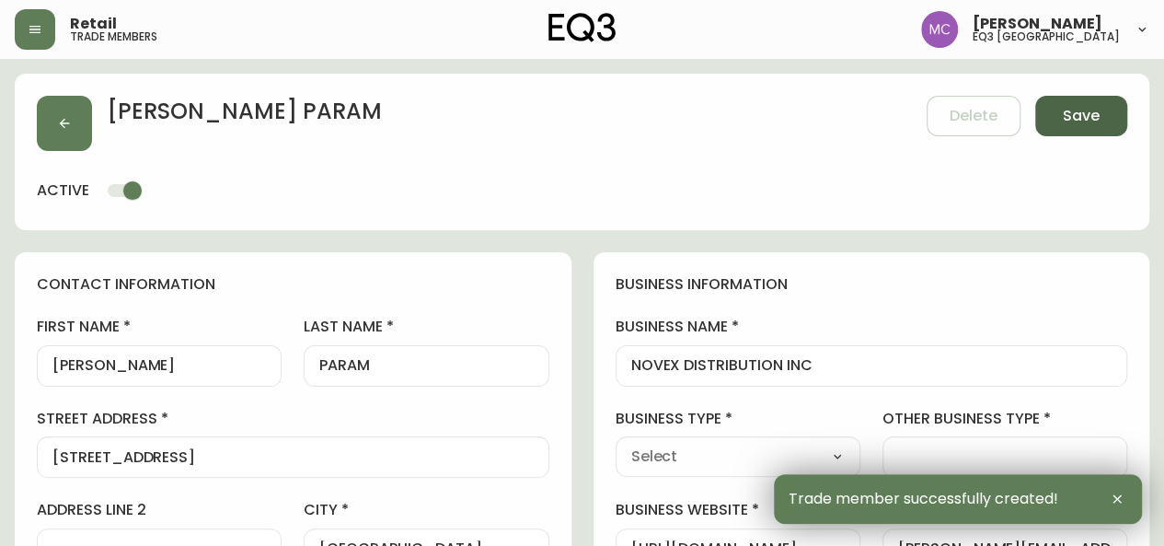
select select "Other"
type input "[PERSON_NAME][EMAIL_ADDRESS][DOMAIN_NAME]"
type input "KITCHEN INTERIOR DESIGN"
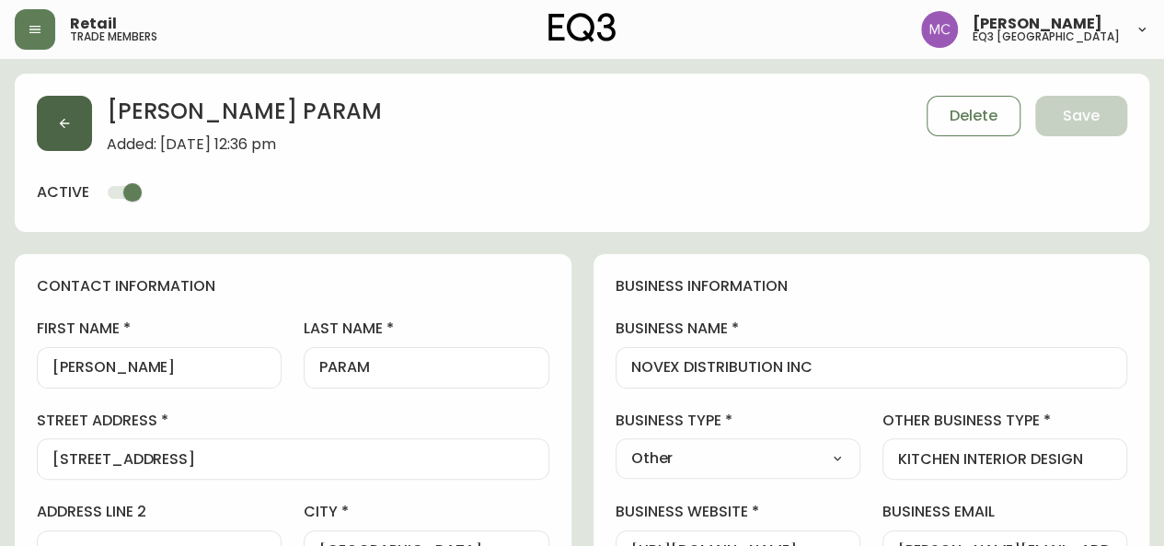
click at [59, 128] on icon "button" at bounding box center [64, 123] width 15 height 15
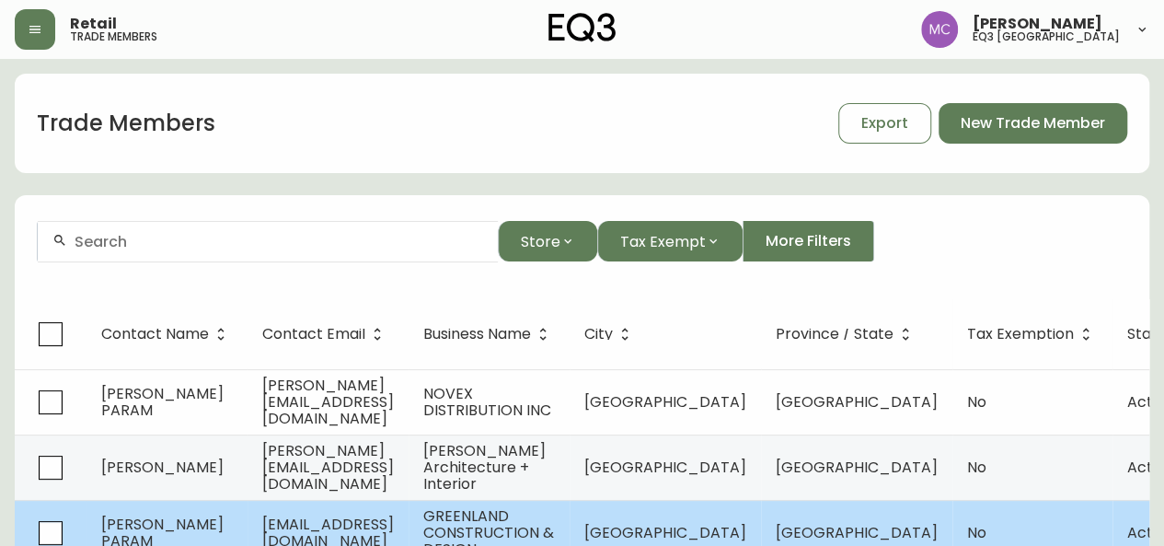
click at [175, 535] on span "[PERSON_NAME] PARAM" at bounding box center [162, 532] width 122 height 38
select select "BC"
select select "CA"
select select "CA_EN"
select select "Other"
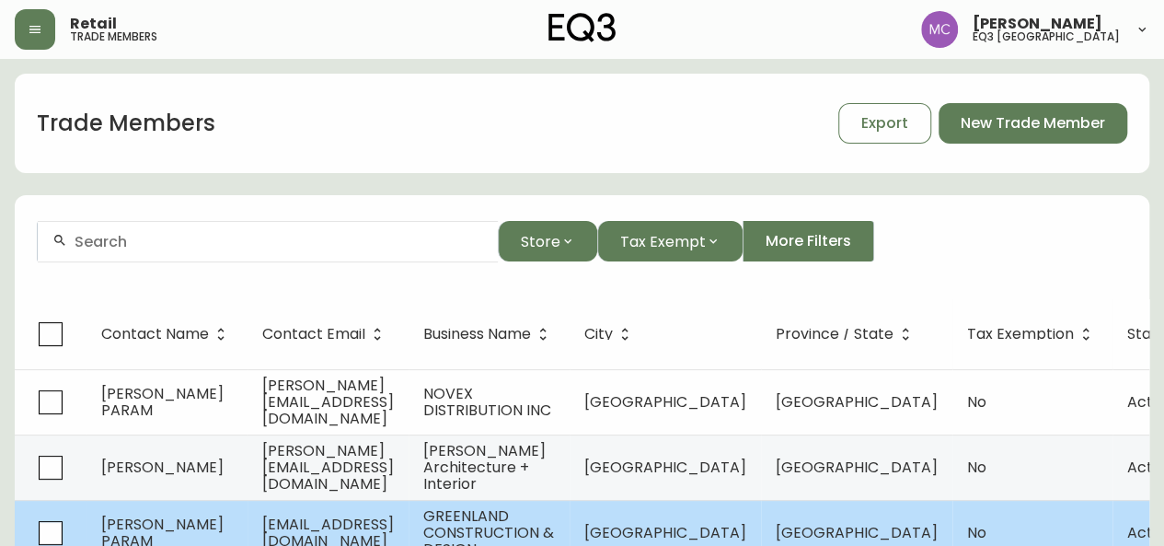
select select "Interior Designer"
select select "false"
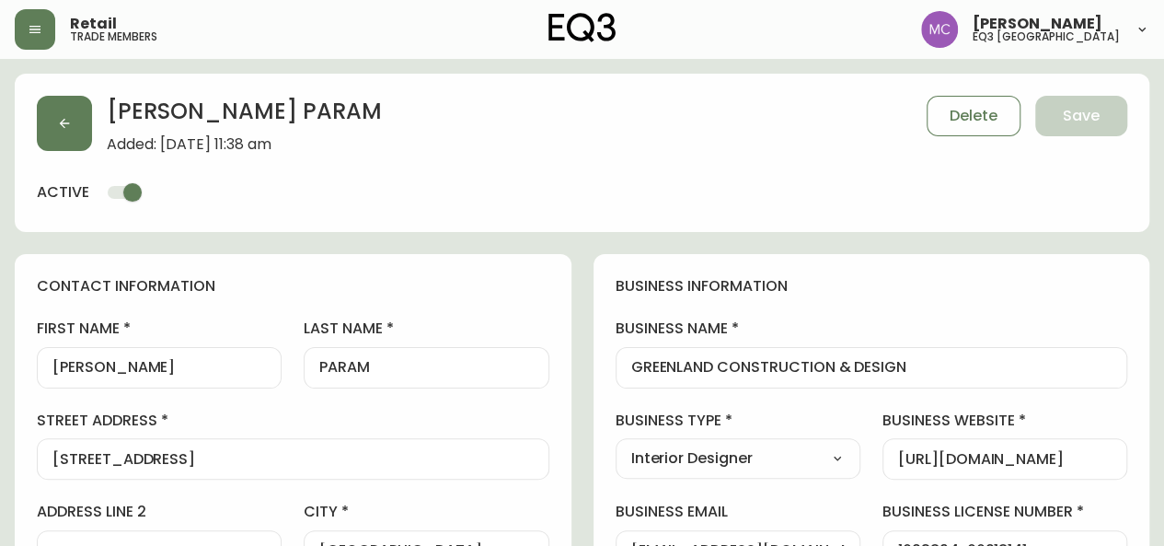
type input "EQ3 [GEOGRAPHIC_DATA]"
select select "cjw10z96p001r6gs00juufhhe"
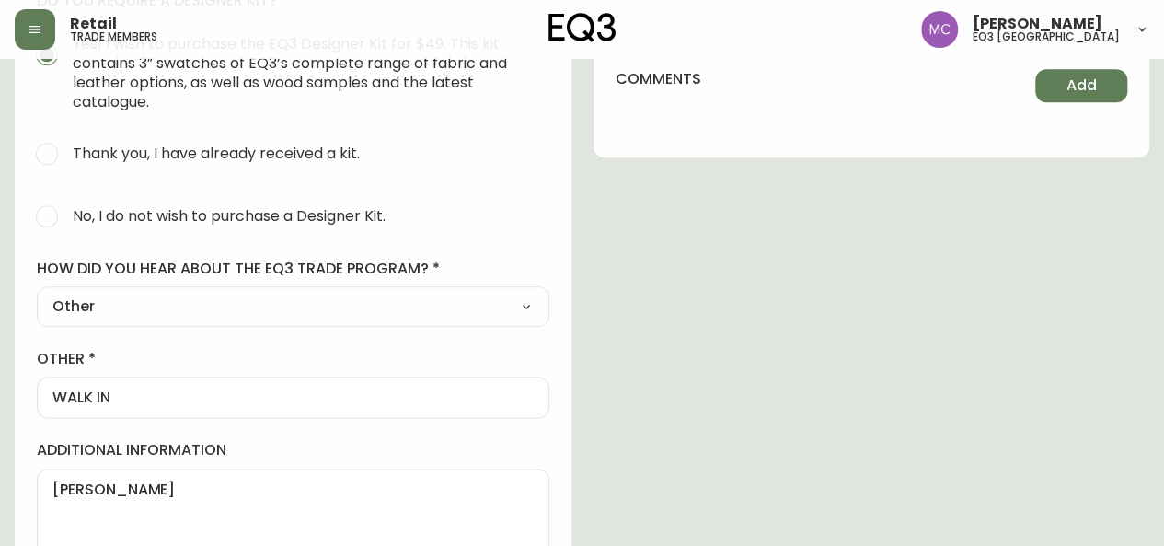
scroll to position [1018, 0]
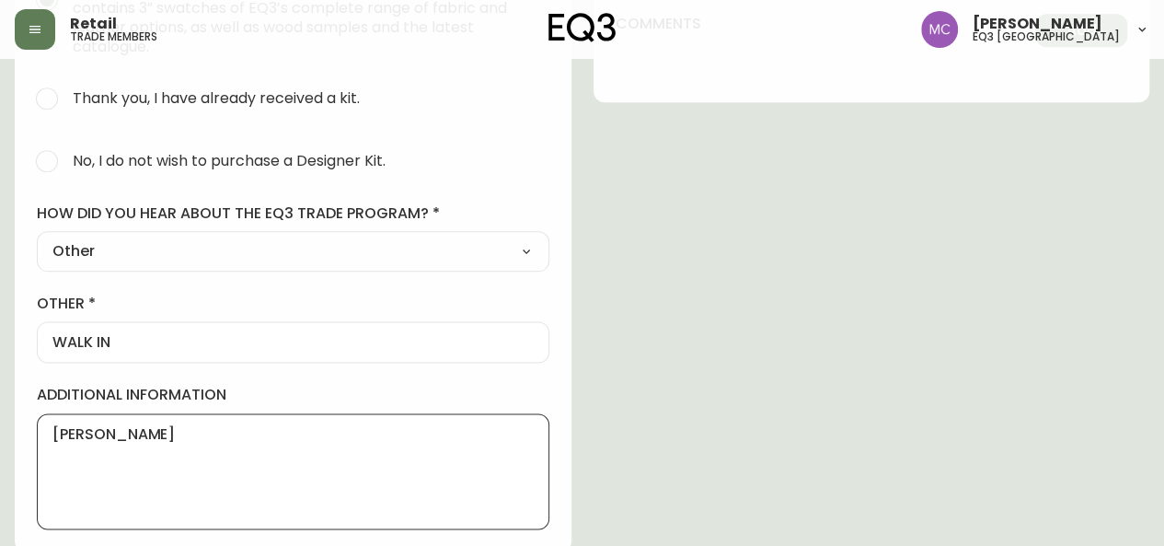
click at [65, 462] on textarea "[PERSON_NAME]" at bounding box center [292, 471] width 481 height 92
click at [131, 425] on textarea "[PERSON_NAME]" at bounding box center [292, 471] width 481 height 92
type textarea "[PERSON_NAME] PERSONAL ID DESIGN ACCT"
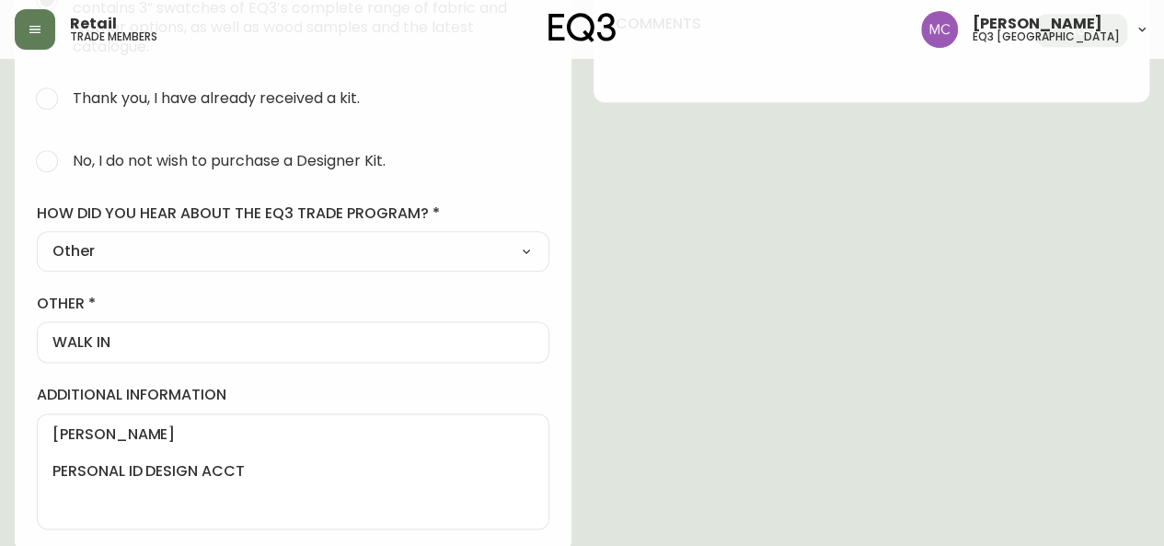
drag, startPoint x: 1163, startPoint y: 443, endPoint x: 1149, endPoint y: 305, distance: 138.7
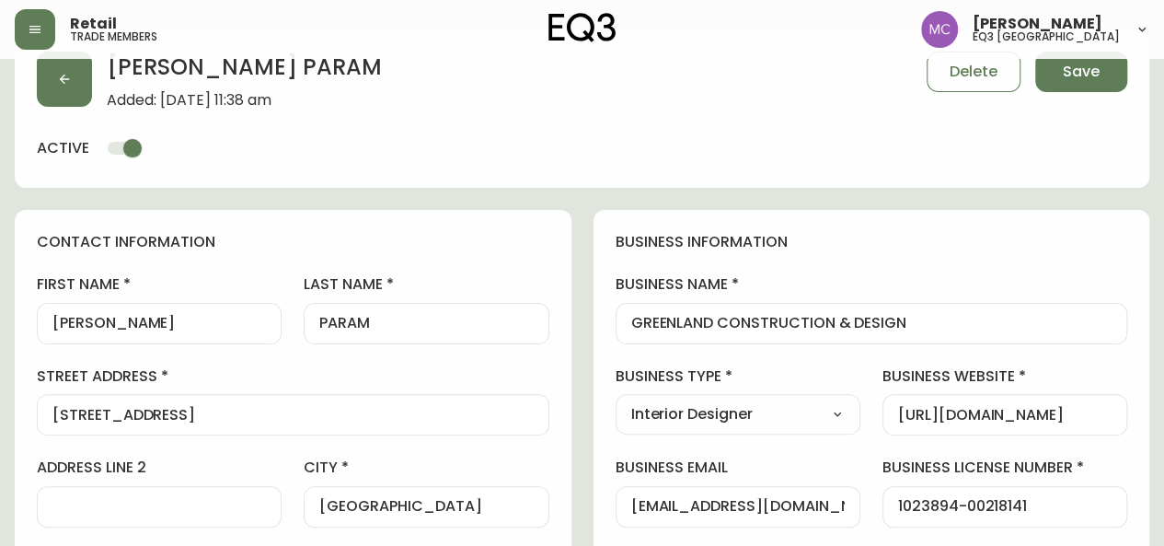
scroll to position [0, 0]
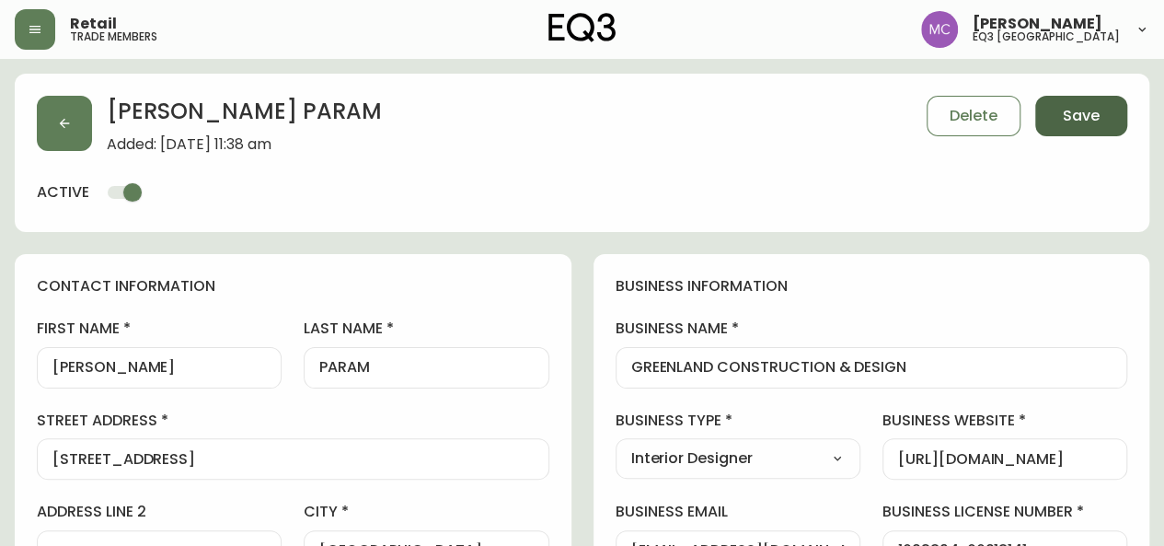
click at [1103, 115] on button "Save" at bounding box center [1081, 116] width 92 height 40
select select
type input "Other"
select select "Other"
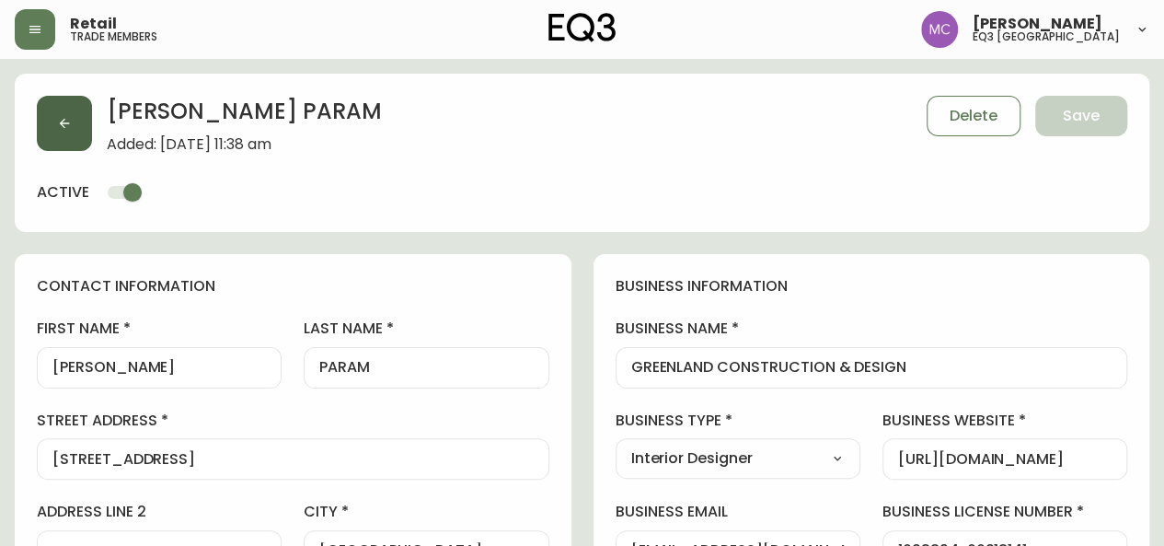
click at [63, 121] on icon "button" at bounding box center [65, 124] width 10 height 10
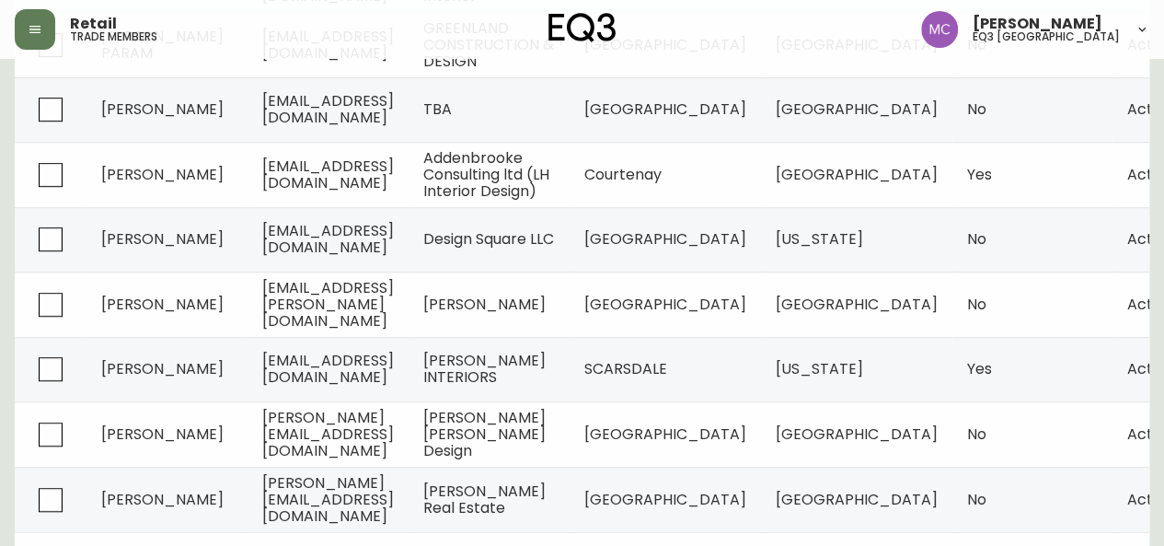
scroll to position [523, 0]
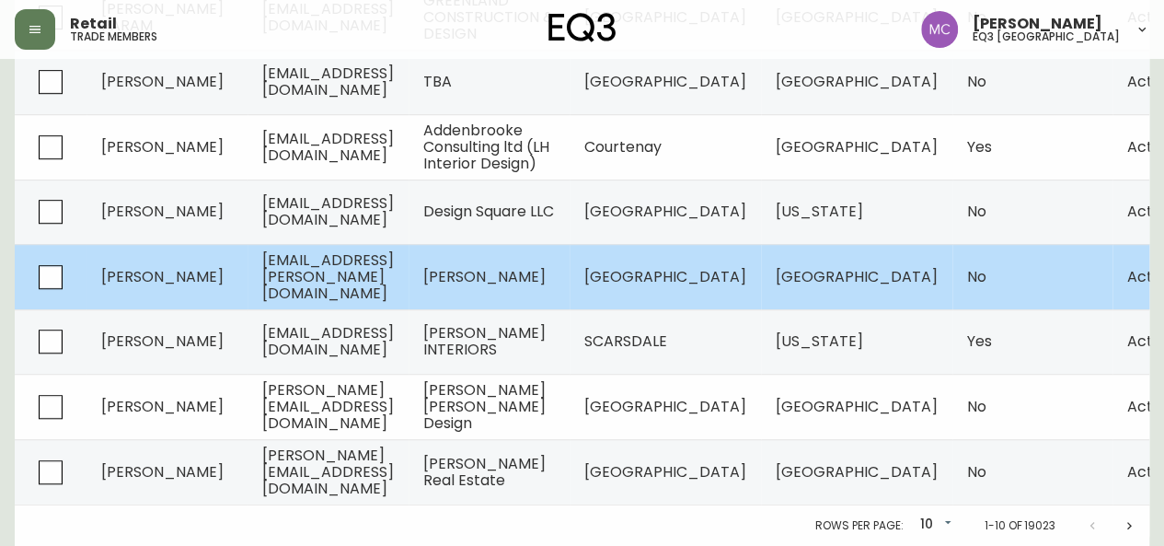
click at [152, 255] on td "[PERSON_NAME]" at bounding box center [166, 276] width 161 height 65
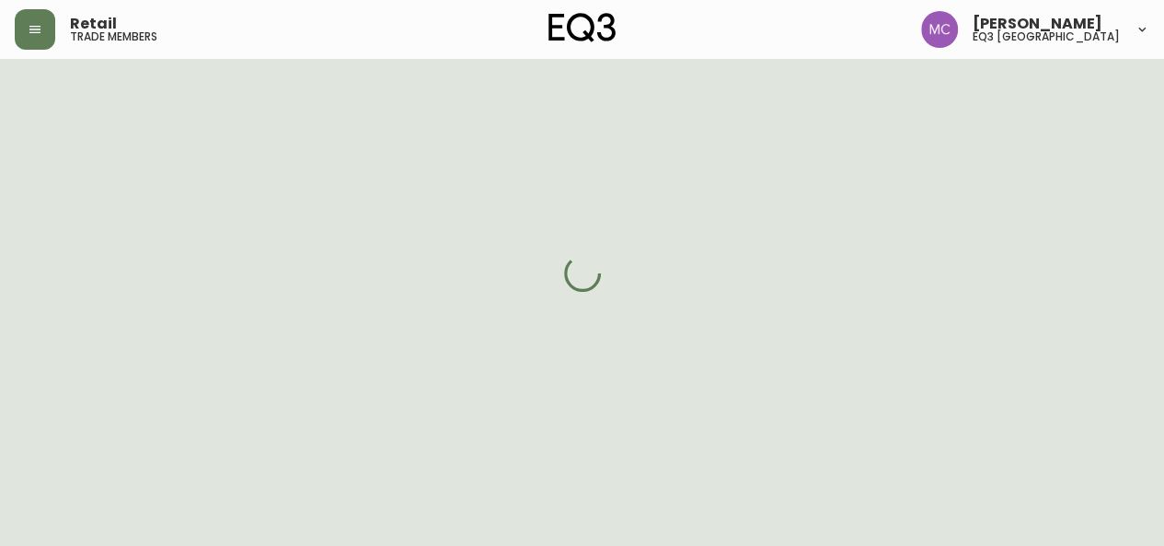
scroll to position [523, 0]
select select "BC"
select select "CA"
select select "CA_EN"
select select "Other"
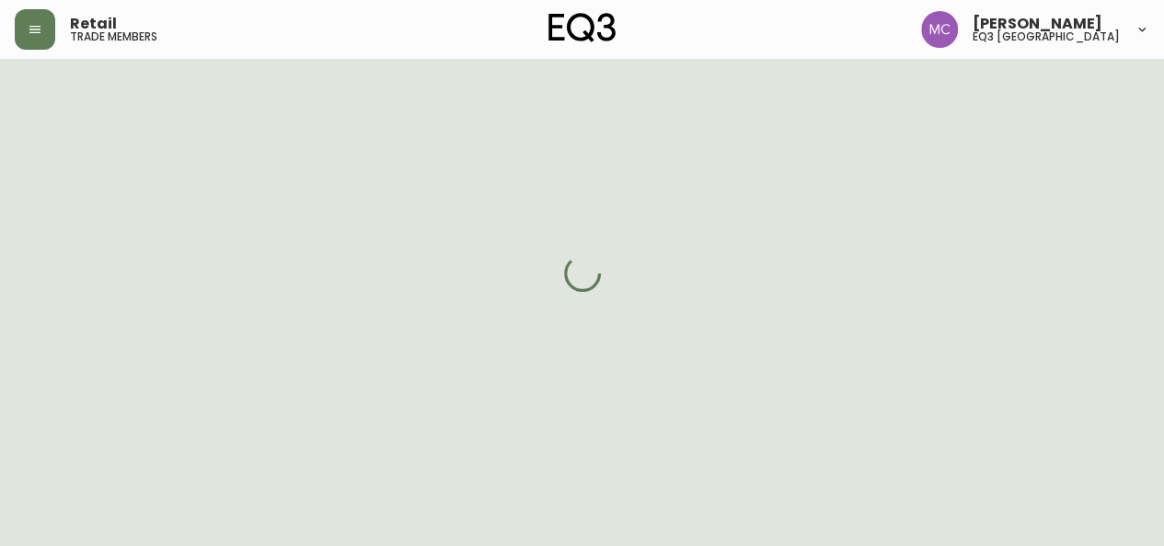
select select "Interior Designer"
select select "cjw10z96p001r6gs00juufhhe"
select select "false"
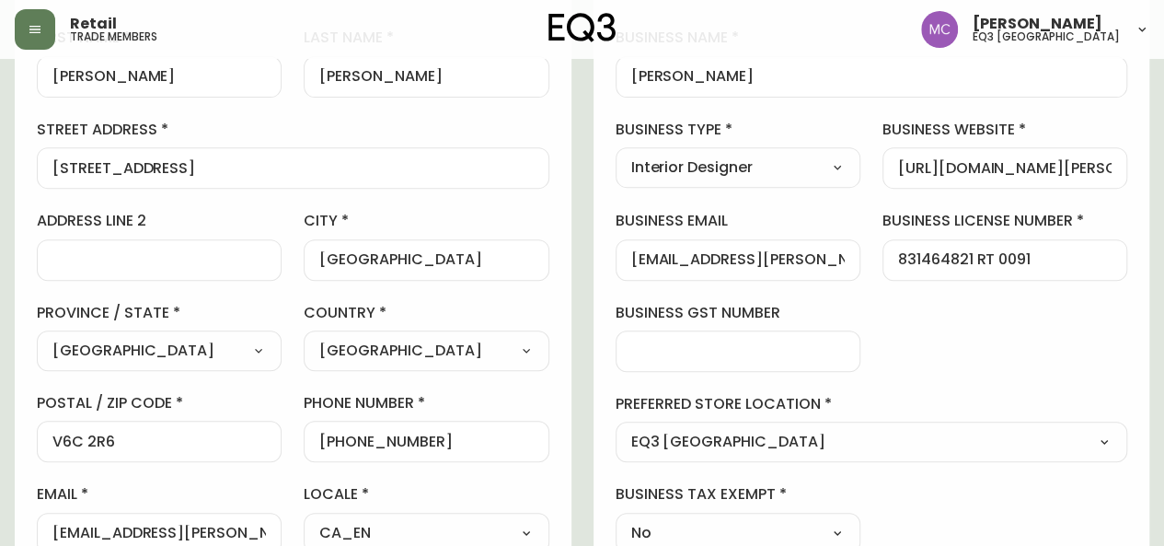
scroll to position [327, 0]
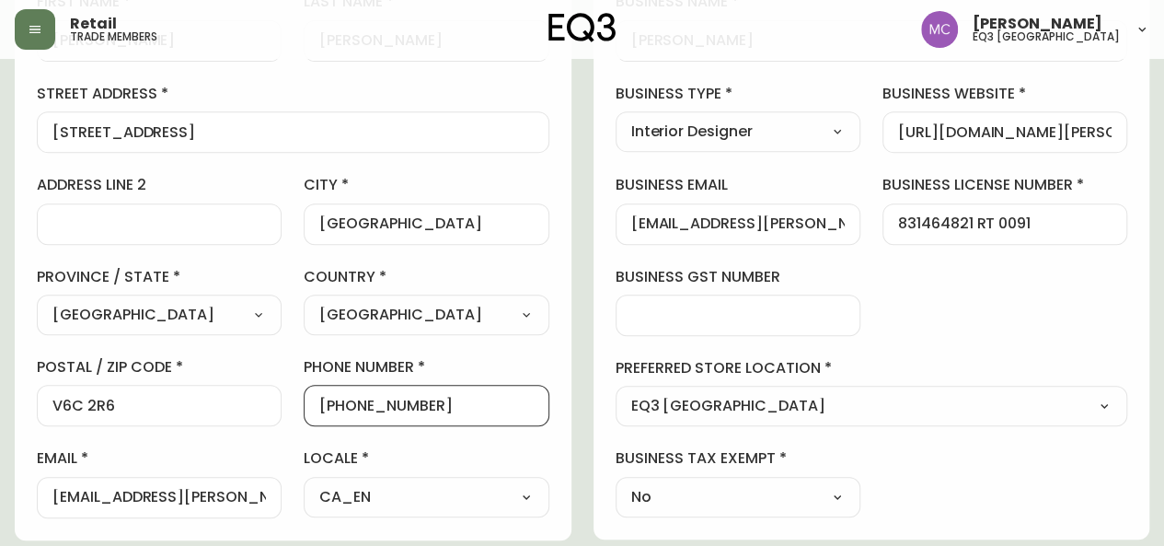
drag, startPoint x: 425, startPoint y: 402, endPoint x: 321, endPoint y: 402, distance: 104.0
click at [321, 402] on input "[PHONE_NUMBER]" at bounding box center [425, 405] width 213 height 17
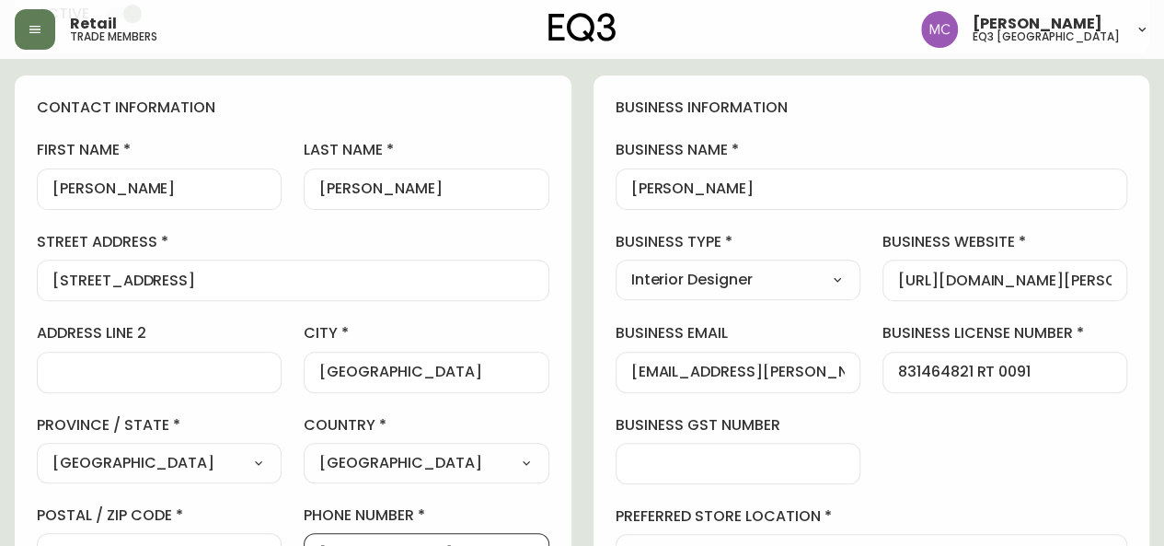
scroll to position [143, 0]
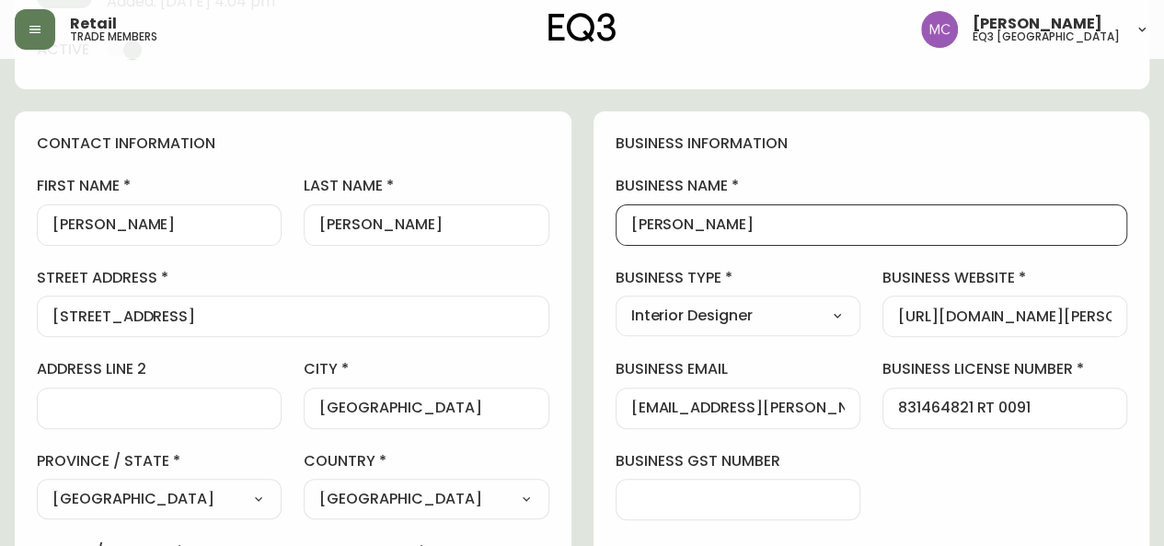
drag, startPoint x: 760, startPoint y: 229, endPoint x: 657, endPoint y: 213, distance: 104.4
click at [657, 213] on div "[PERSON_NAME]" at bounding box center [872, 224] width 512 height 41
click at [777, 228] on input "[PERSON_NAME]" at bounding box center [871, 224] width 481 height 17
type input "[PERSON_NAME] prec"
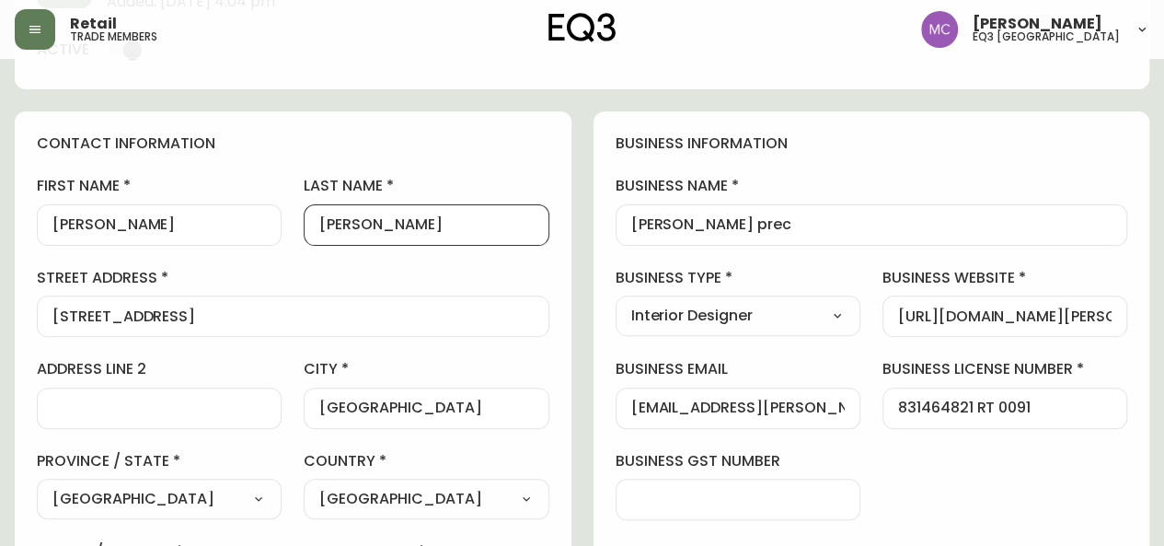
click at [398, 218] on input "[PERSON_NAME]" at bounding box center [425, 224] width 213 height 17
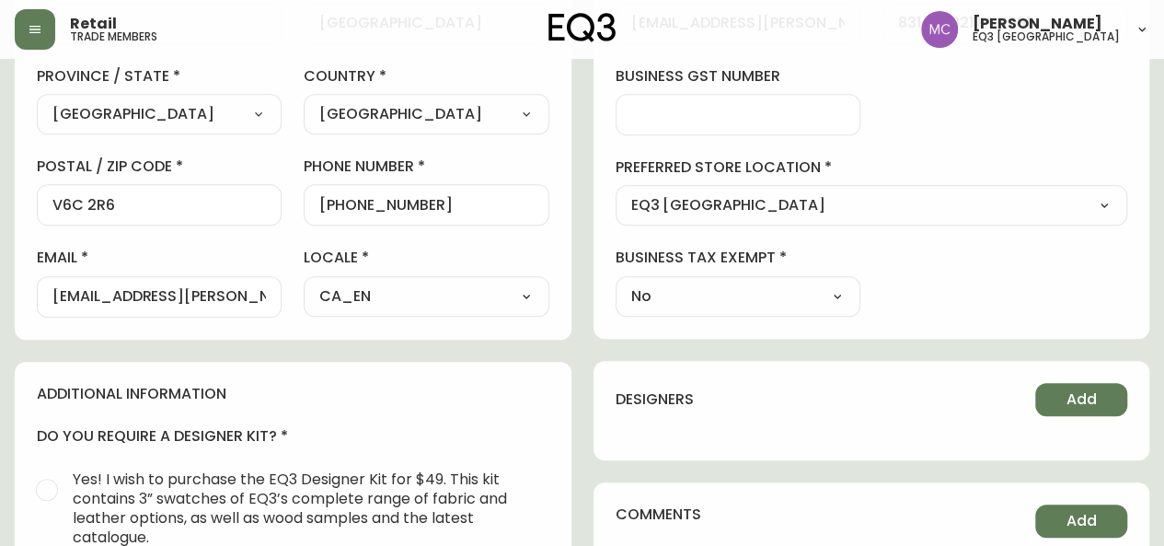
scroll to position [529, 0]
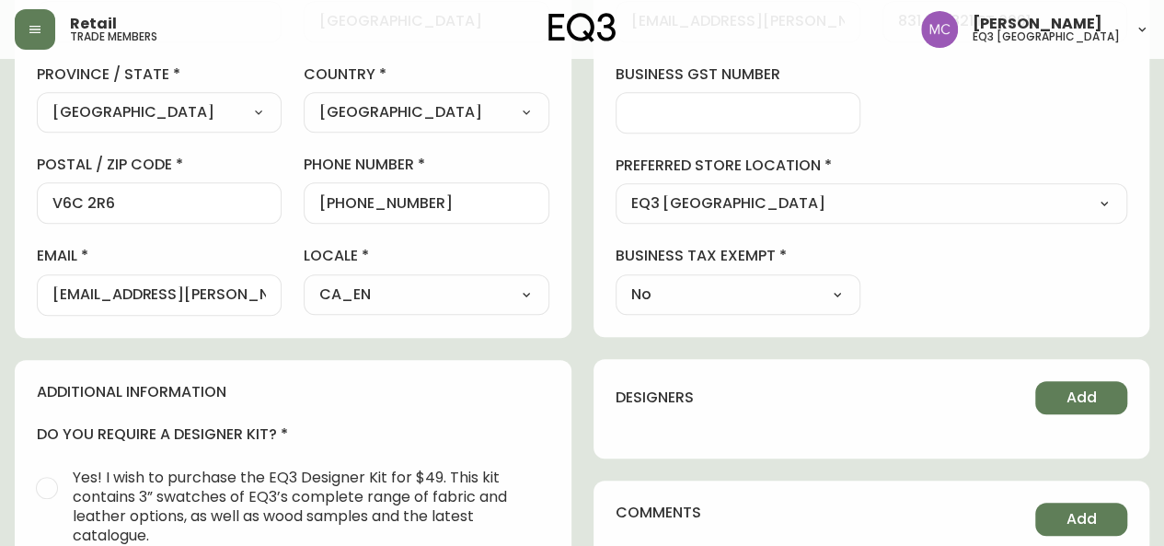
click at [358, 196] on input "[PHONE_NUMBER]" at bounding box center [425, 202] width 213 height 17
drag, startPoint x: 433, startPoint y: 202, endPoint x: 332, endPoint y: 203, distance: 101.2
click at [332, 203] on input "[PHONE_NUMBER]" at bounding box center [425, 202] width 213 height 17
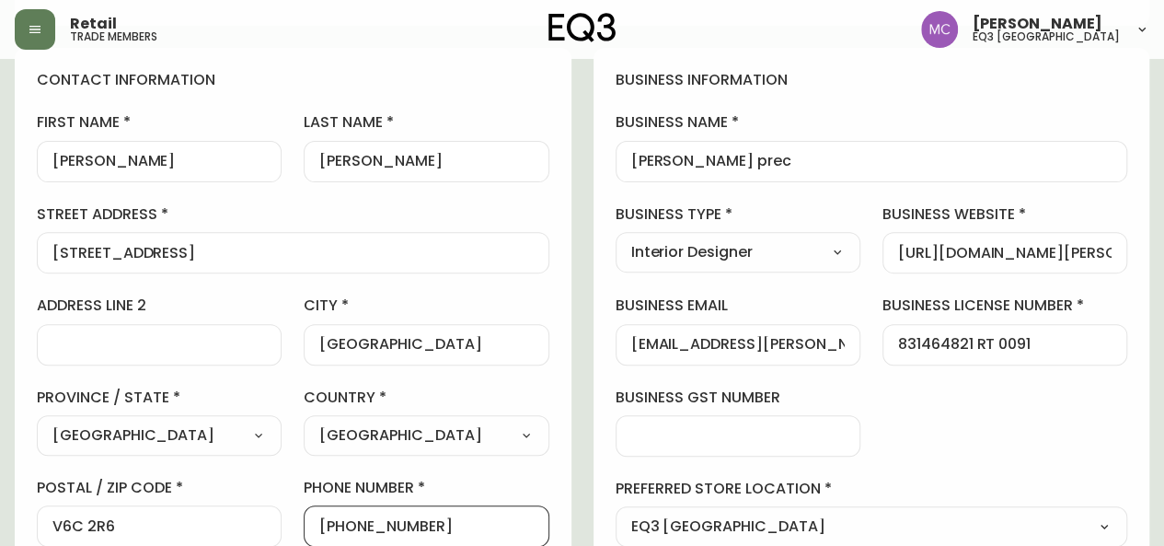
scroll to position [0, 0]
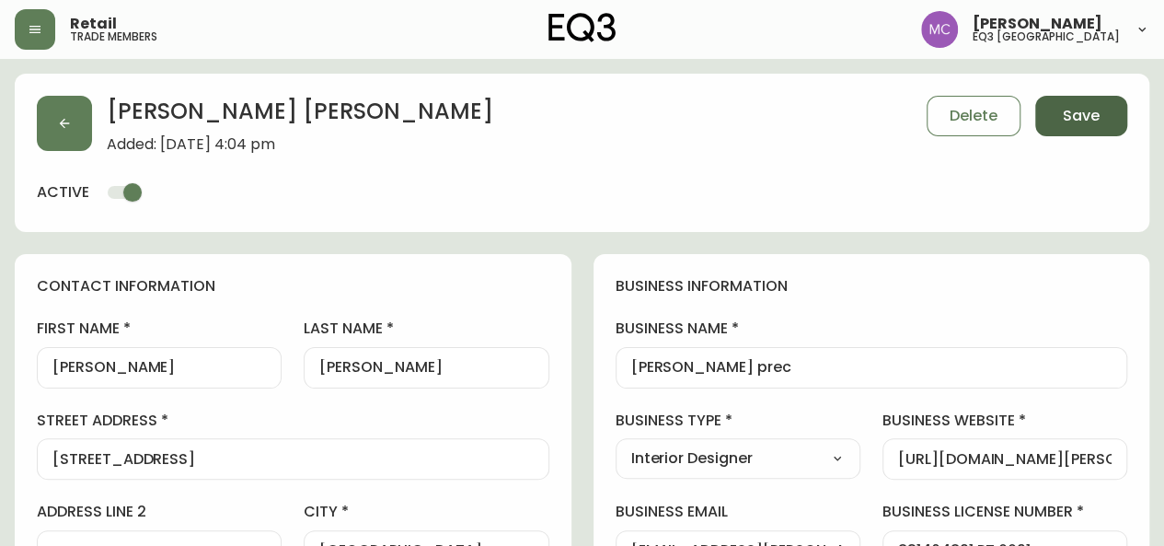
type input "[PHONE_NUMBER]"
click at [1102, 122] on button "Save" at bounding box center [1081, 116] width 92 height 40
select select
type input "Other"
select select "Other"
